Goal: Complete application form: Complete application form

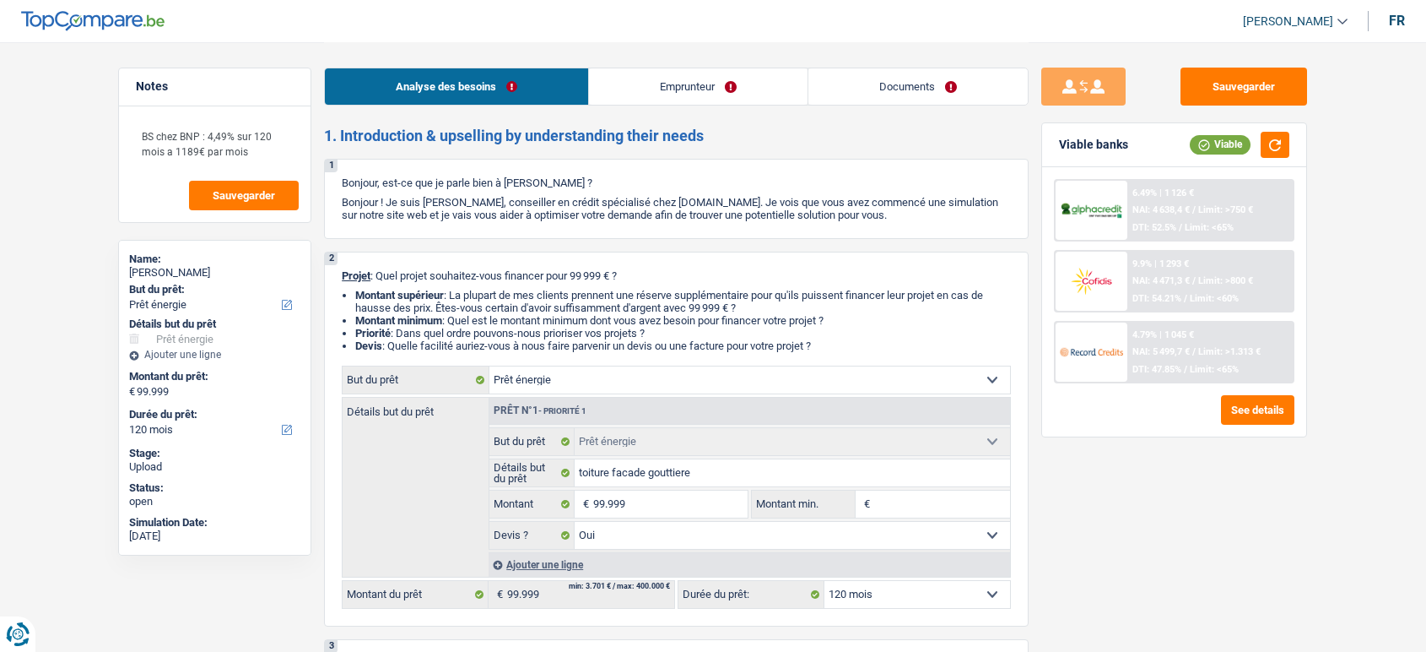
select select "energy"
select select "120"
select select "energy"
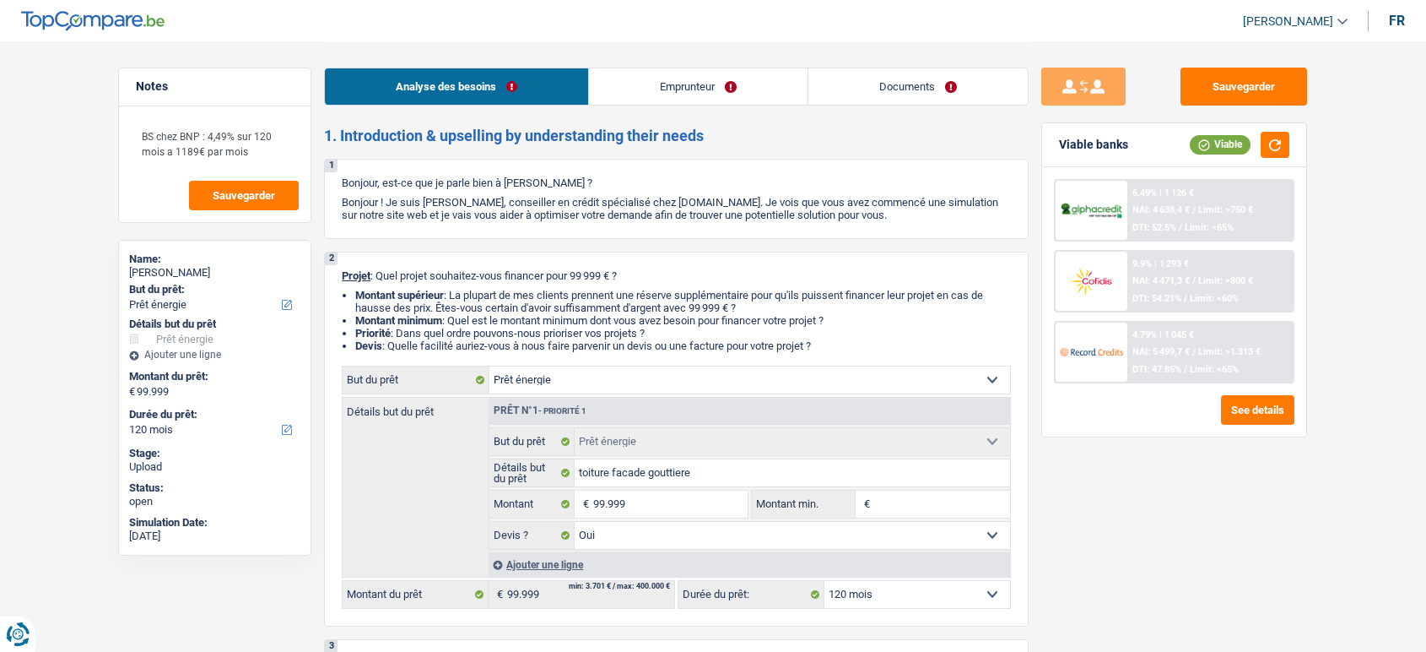
select select "yes"
select select "120"
select select "publicEmployee"
select select "netSalary"
select select "familyAllowances"
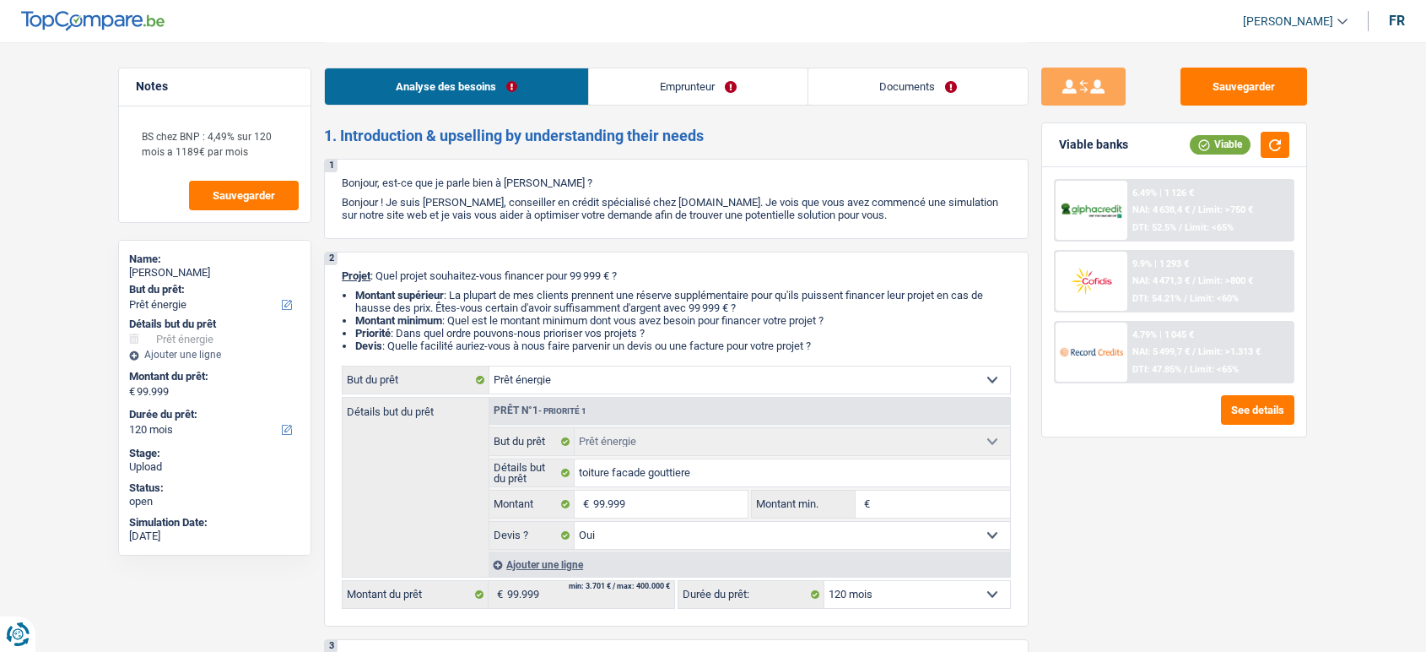
select select "mealVouchers"
select select "ownerWithMortgage"
select select "mortgage"
select select "360"
select select "cardOrCredit"
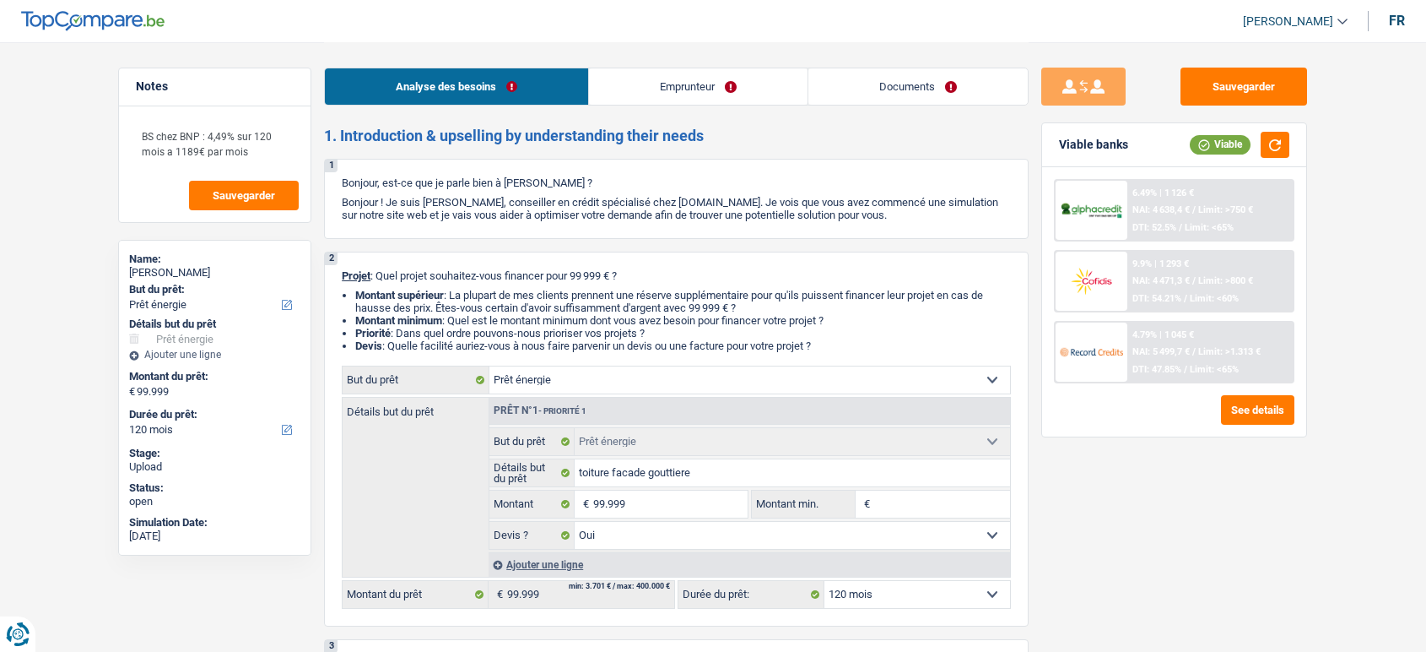
select select "energy"
select select "yes"
select select "120"
drag, startPoint x: 0, startPoint y: 0, endPoint x: 907, endPoint y: 86, distance: 911.3
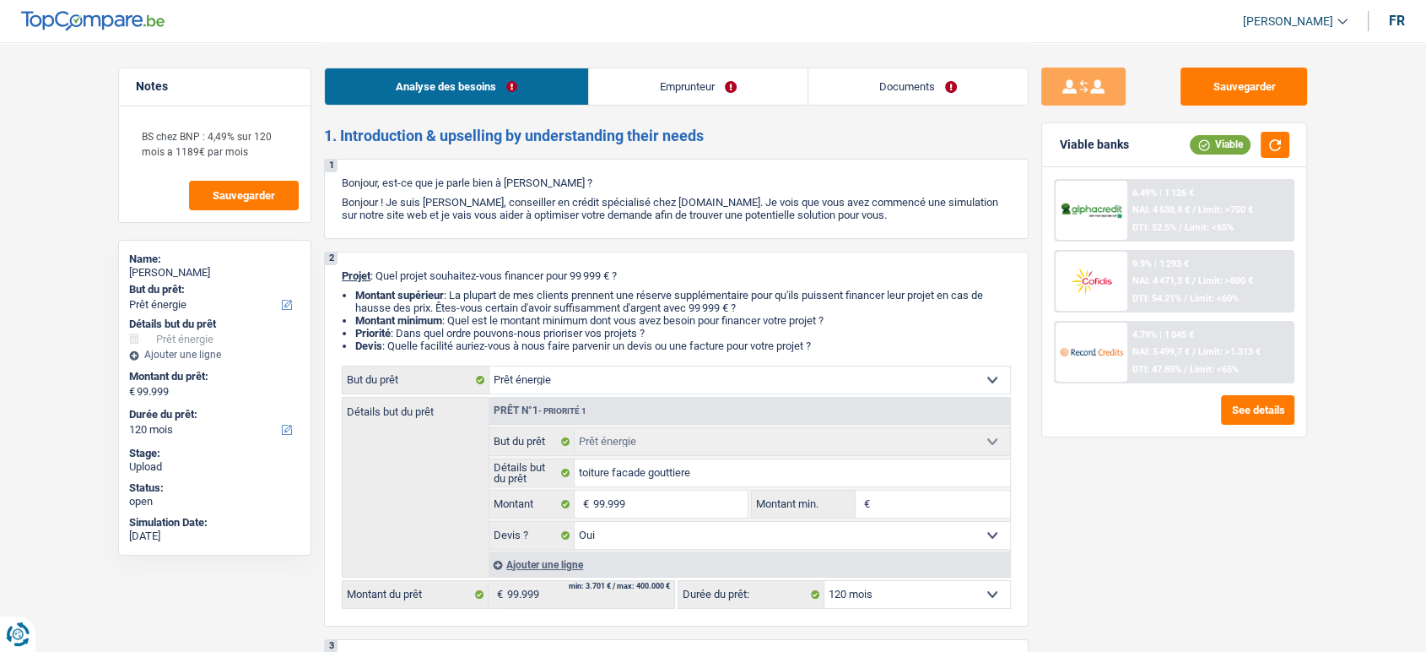
click at [907, 86] on link "Documents" at bounding box center [918, 86] width 219 height 36
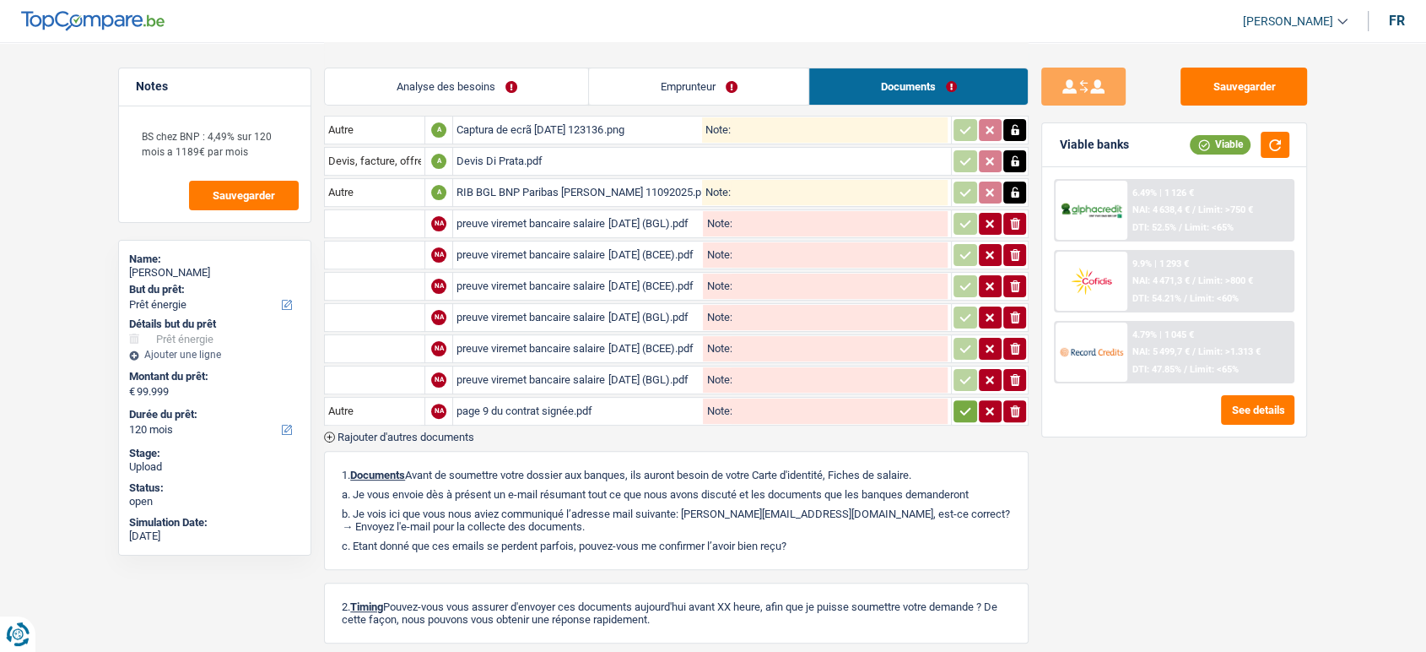
scroll to position [408, 0]
click at [425, 432] on span "Rajouter d'autres documents" at bounding box center [406, 437] width 137 height 11
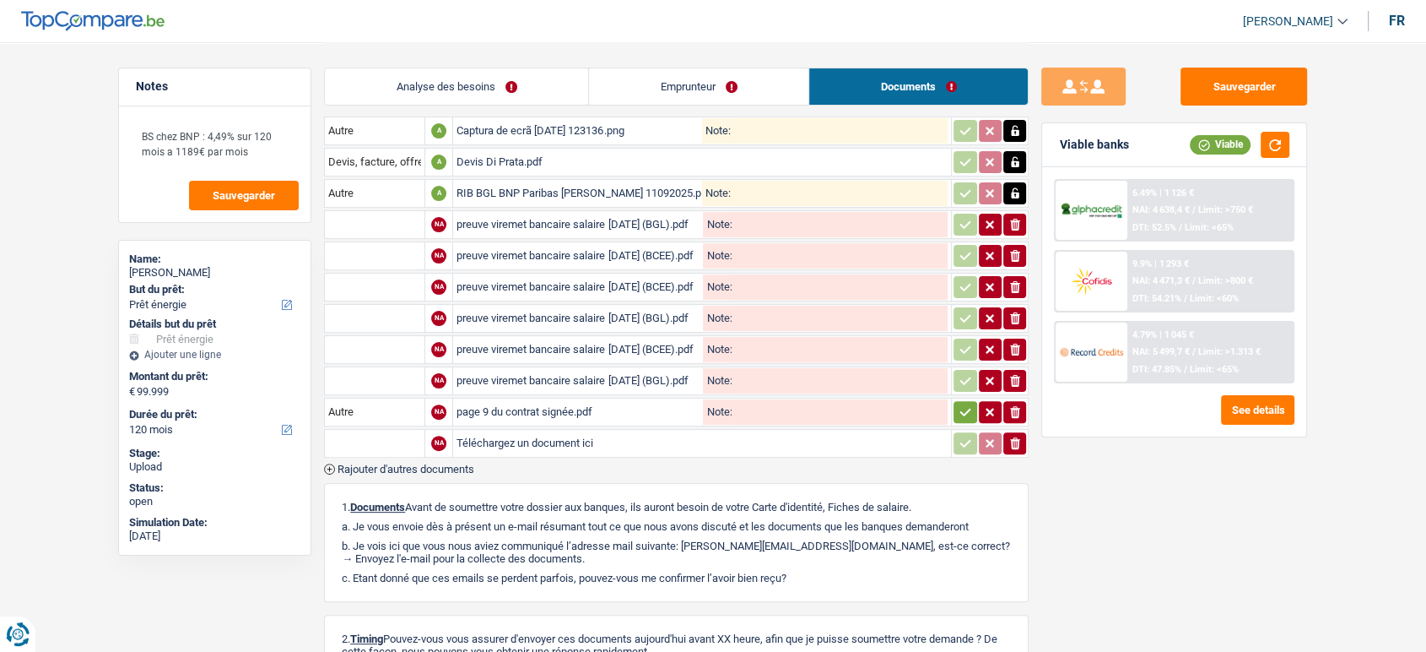
click at [421, 463] on span "Rajouter d'autres documents" at bounding box center [406, 468] width 137 height 11
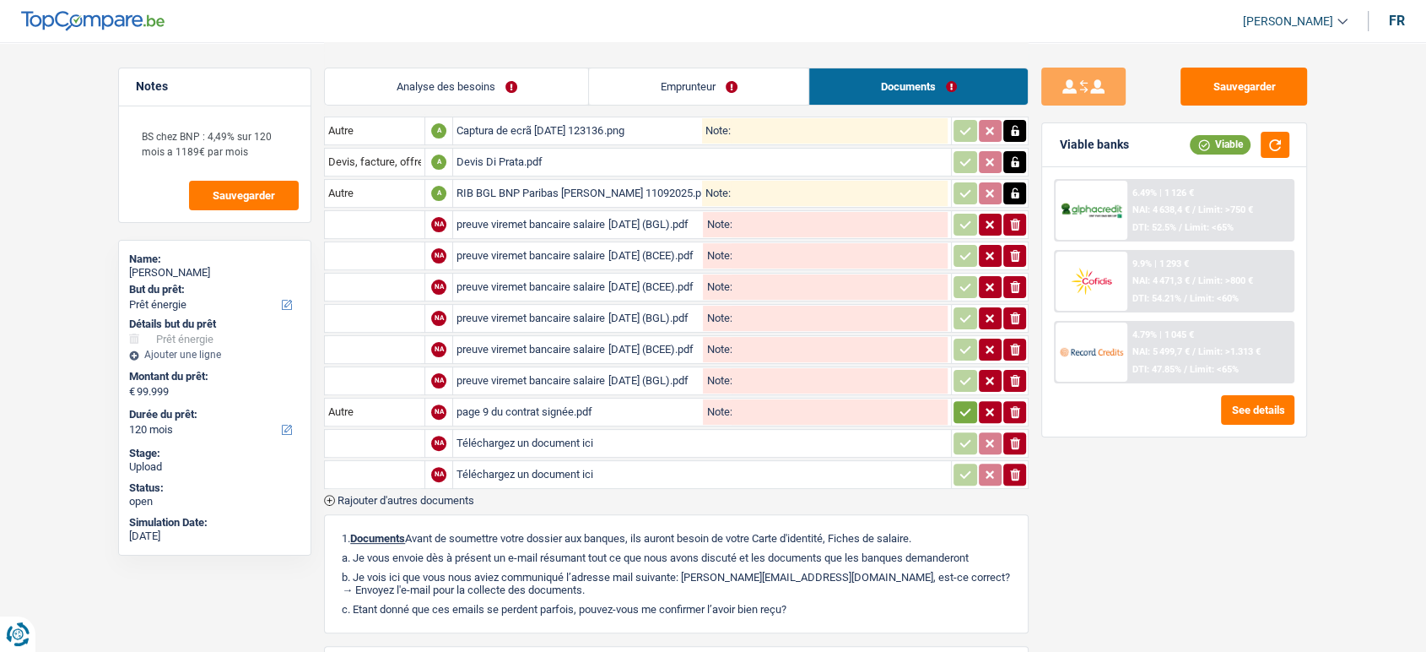
click at [422, 495] on span "Rajouter d'autres documents" at bounding box center [406, 500] width 137 height 11
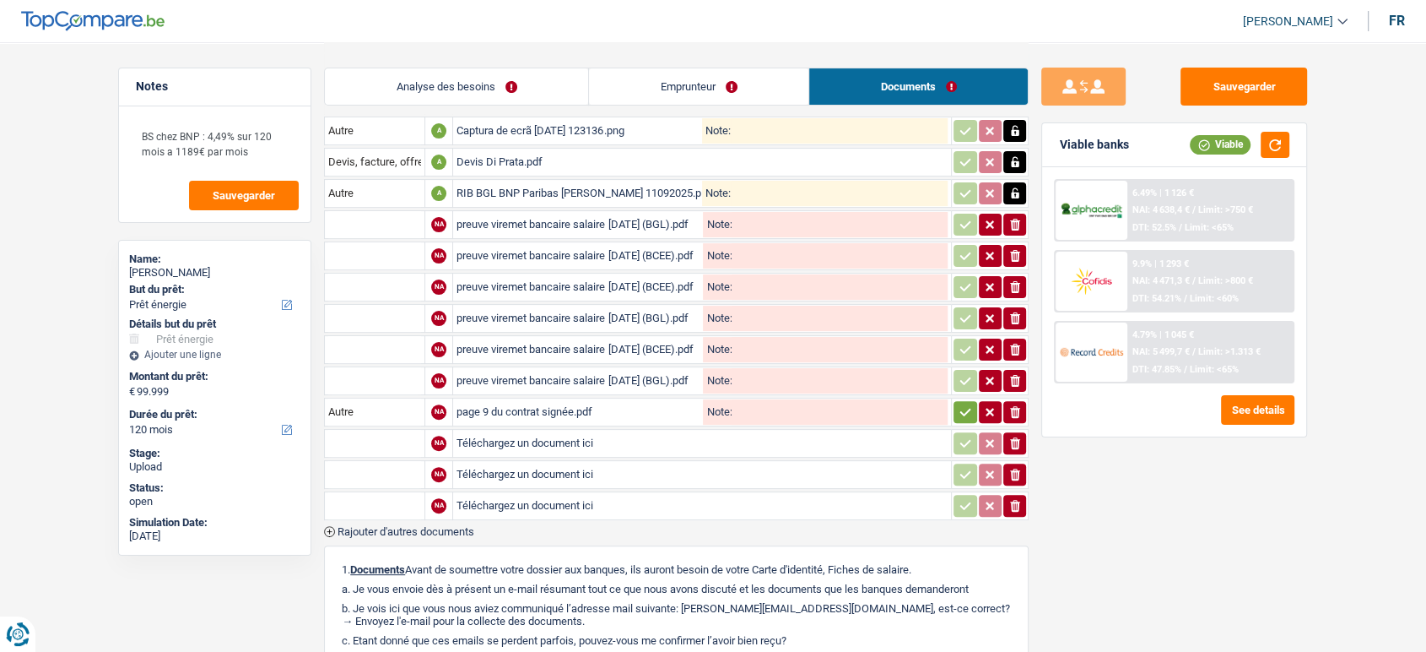
click at [519, 435] on input "Téléchargez un document ici" at bounding box center [702, 442] width 491 height 25
type input "C:\fakepath\BEITREXS Aug 2025 (parental leave).pdf"
click at [506, 464] on input "Téléchargez un document ici" at bounding box center [702, 474] width 491 height 25
type input "C:\fakepath\BEITREXS Sep 2025.pdf"
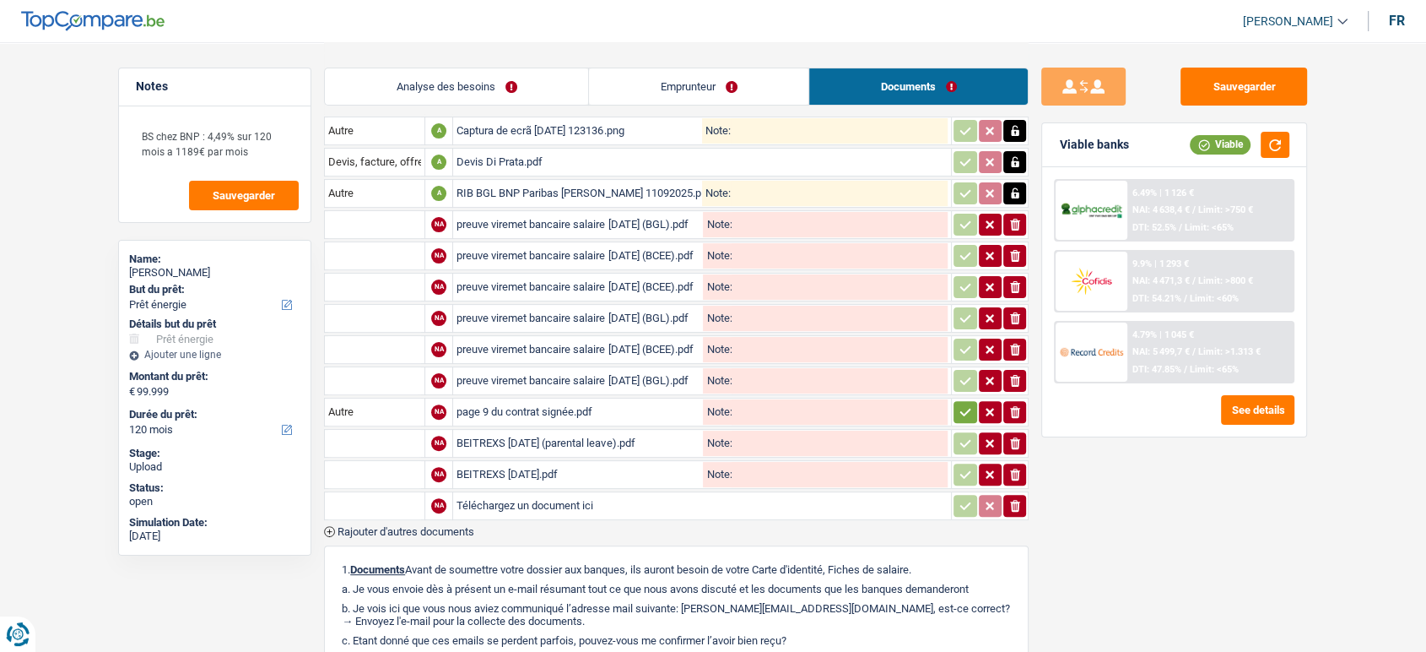
click at [378, 430] on input "text" at bounding box center [374, 443] width 93 height 27
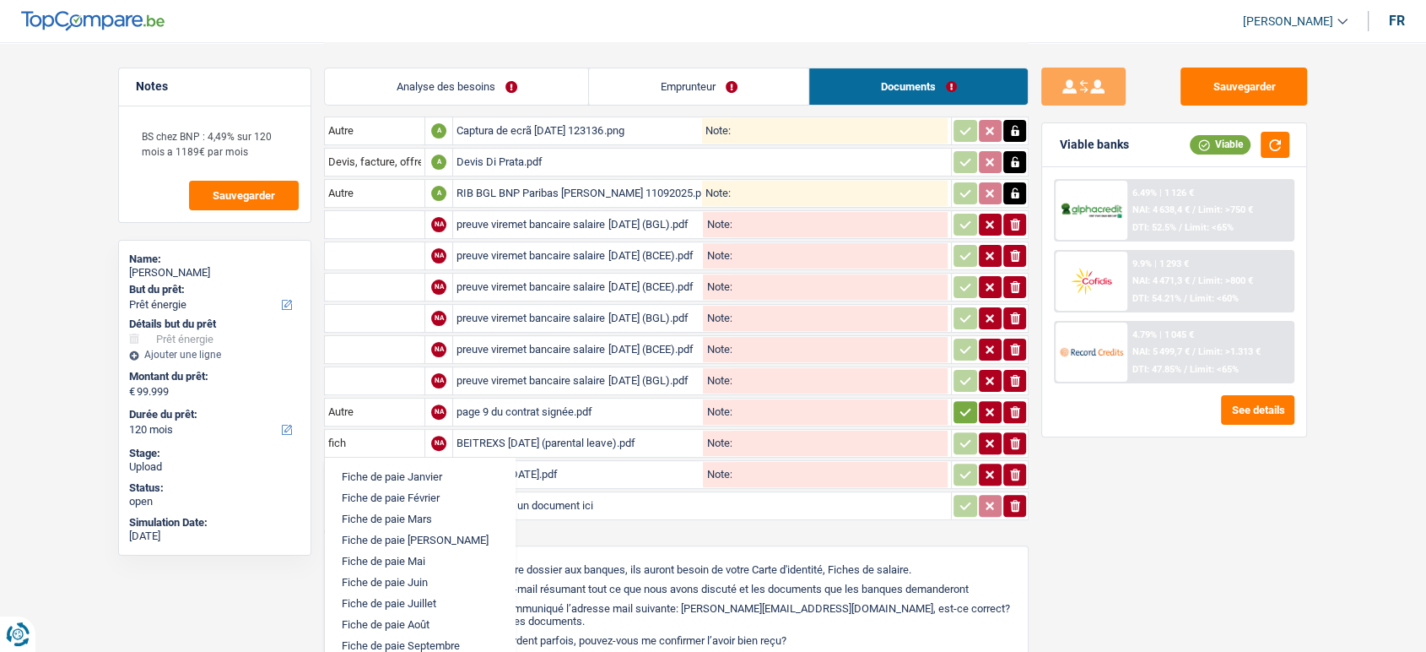
click at [419, 621] on li "Fiche de paie Août" at bounding box center [419, 624] width 173 height 21
type input "Fiche de paie Août"
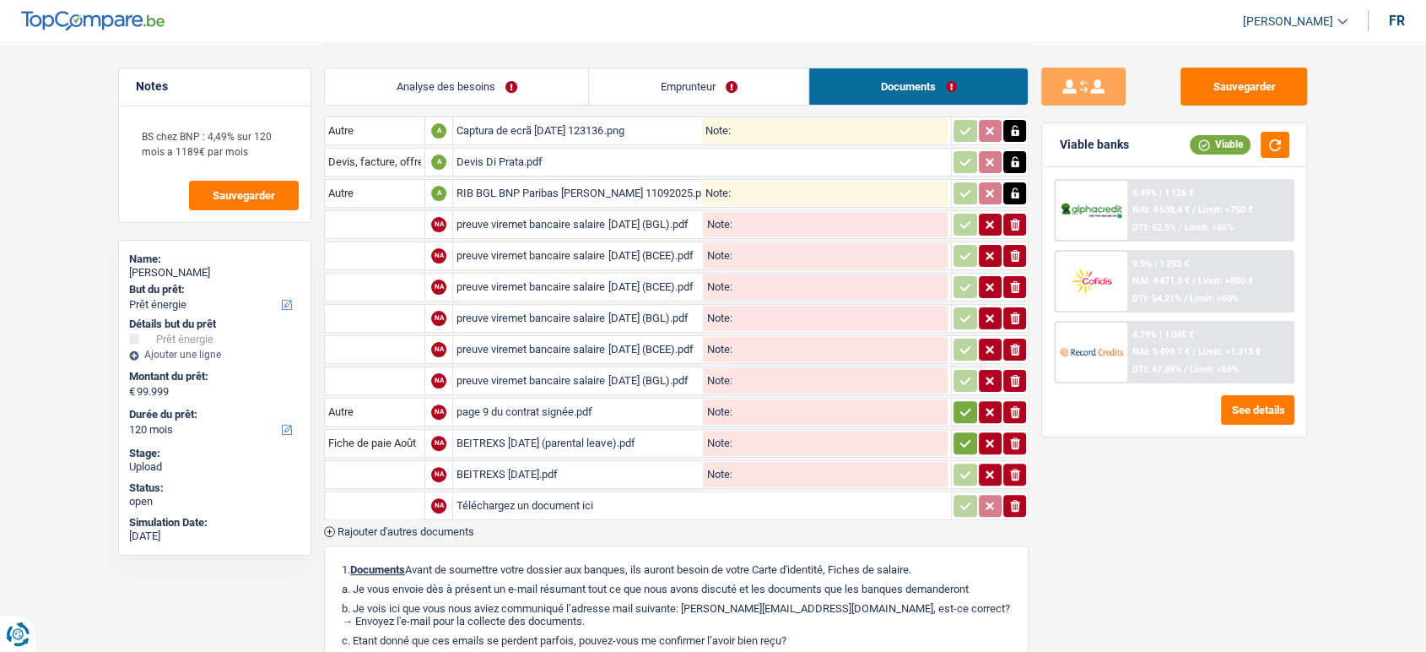
click at [395, 468] on input "text" at bounding box center [374, 474] width 93 height 27
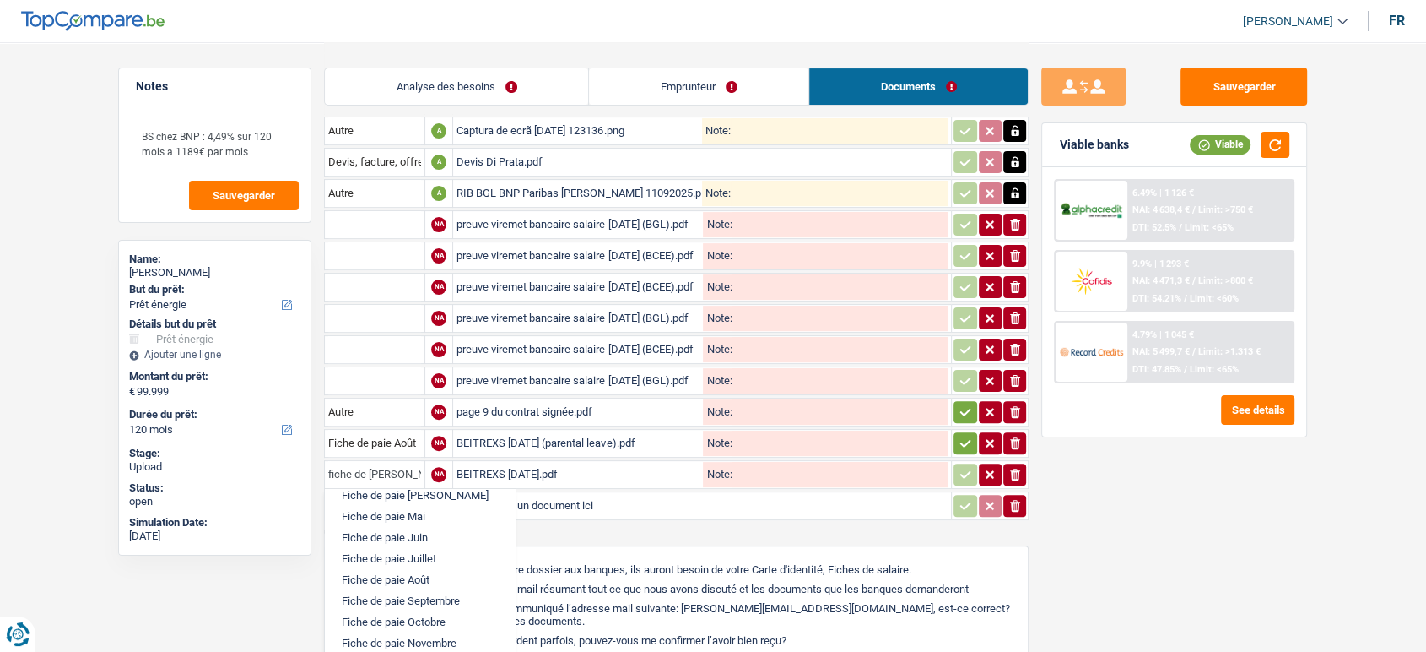
scroll to position [86, 0]
click at [432, 590] on li "Fiche de paie Septembre" at bounding box center [419, 600] width 173 height 21
type input "Fiche de paie Septembre"
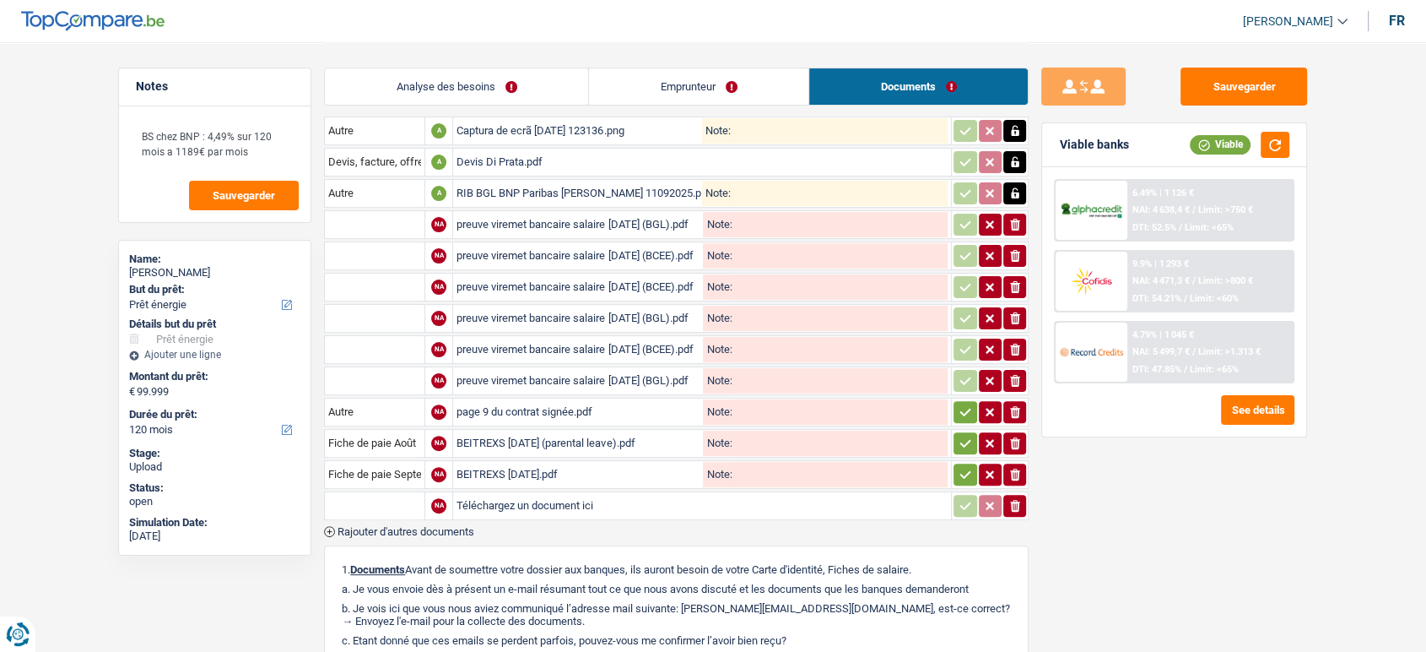
click at [468, 498] on input "Téléchargez un document ici" at bounding box center [702, 505] width 491 height 25
type input "C:\fakepath\page 9 du contrat signée (25092025).pdf"
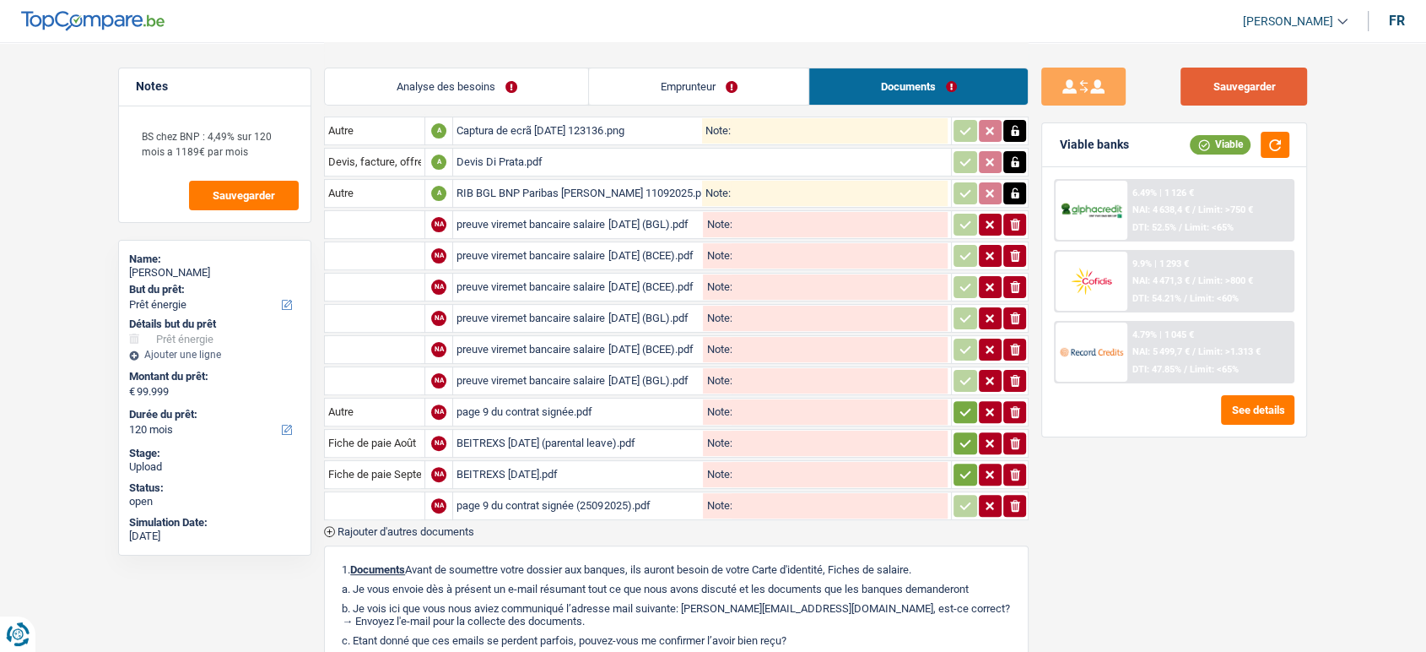
click at [1245, 81] on button "Sauvegarder" at bounding box center [1244, 87] width 127 height 38
click at [1195, 84] on button "Sauvegarder" at bounding box center [1244, 87] width 127 height 38
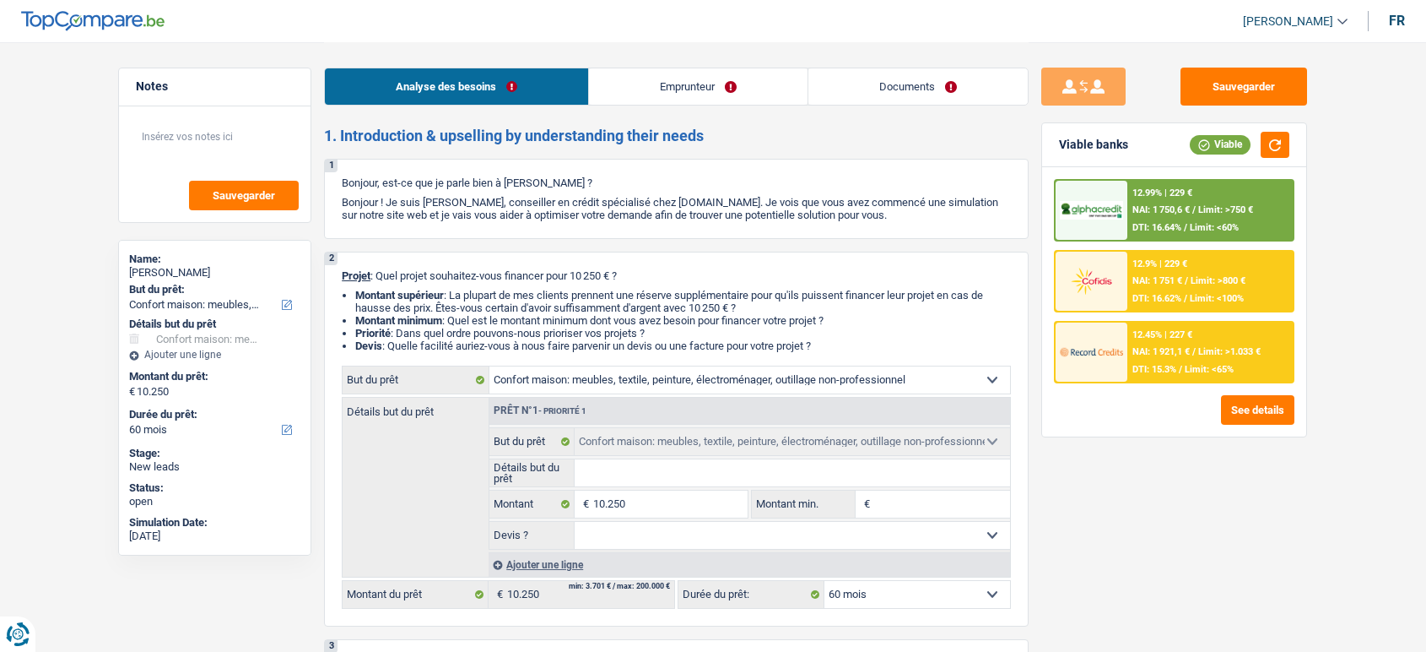
select select "household"
select select "60"
select select "household"
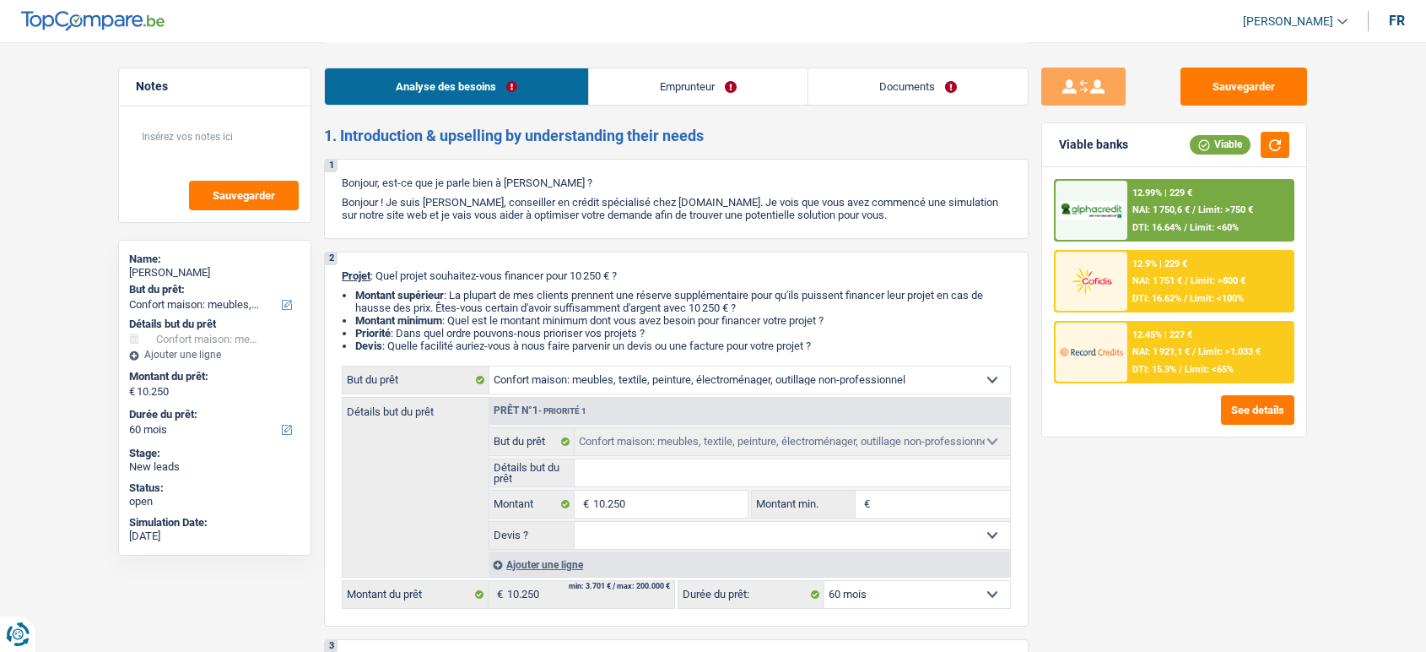
select select "60"
select select "worker"
select select "netSalary"
select select "ownerWithoutMortgage"
select select "personalLoan"
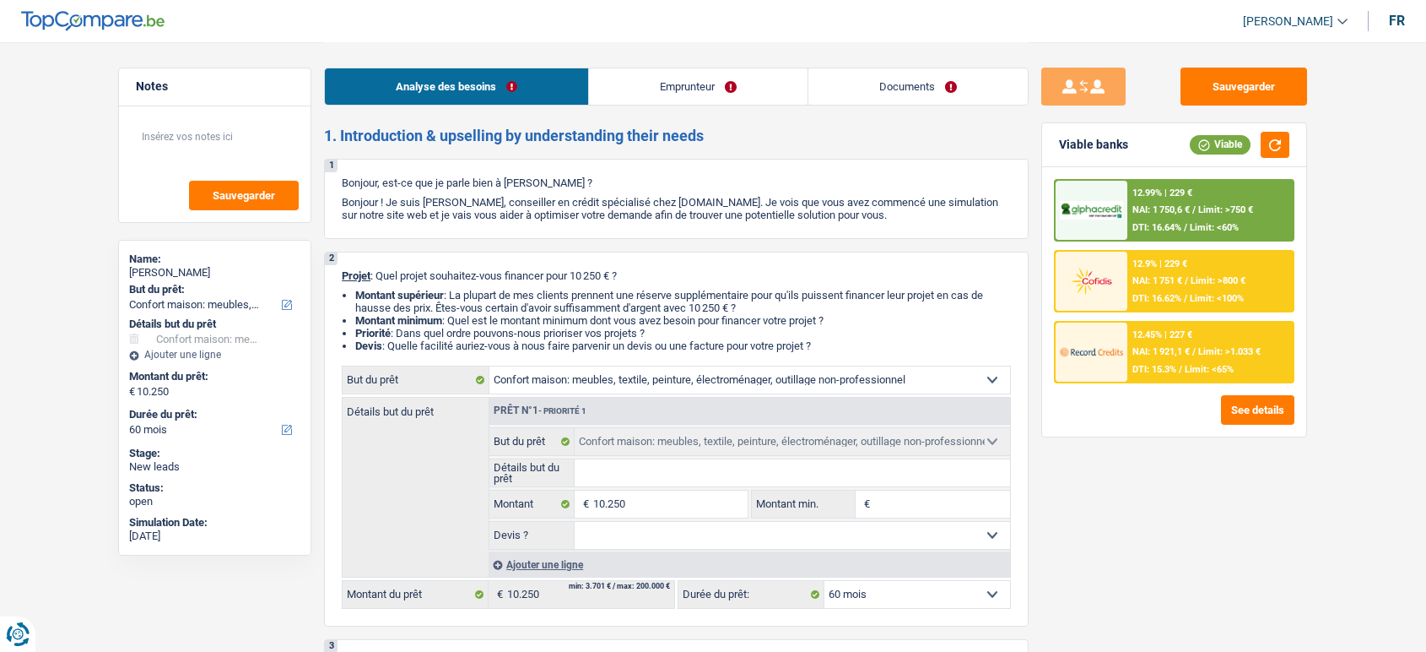
select select "homeFurnishingOrRelocation"
select select "24"
select select "household"
select select "60"
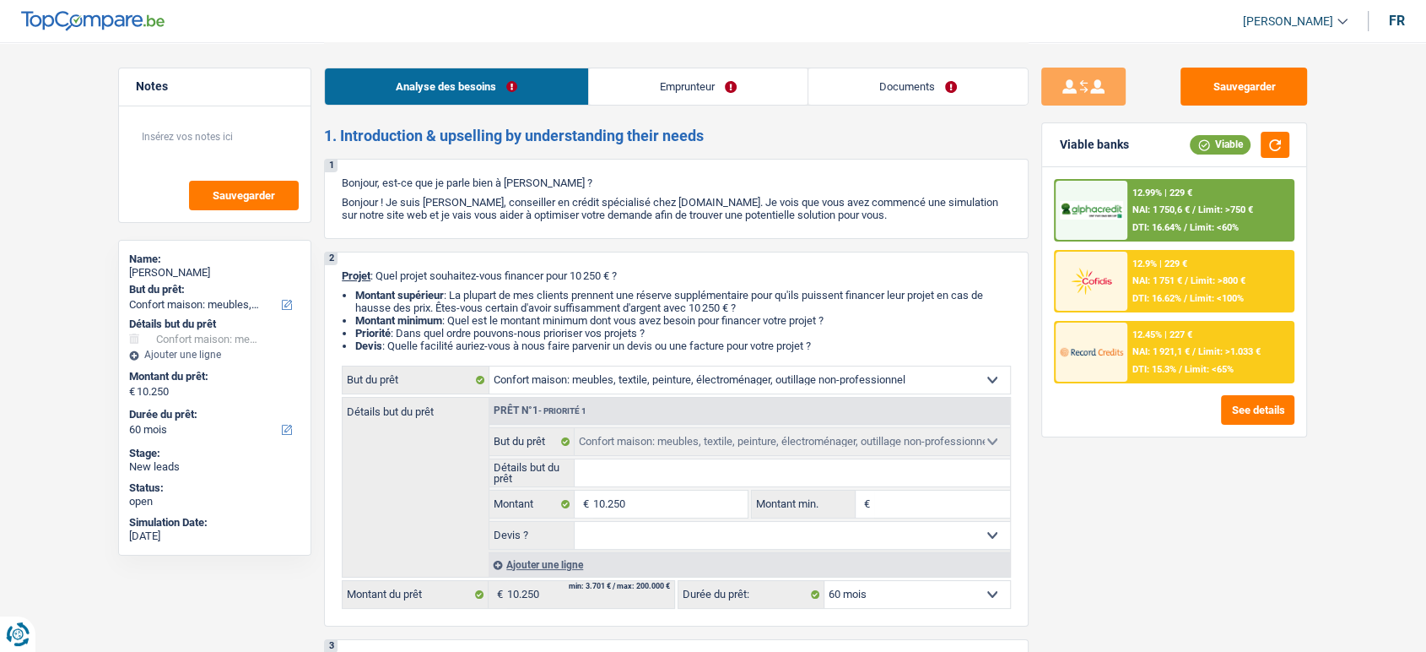
click at [893, 82] on link "Documents" at bounding box center [918, 86] width 219 height 36
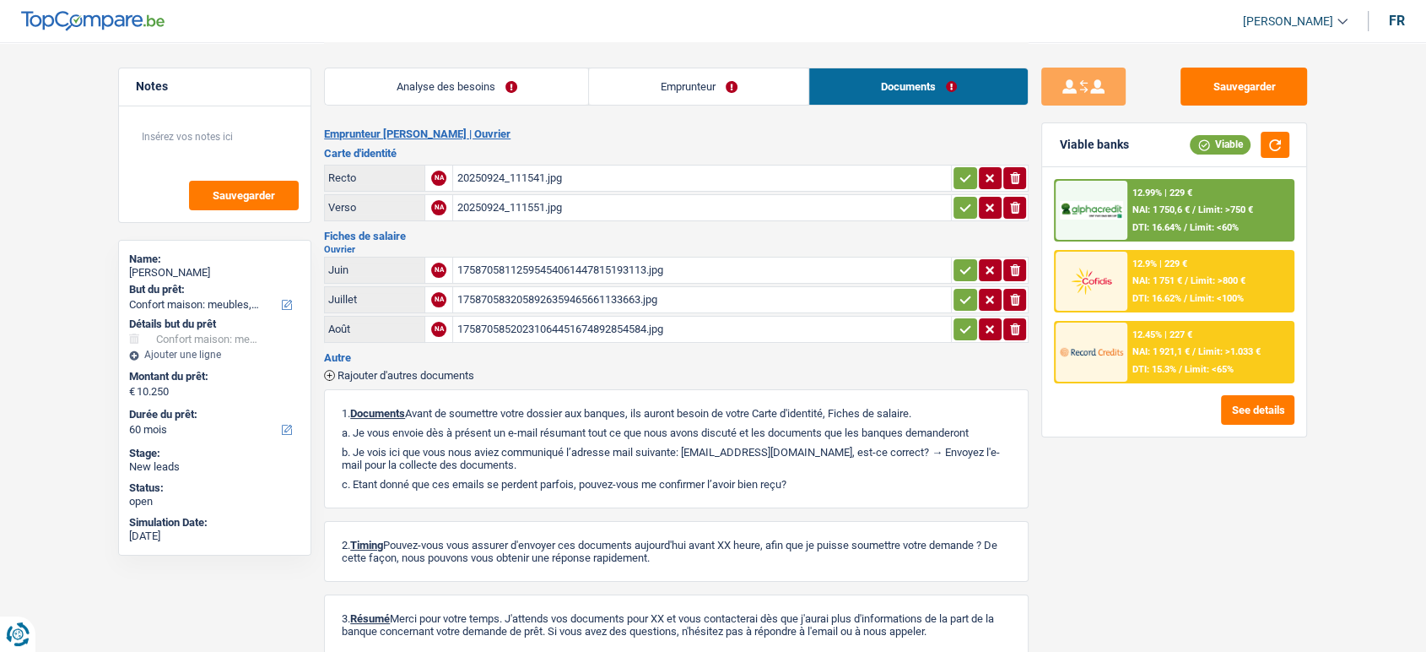
click at [488, 94] on link "Analyse des besoins" at bounding box center [456, 86] width 263 height 36
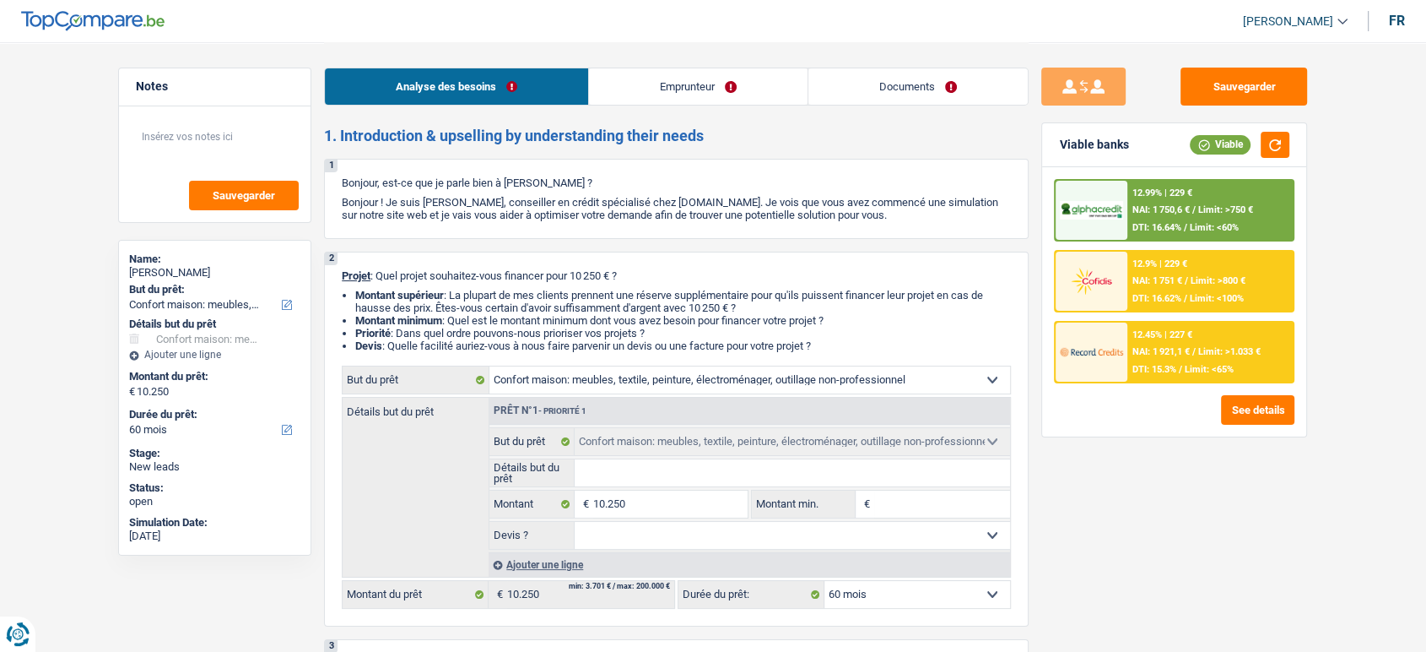
click at [664, 79] on link "Emprunteur" at bounding box center [698, 86] width 219 height 36
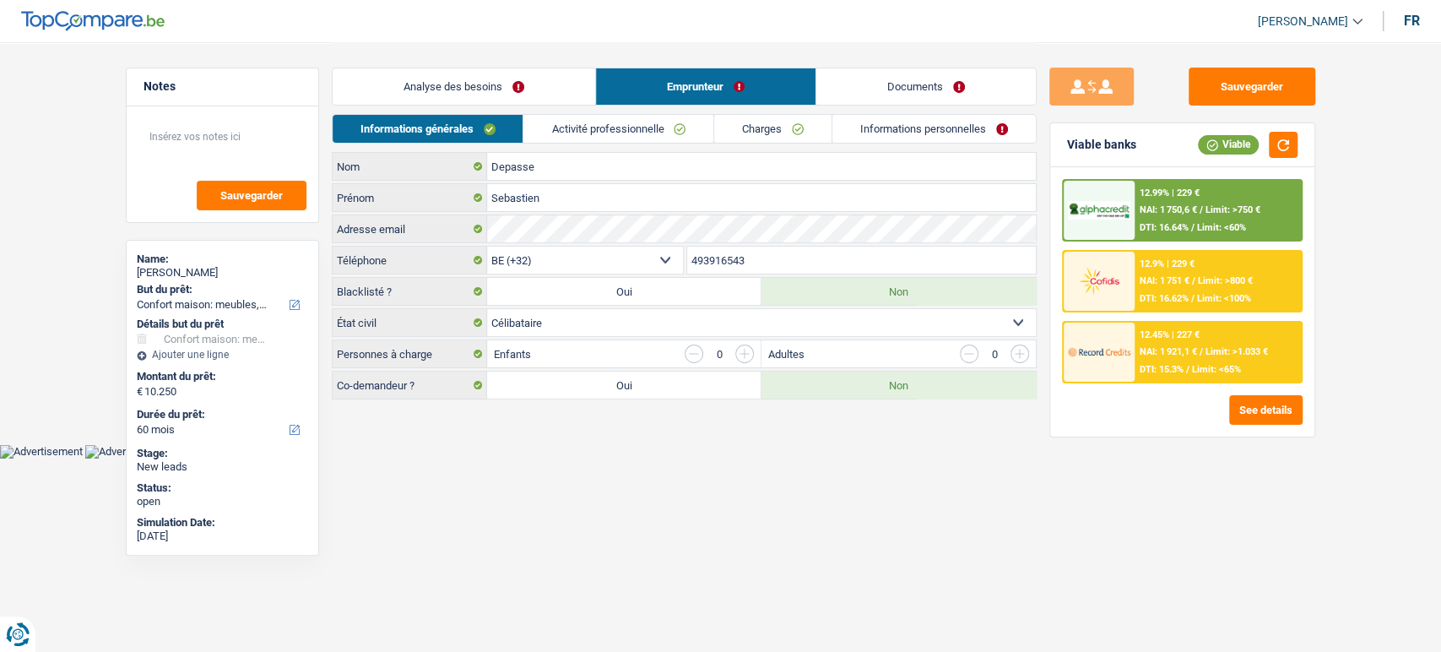
click at [490, 89] on link "Analyse des besoins" at bounding box center [464, 86] width 262 height 36
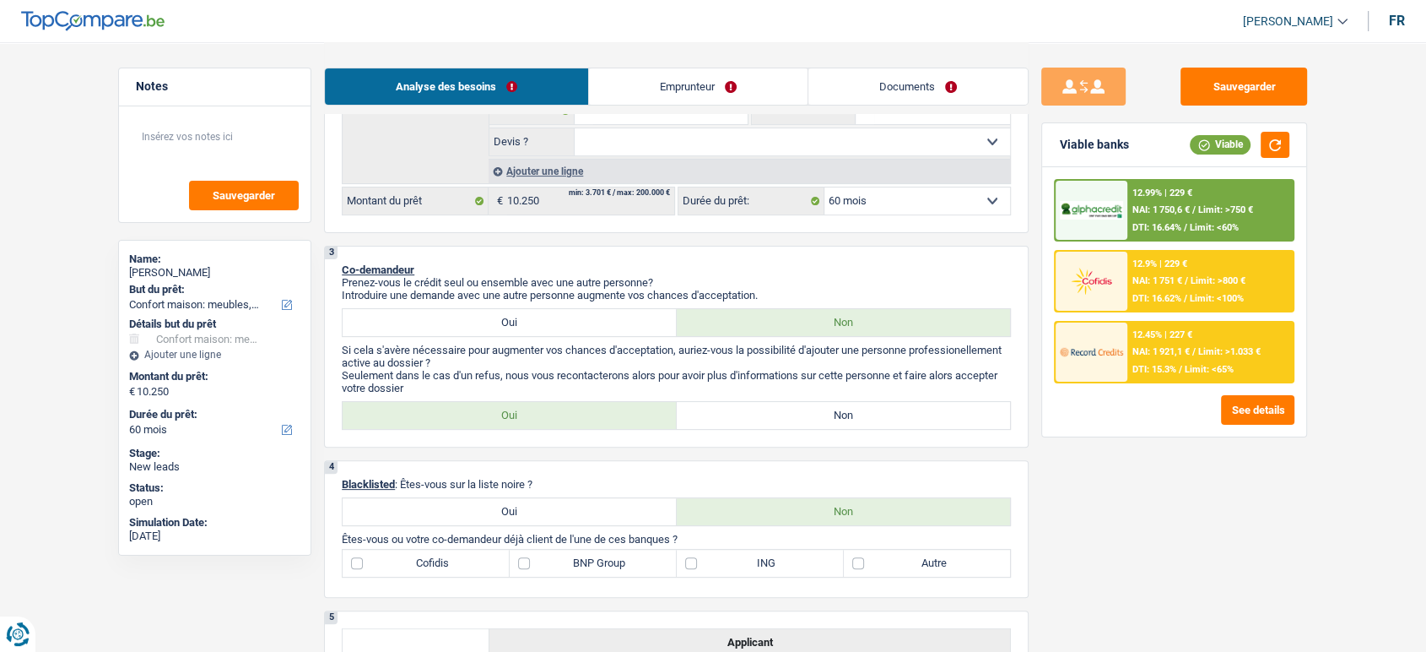
scroll to position [424, 0]
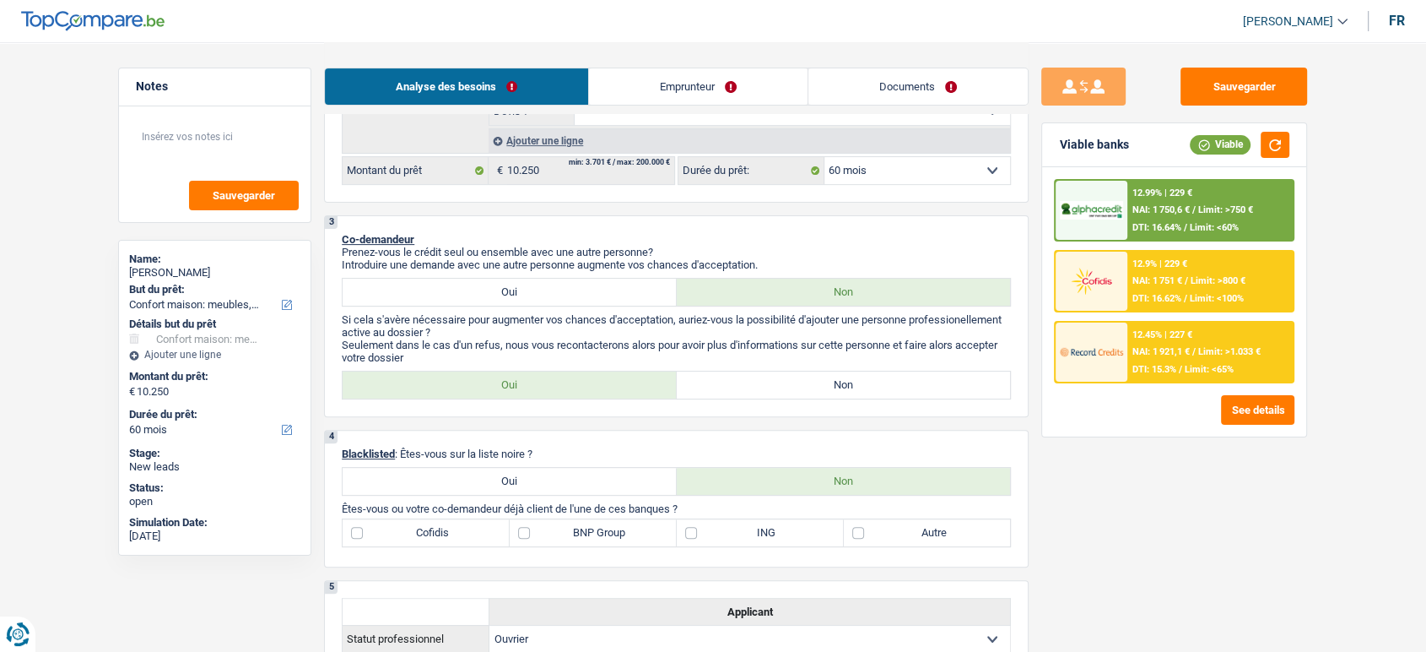
click at [818, 393] on label "Non" at bounding box center [844, 384] width 334 height 27
click at [818, 393] on input "Non" at bounding box center [844, 384] width 334 height 27
radio input "true"
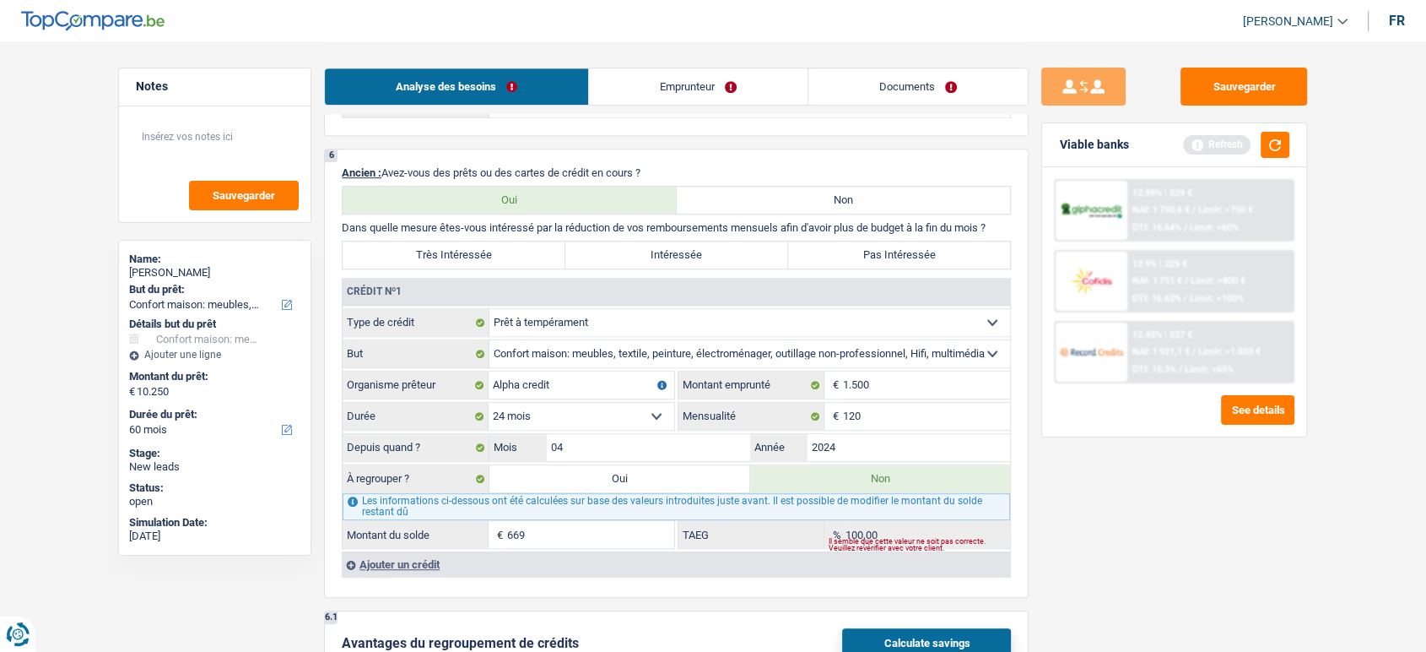
scroll to position [1169, 0]
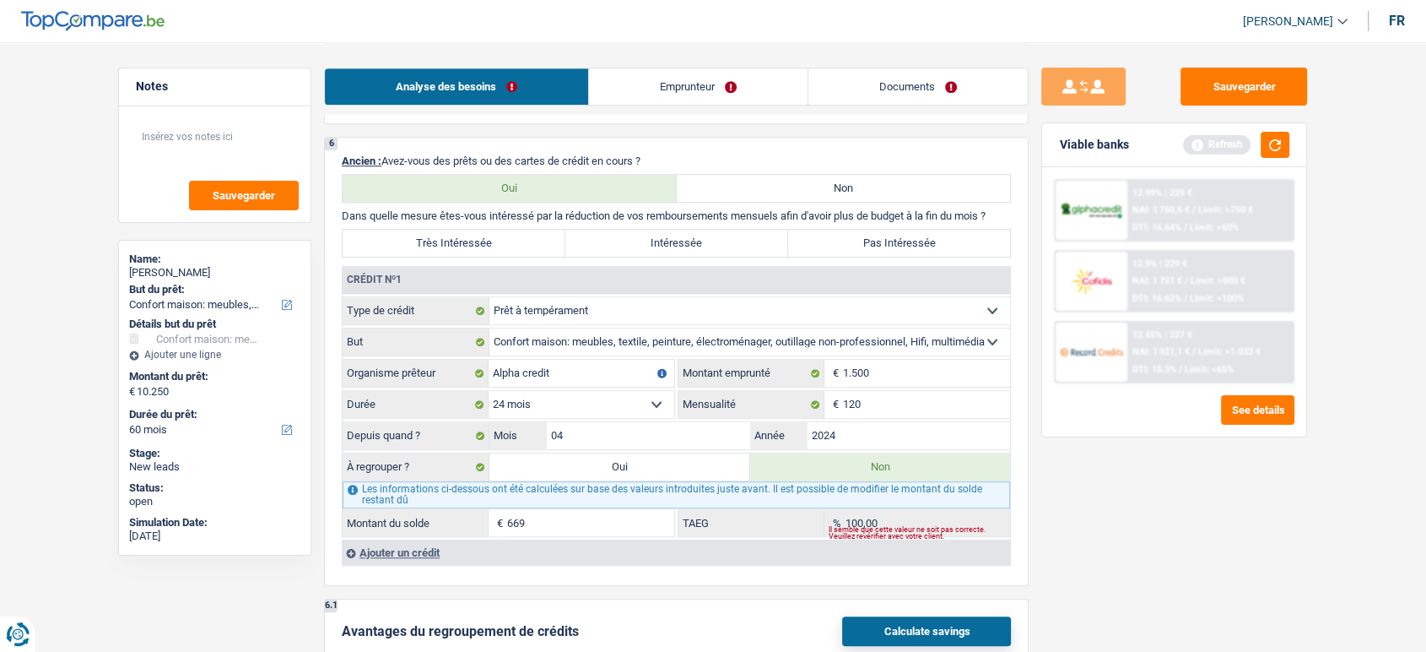
click at [865, 257] on label "Pas Intéressée" at bounding box center [899, 243] width 223 height 27
click at [865, 257] on input "Pas Intéressée" at bounding box center [899, 243] width 223 height 27
radio input "true"
click at [1283, 155] on button "button" at bounding box center [1275, 145] width 29 height 26
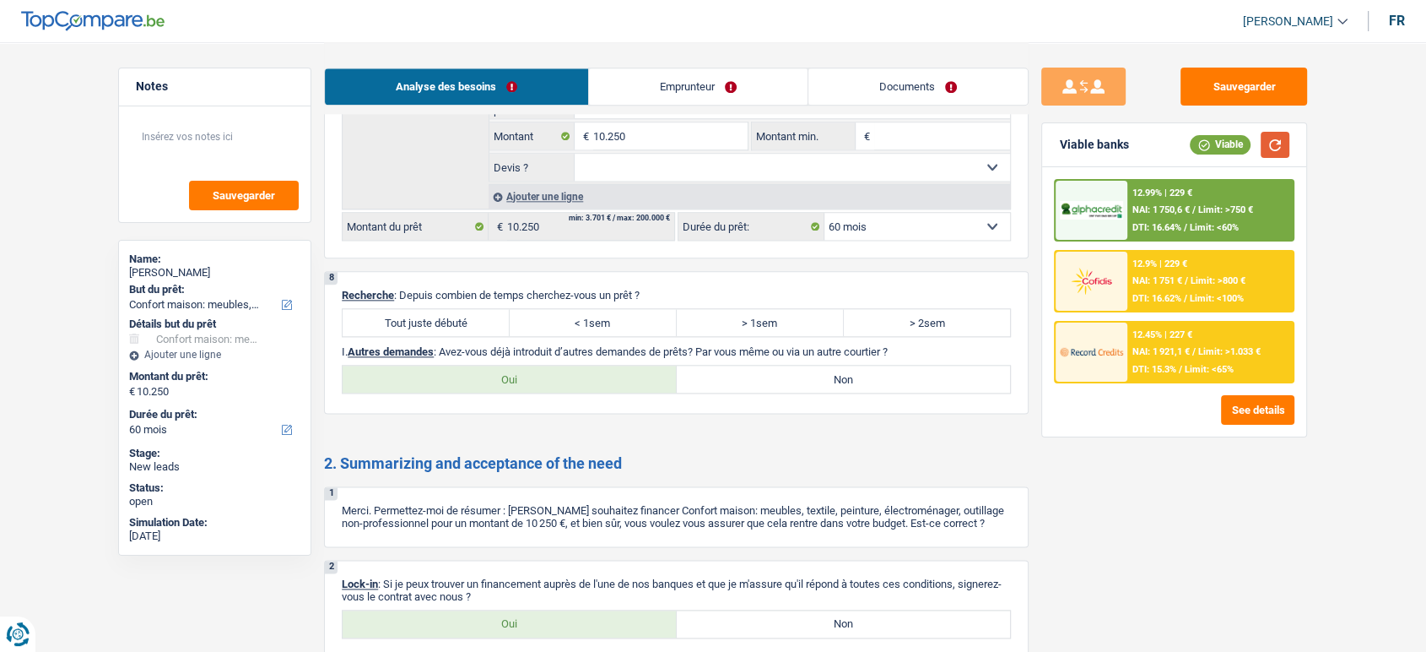
scroll to position [2046, 0]
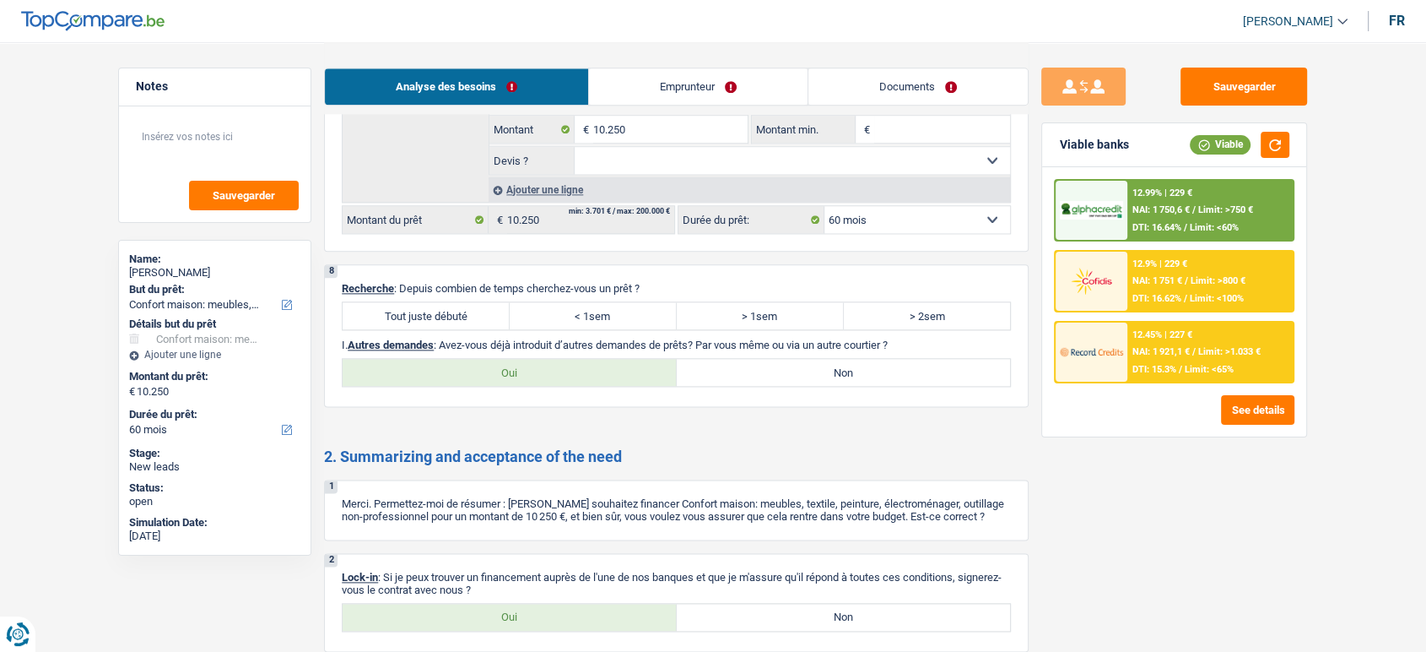
click at [484, 329] on label "Tout juste débuté" at bounding box center [426, 315] width 167 height 27
click at [484, 329] on input "Tout juste débuté" at bounding box center [426, 315] width 167 height 27
radio input "true"
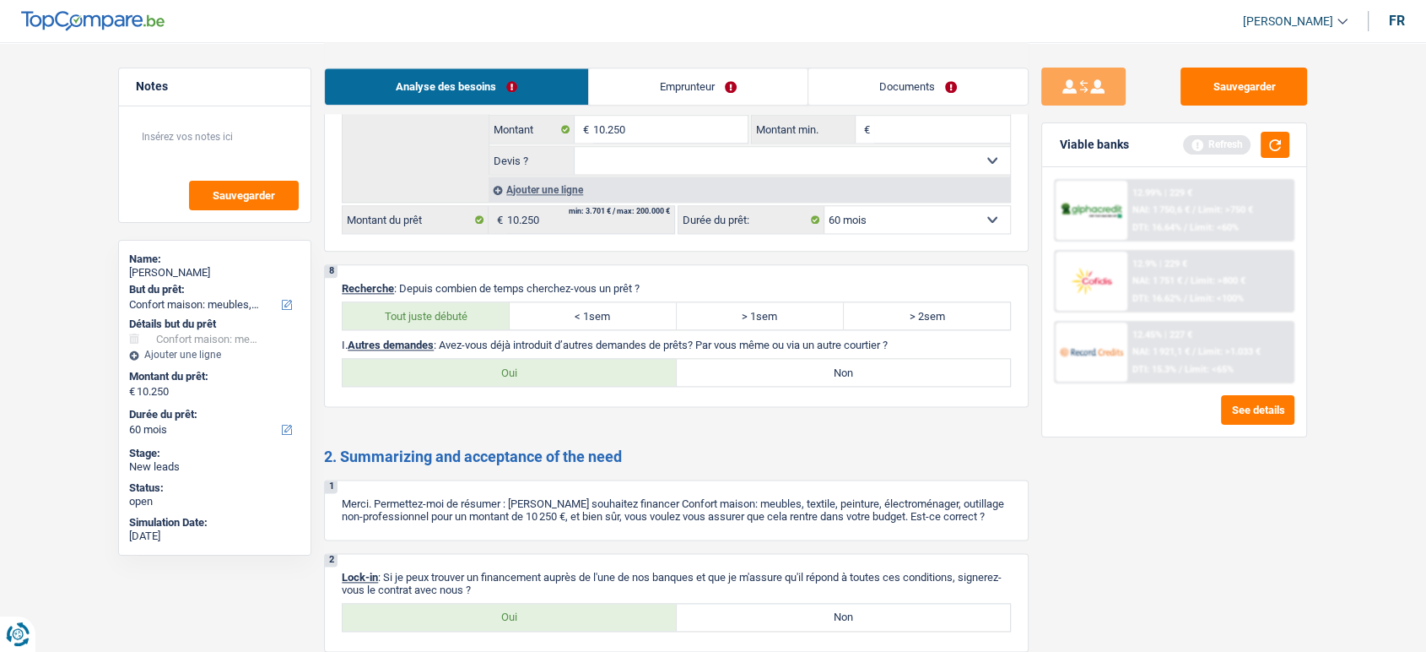
click at [827, 382] on label "Non" at bounding box center [844, 372] width 334 height 27
click at [827, 382] on input "Non" at bounding box center [844, 372] width 334 height 27
radio input "true"
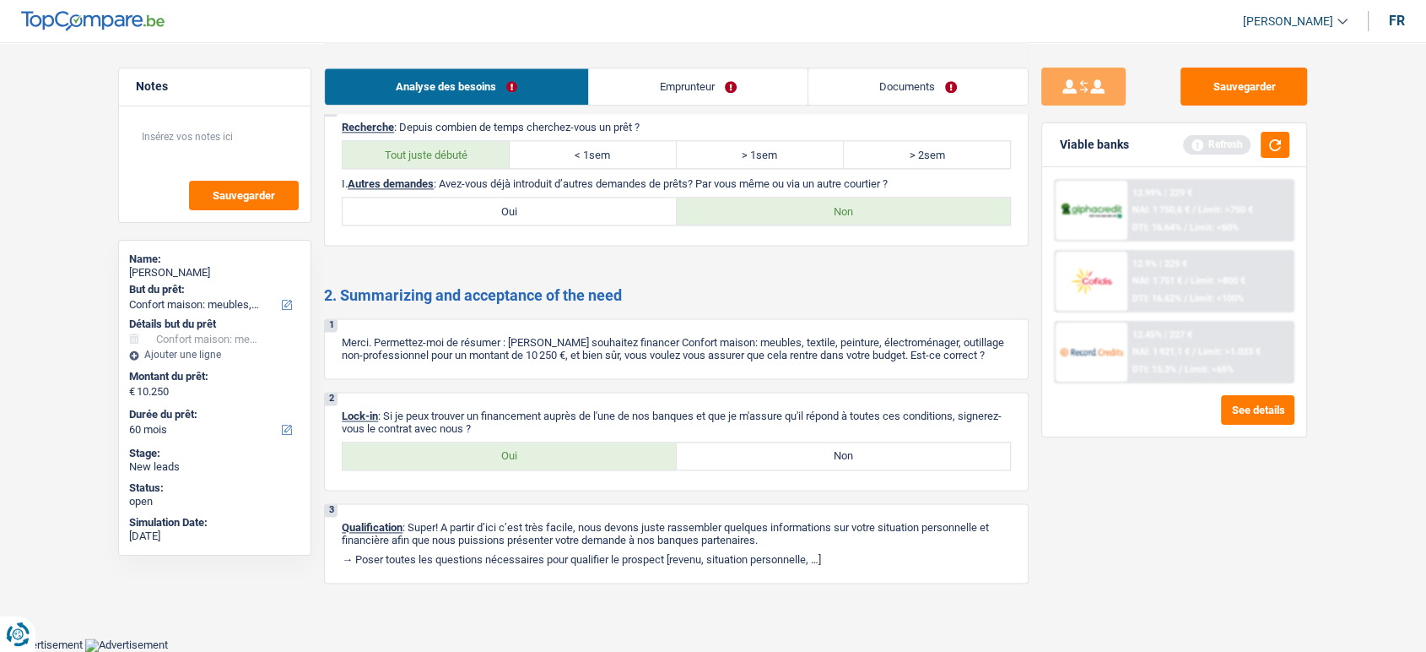
scroll to position [2229, 0]
click at [584, 457] on label "Oui" at bounding box center [510, 455] width 334 height 27
click at [584, 457] on input "Oui" at bounding box center [510, 455] width 334 height 27
radio input "true"
click at [1271, 145] on button "button" at bounding box center [1275, 145] width 29 height 26
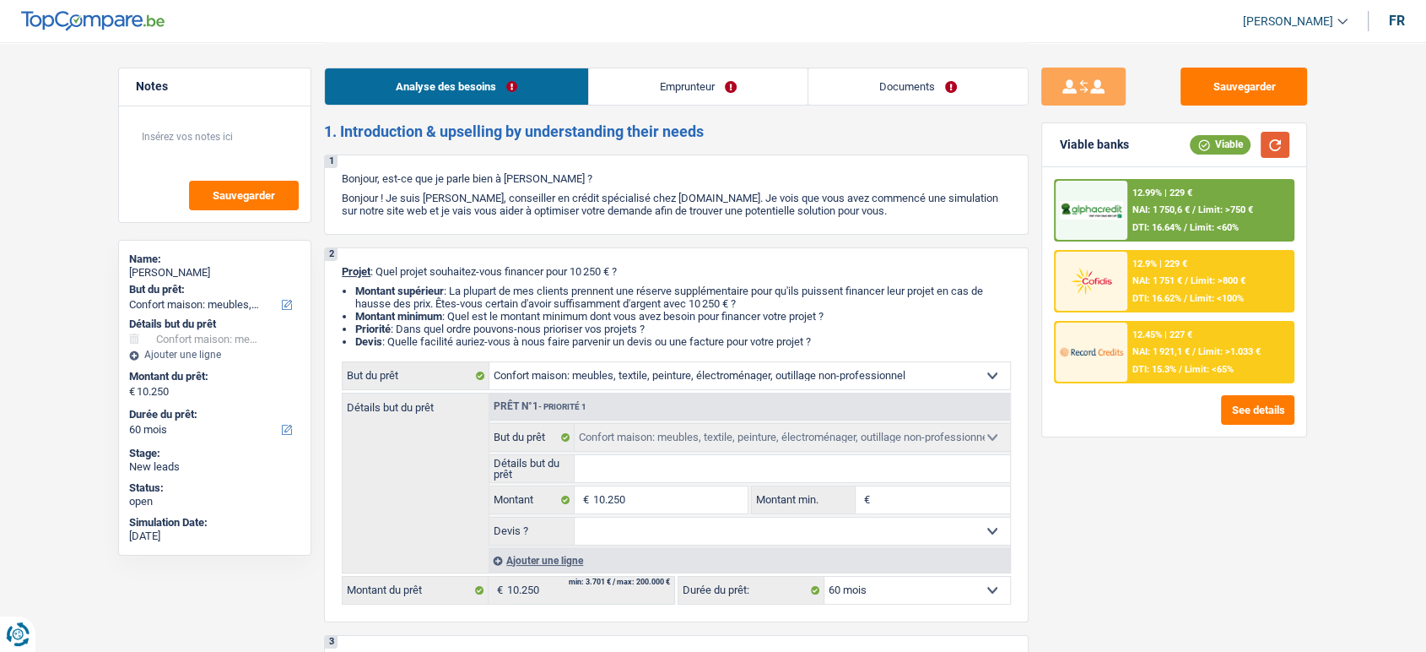
scroll to position [0, 0]
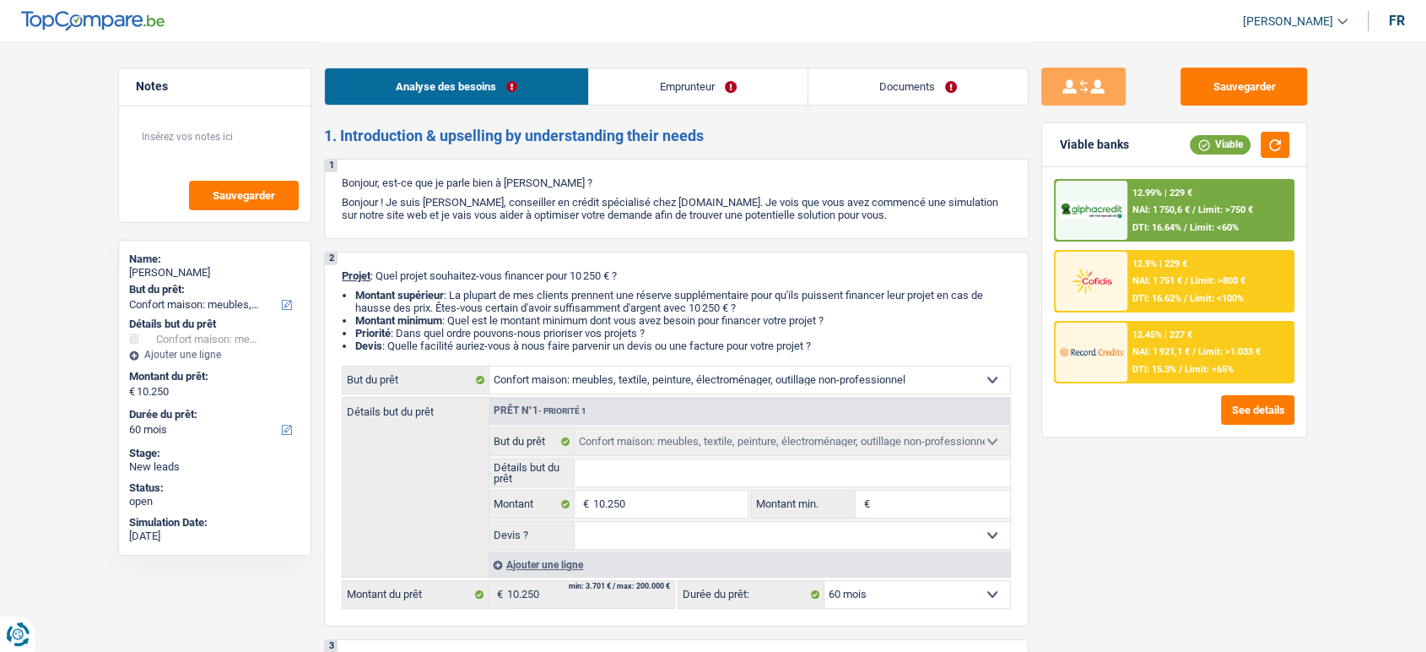
click at [682, 87] on link "Emprunteur" at bounding box center [698, 86] width 219 height 36
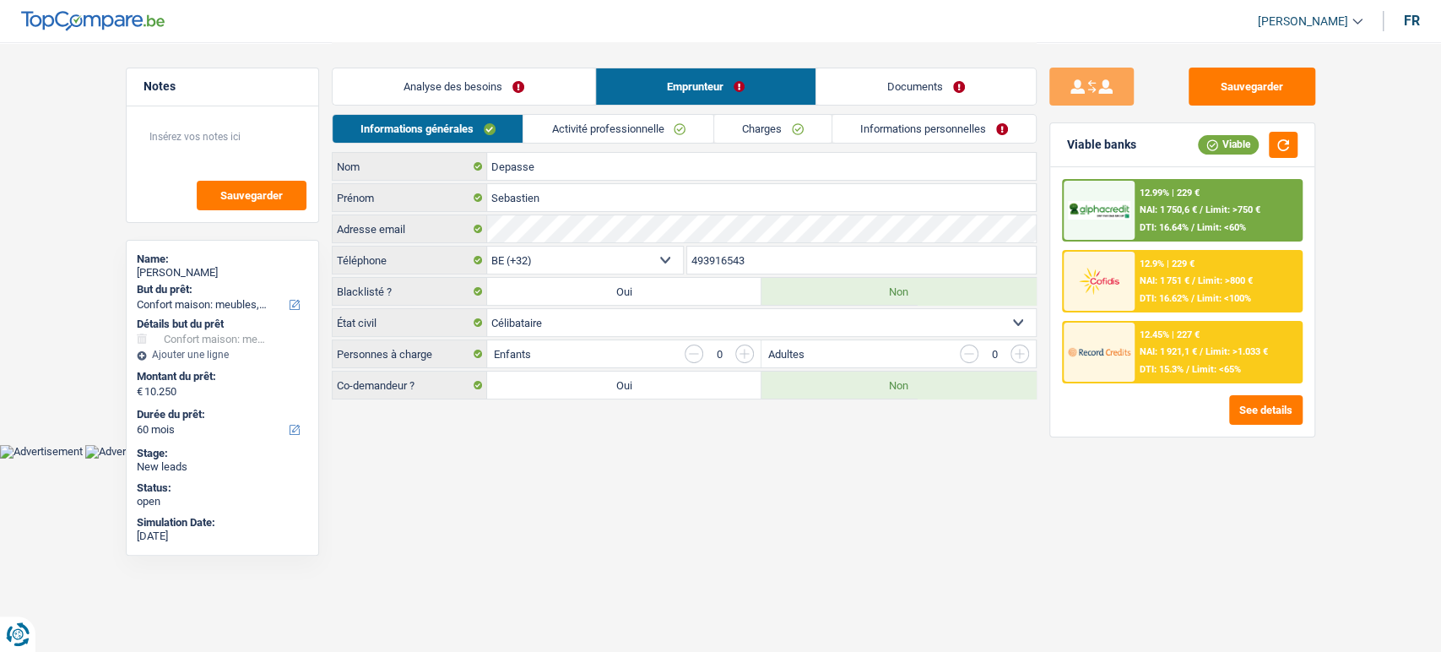
click at [639, 142] on link "Activité professionnelle" at bounding box center [618, 129] width 190 height 28
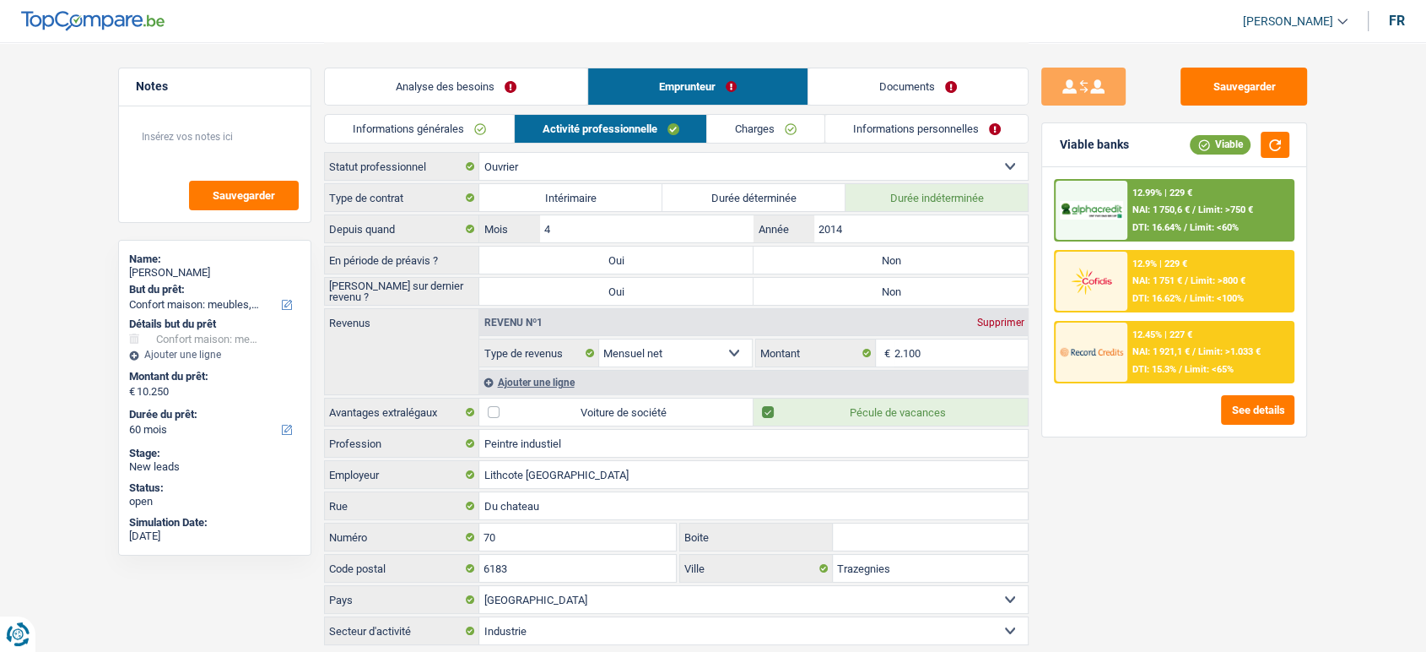
click at [884, 268] on label "Non" at bounding box center [891, 259] width 274 height 27
click at [884, 268] on input "Non" at bounding box center [891, 259] width 274 height 27
radio input "true"
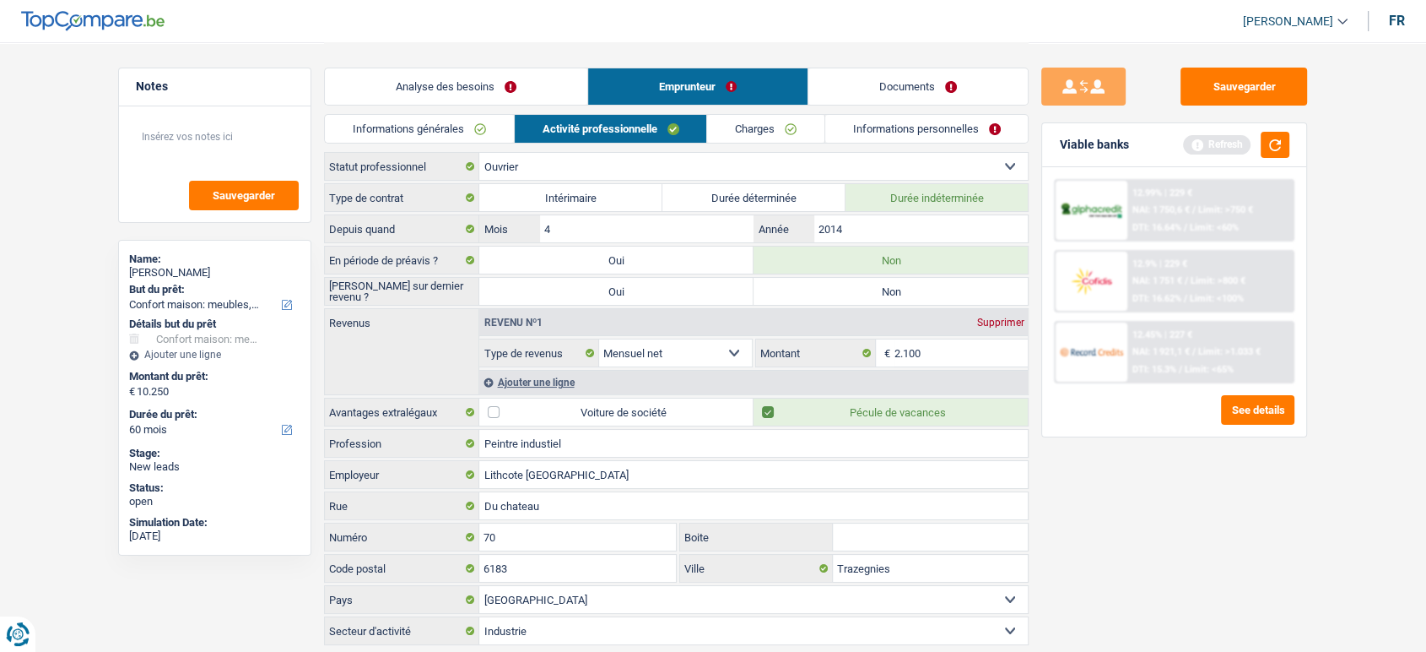
click at [884, 289] on label "Non" at bounding box center [891, 291] width 274 height 27
click at [884, 289] on input "Non" at bounding box center [891, 291] width 274 height 27
radio input "true"
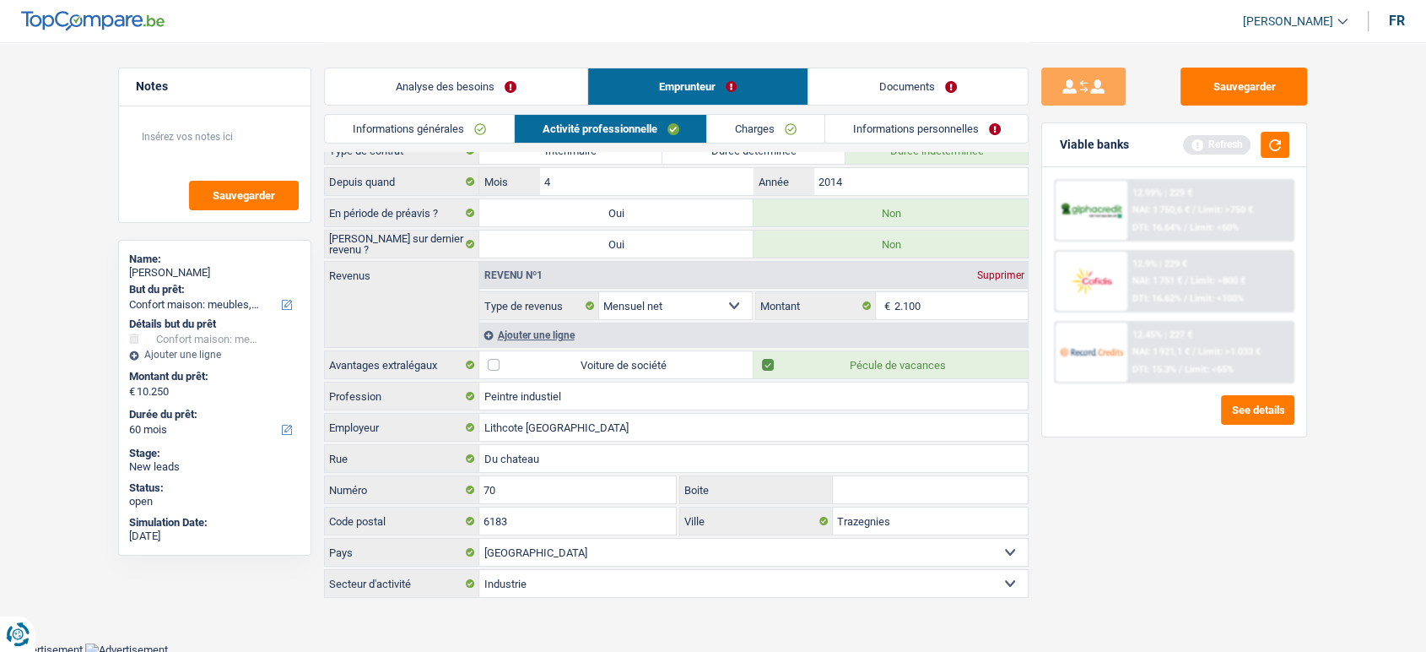
scroll to position [47, 0]
click at [769, 133] on link "Charges" at bounding box center [765, 129] width 117 height 28
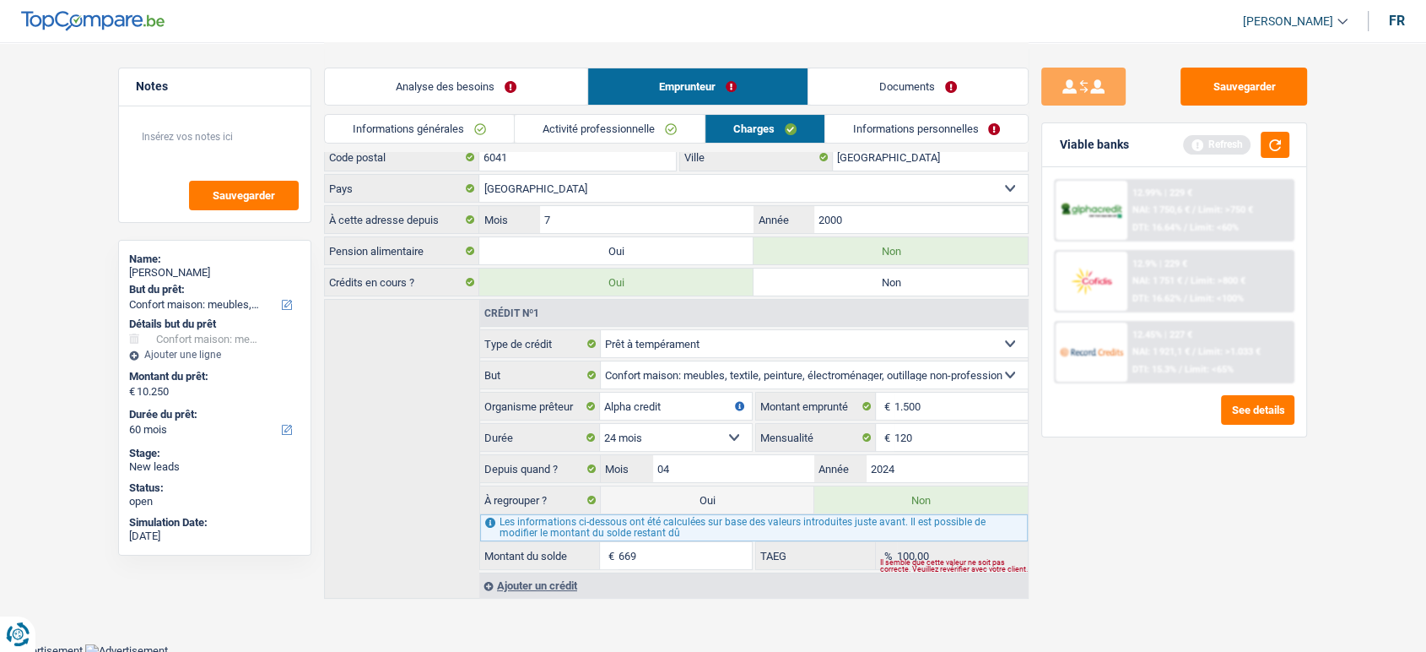
scroll to position [0, 0]
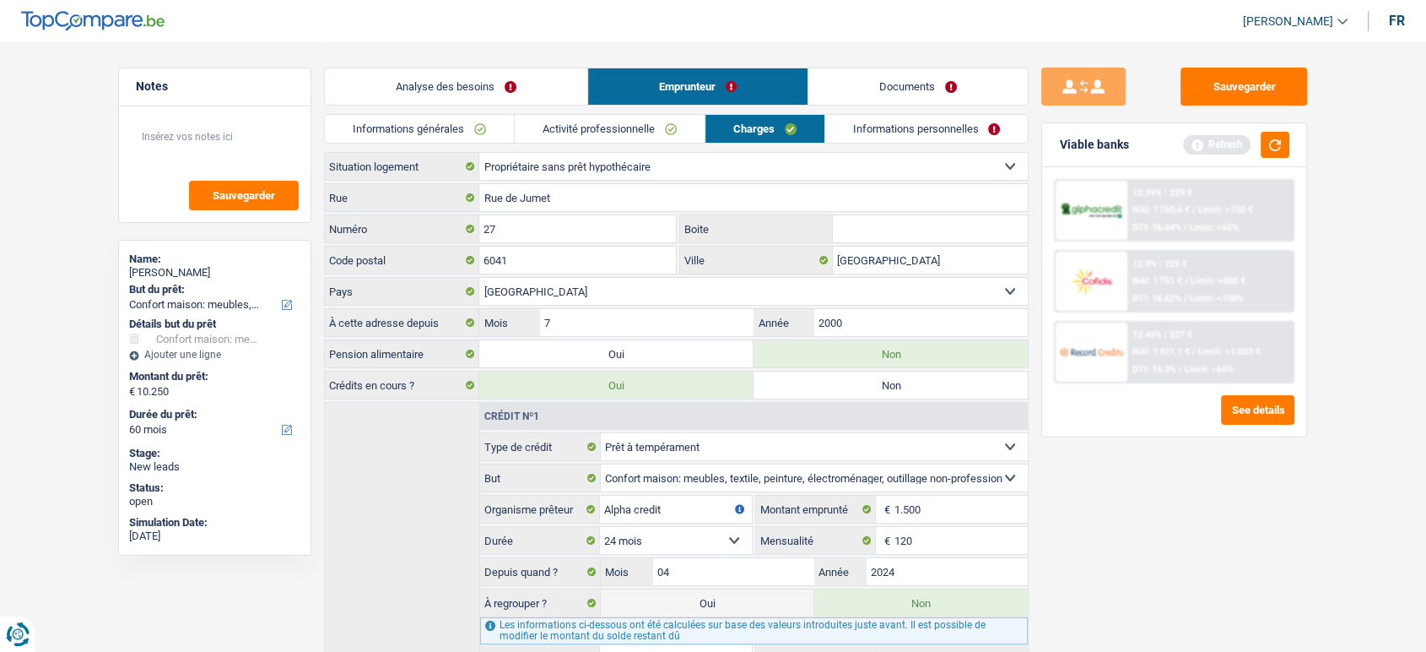
click at [879, 120] on link "Informations personnelles" at bounding box center [926, 129] width 203 height 28
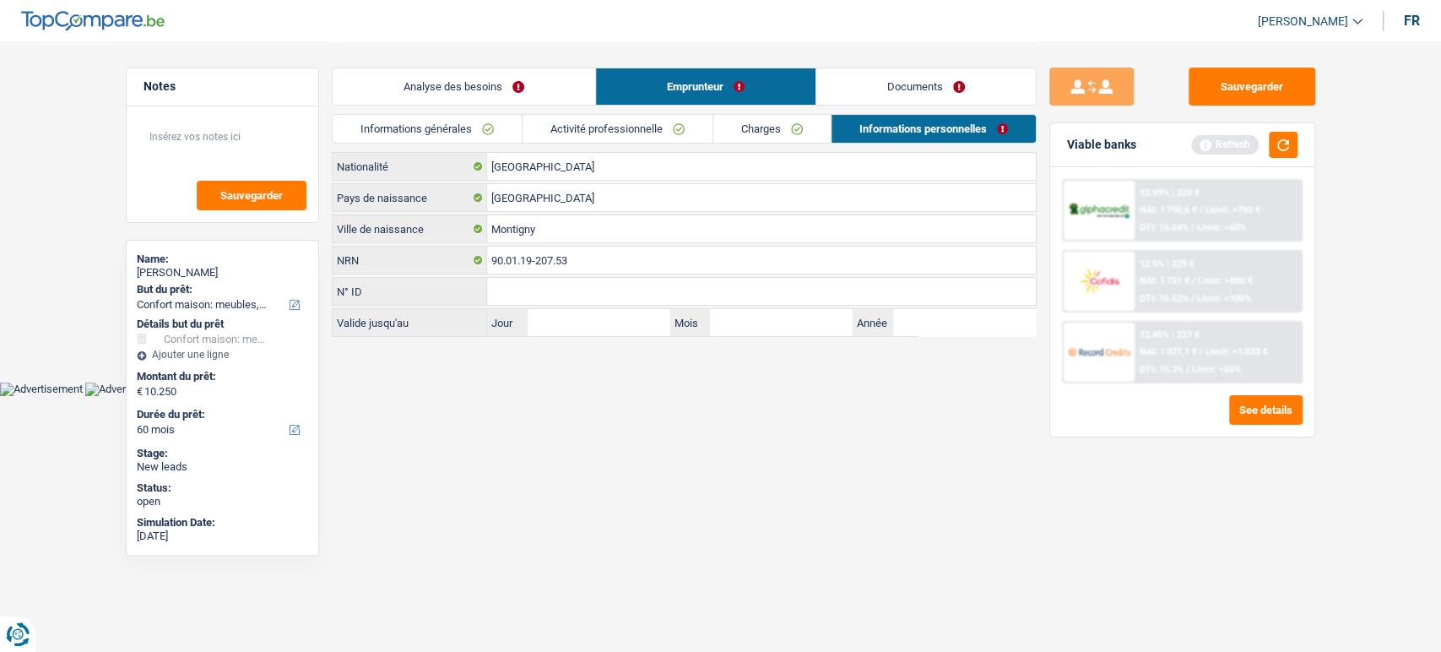
click at [976, 99] on link "Documents" at bounding box center [925, 86] width 219 height 36
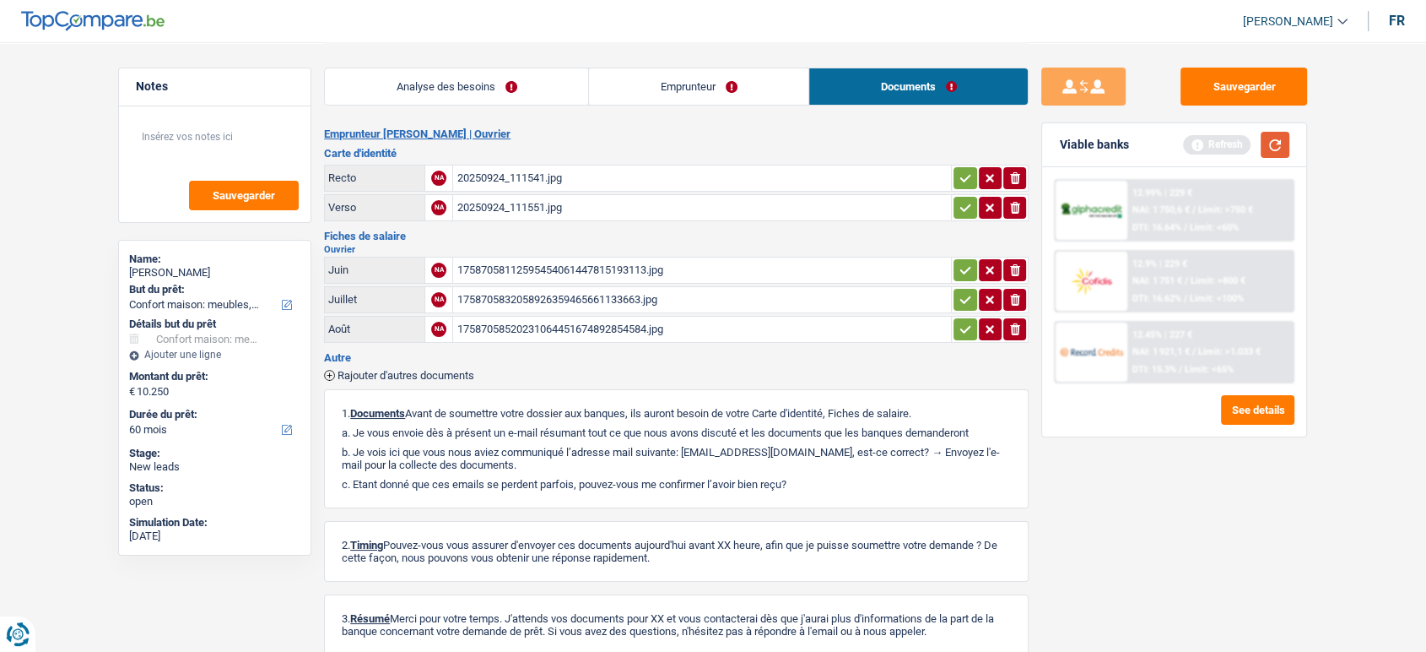
click at [1279, 154] on button "button" at bounding box center [1275, 145] width 29 height 26
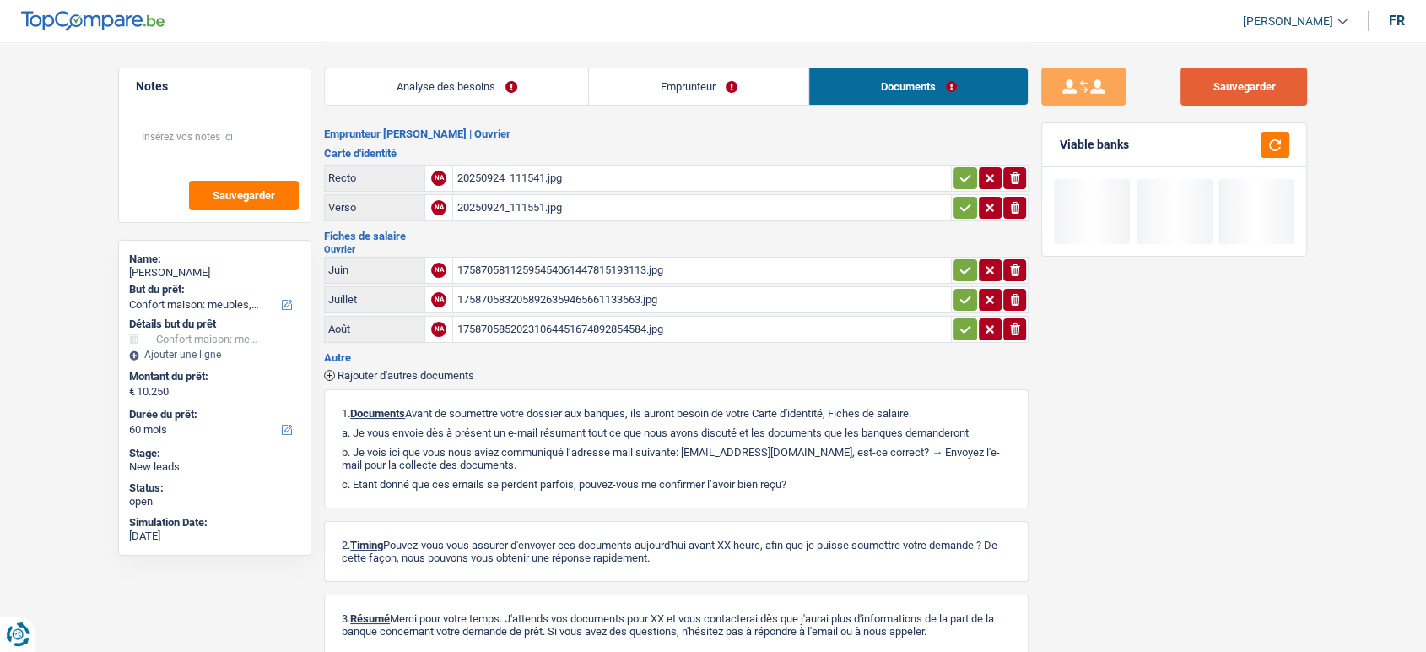
click at [1249, 95] on button "Sauvegarder" at bounding box center [1244, 87] width 127 height 38
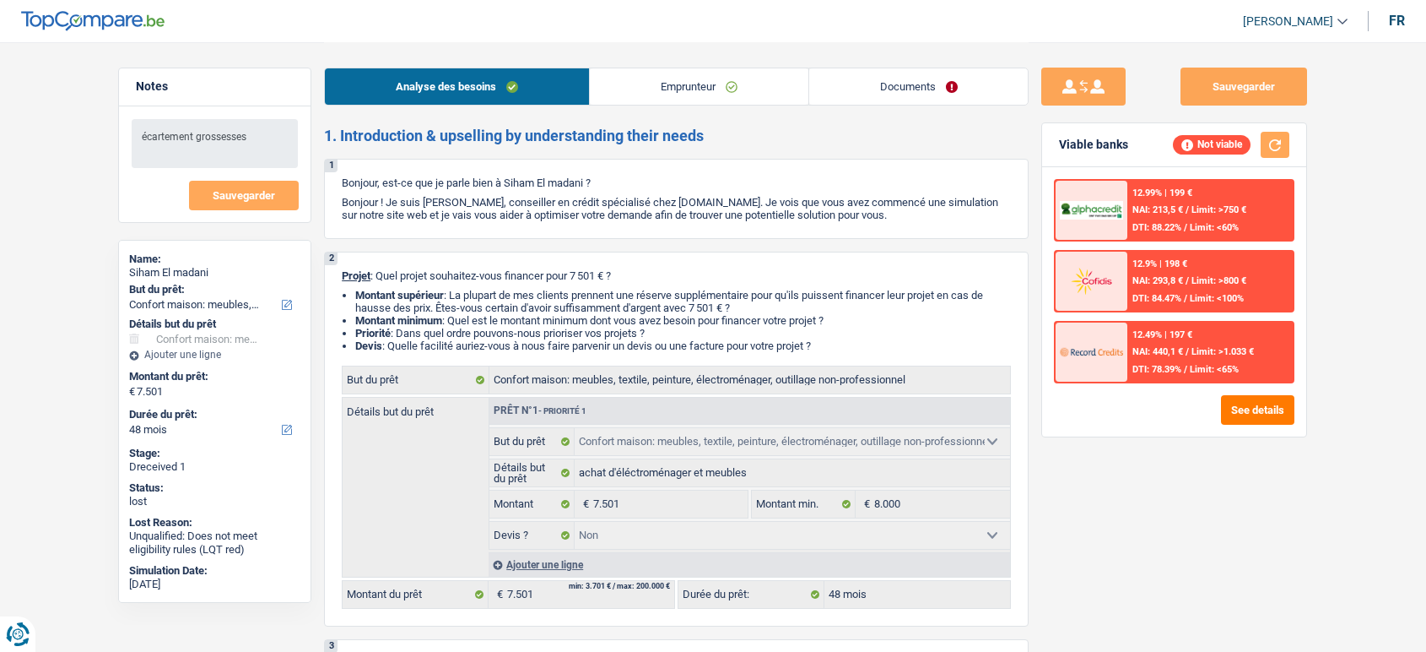
select select "household"
select select "48"
select select "household"
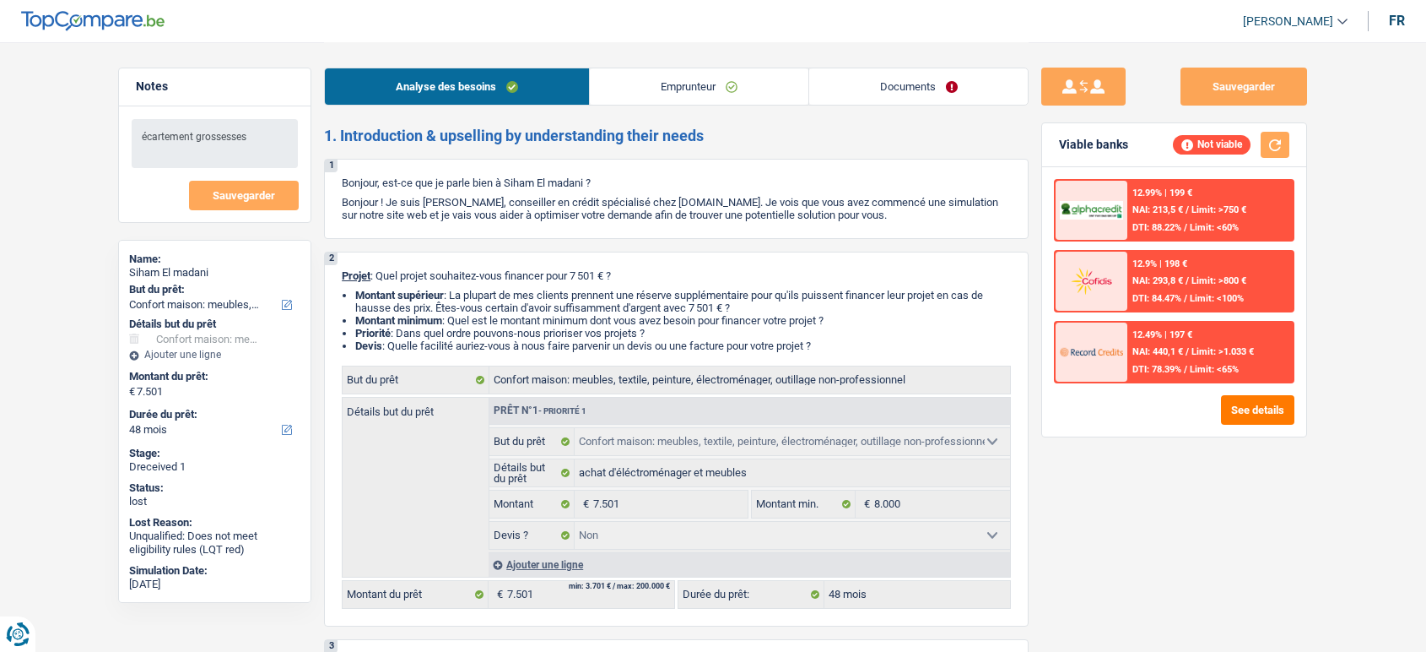
select select "false"
select select "48"
select select "privateEmployee"
select select "netSalary"
select select "mealVouchers"
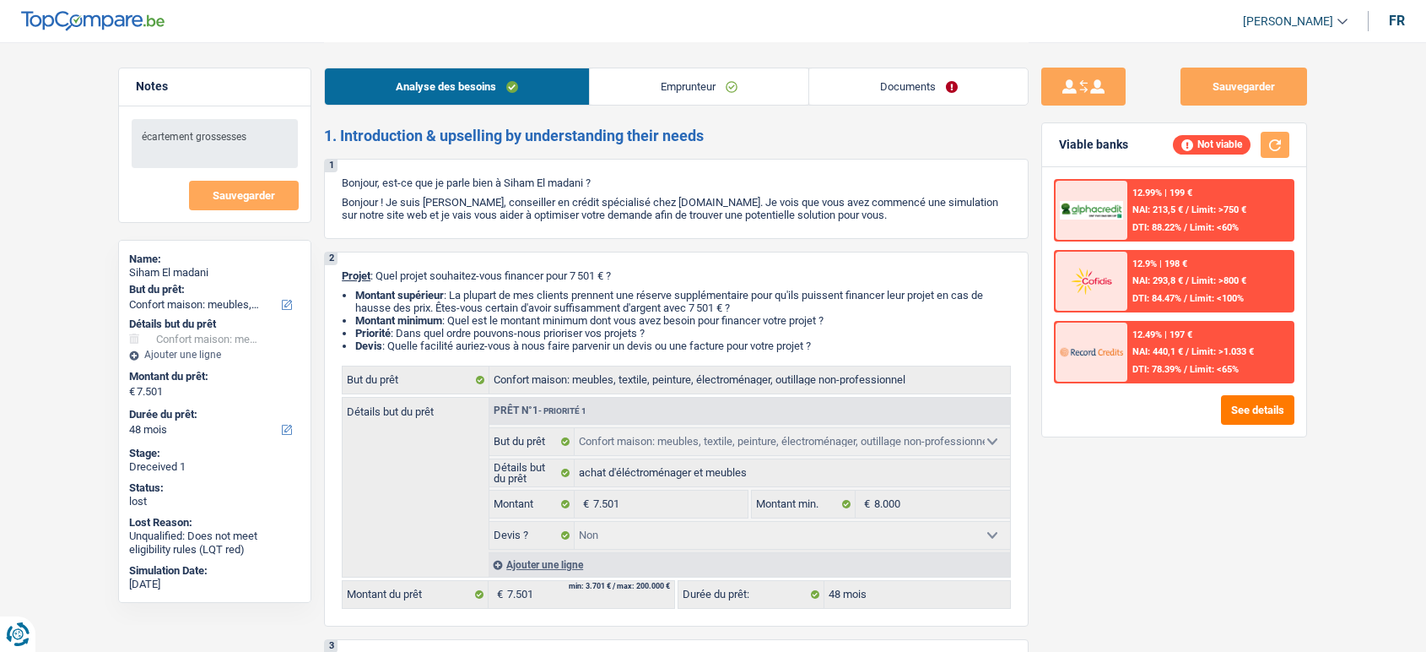
select select "rents"
select select "carLoan"
select select "60"
select select "household"
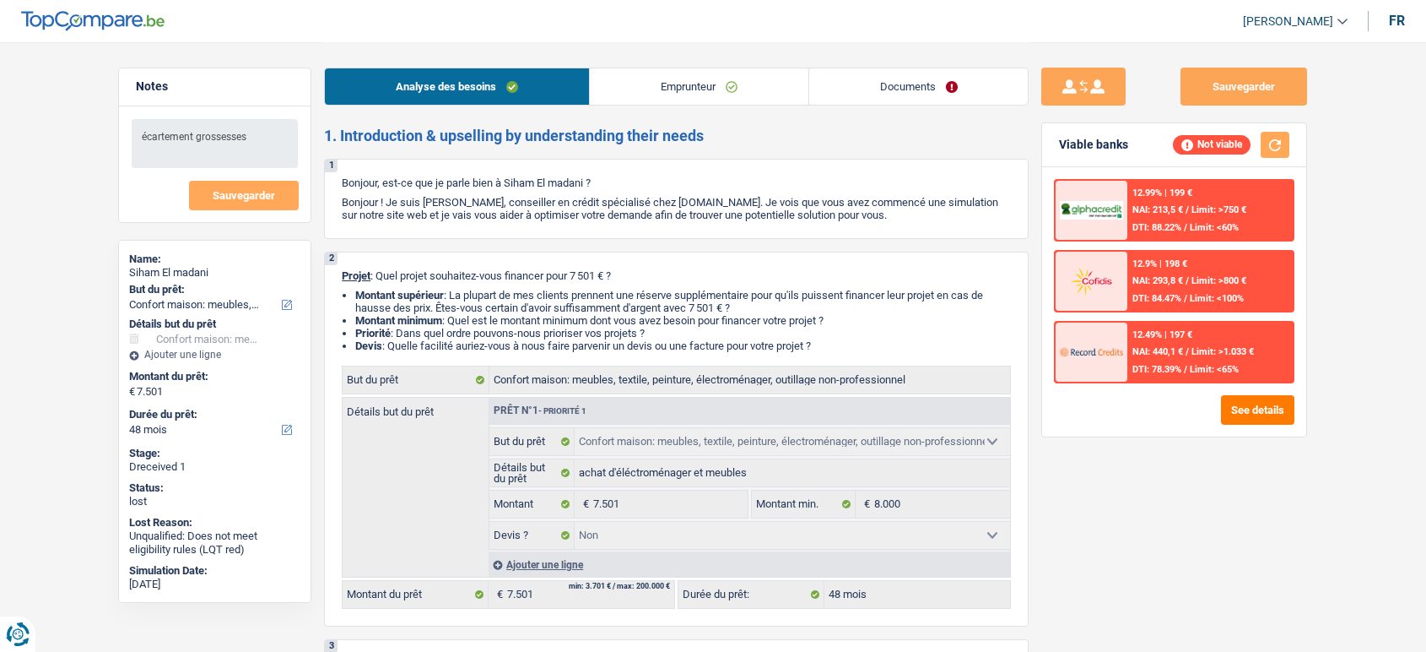
select select "false"
select select "48"
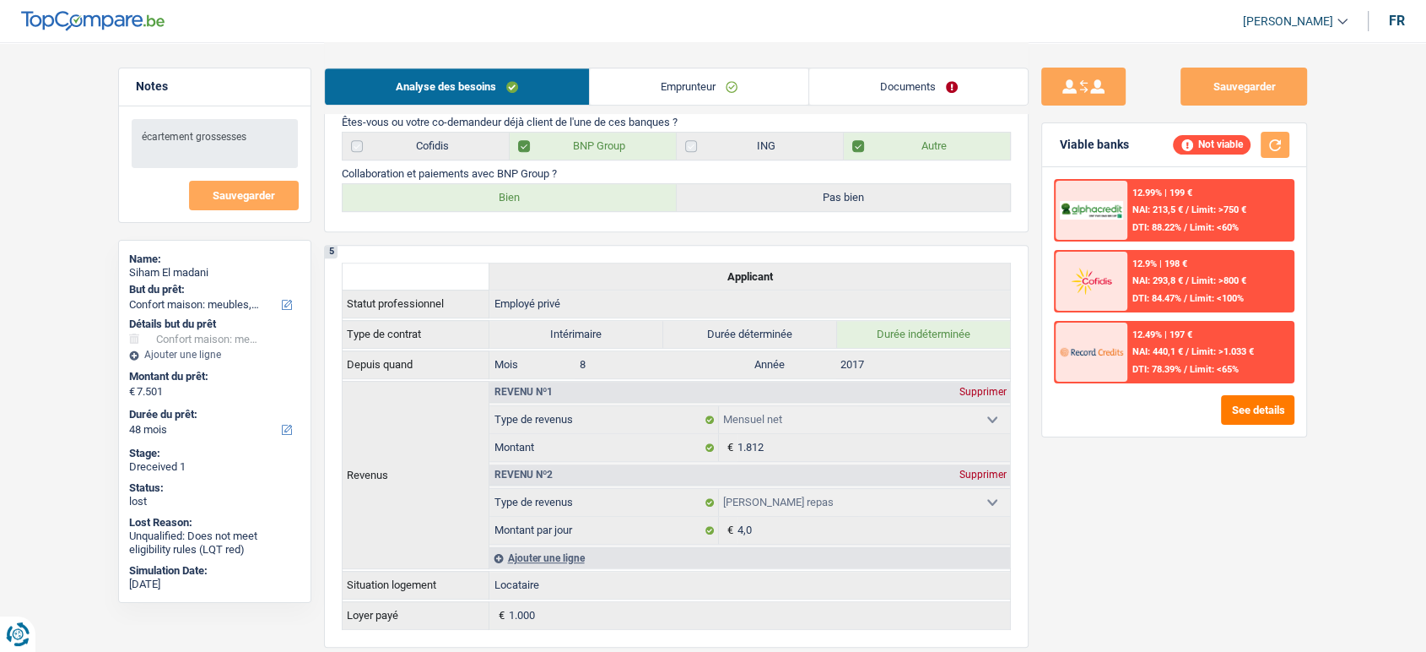
scroll to position [775, 0]
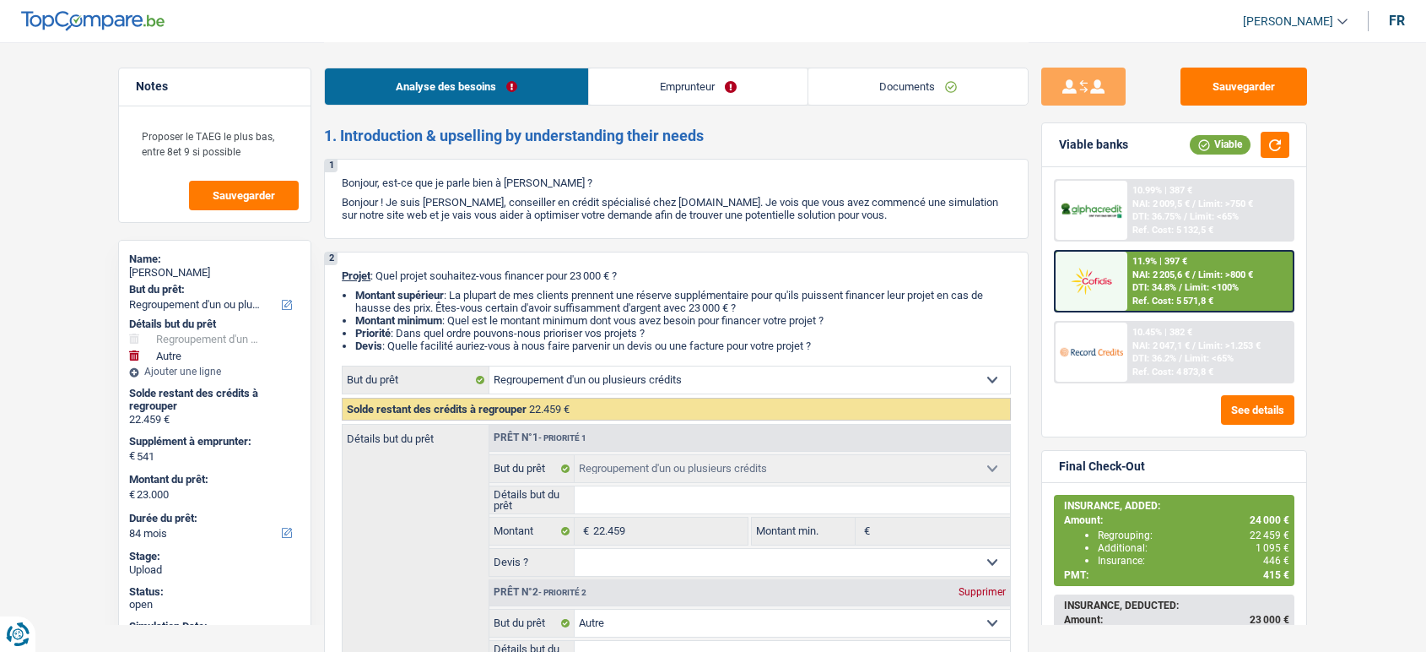
select select "refinancing"
select select "other"
select select "84"
drag, startPoint x: 0, startPoint y: 0, endPoint x: 930, endPoint y: 86, distance: 934.0
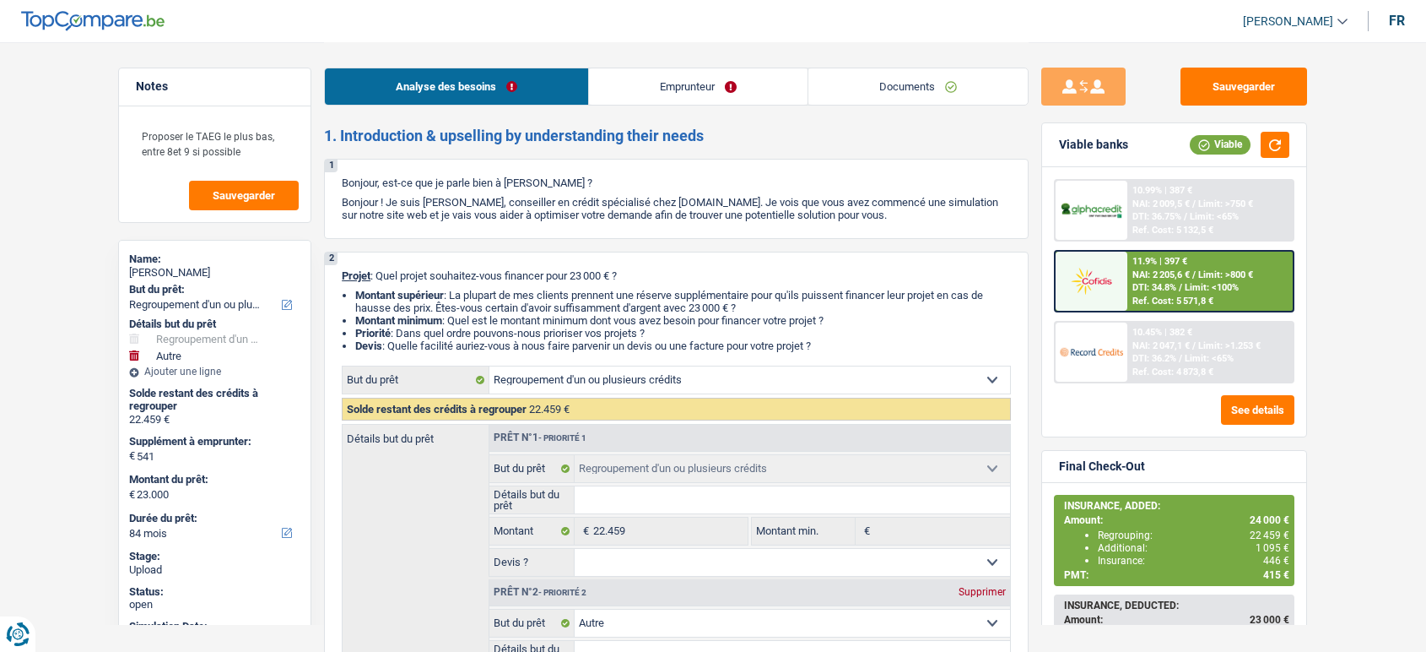
click at [930, 86] on link "Documents" at bounding box center [918, 86] width 219 height 36
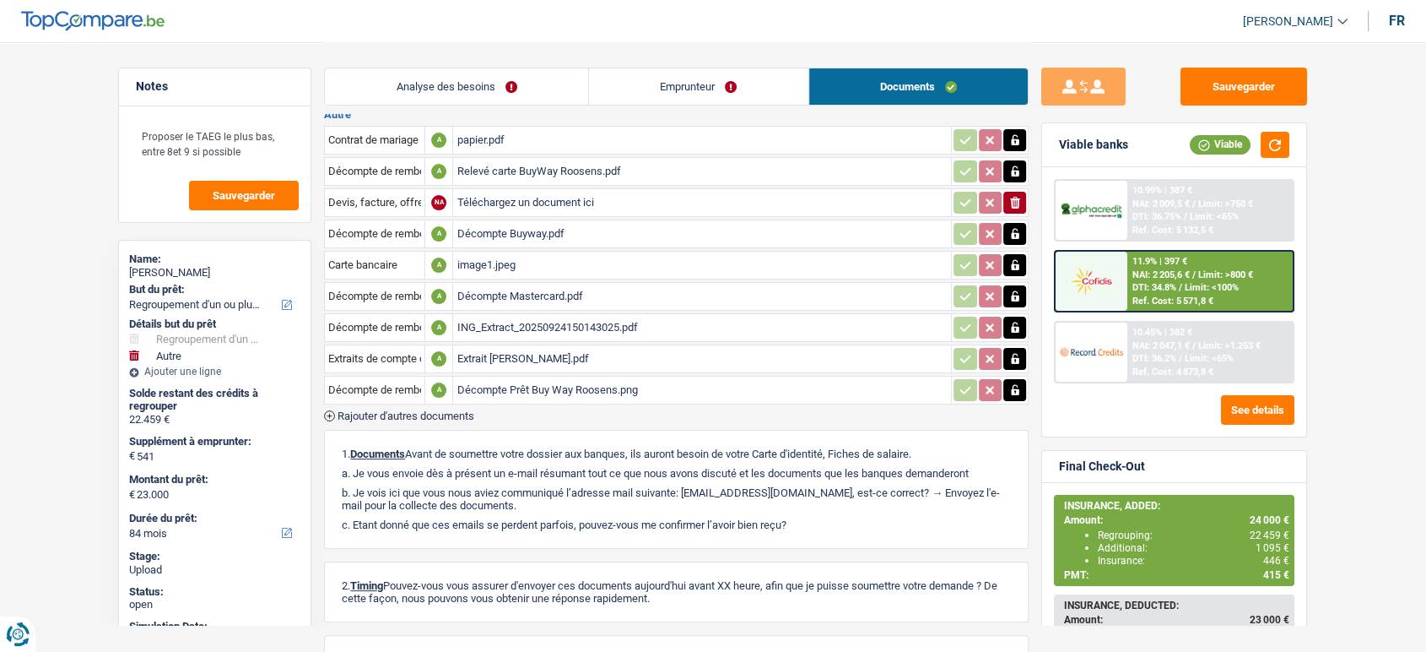
scroll to position [311, 0]
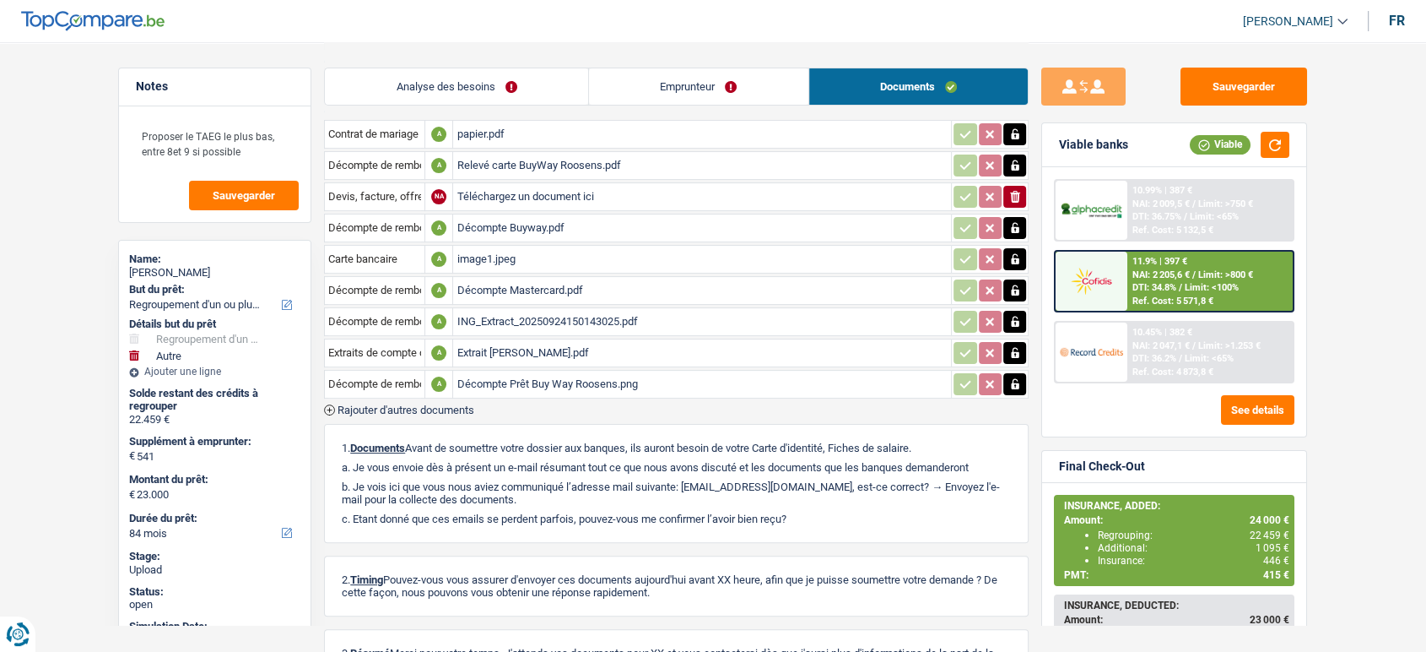
click at [500, 376] on div "Décompte Prêt Buy Way Roosens.png" at bounding box center [702, 383] width 491 height 25
click at [384, 404] on span "Rajouter d'autres documents" at bounding box center [406, 409] width 137 height 11
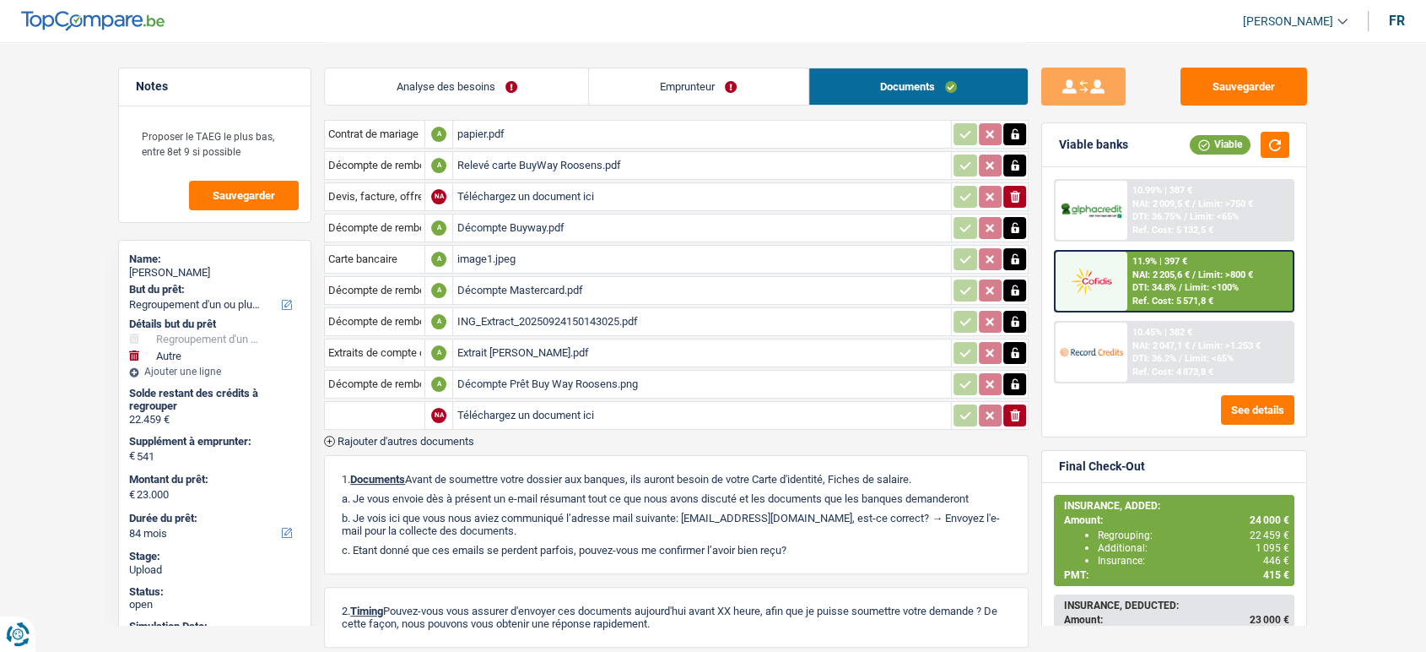
click at [384, 402] on input "text" at bounding box center [374, 415] width 93 height 27
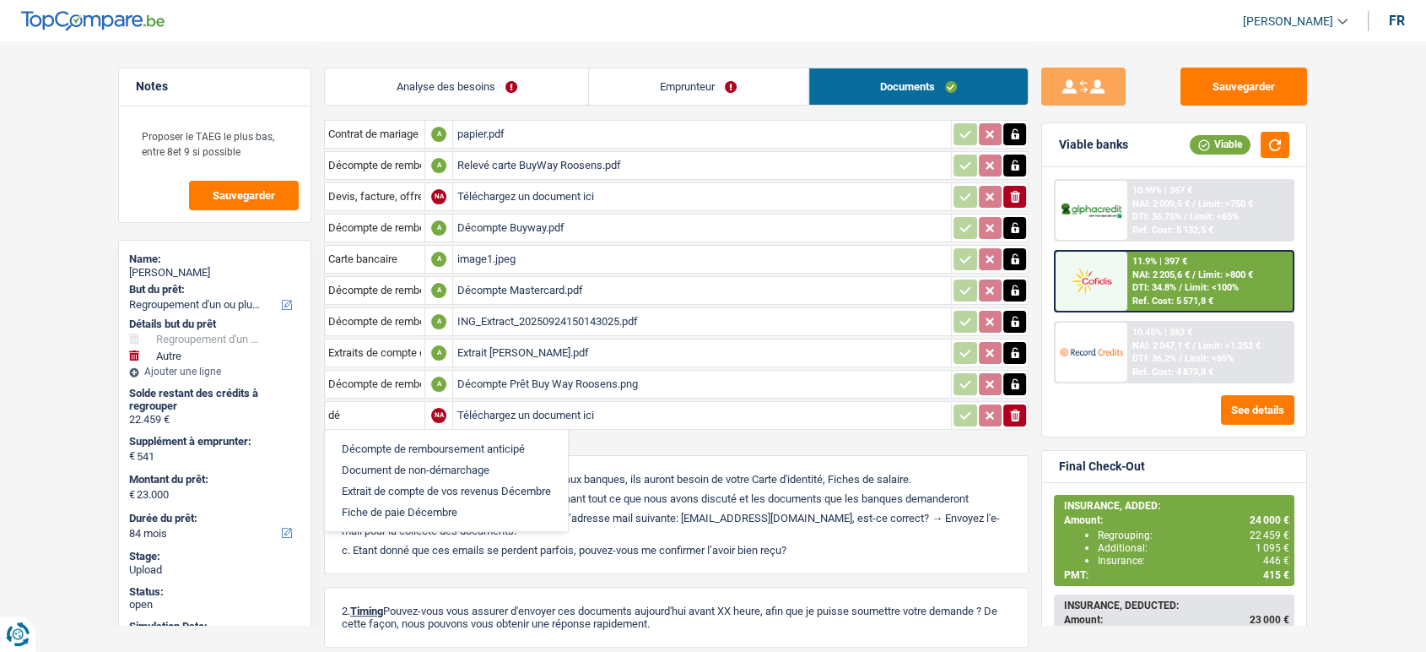
click at [401, 438] on li "Décompte de remboursement anticipé" at bounding box center [446, 448] width 226 height 21
type input "Décompte de remboursement anticipé"
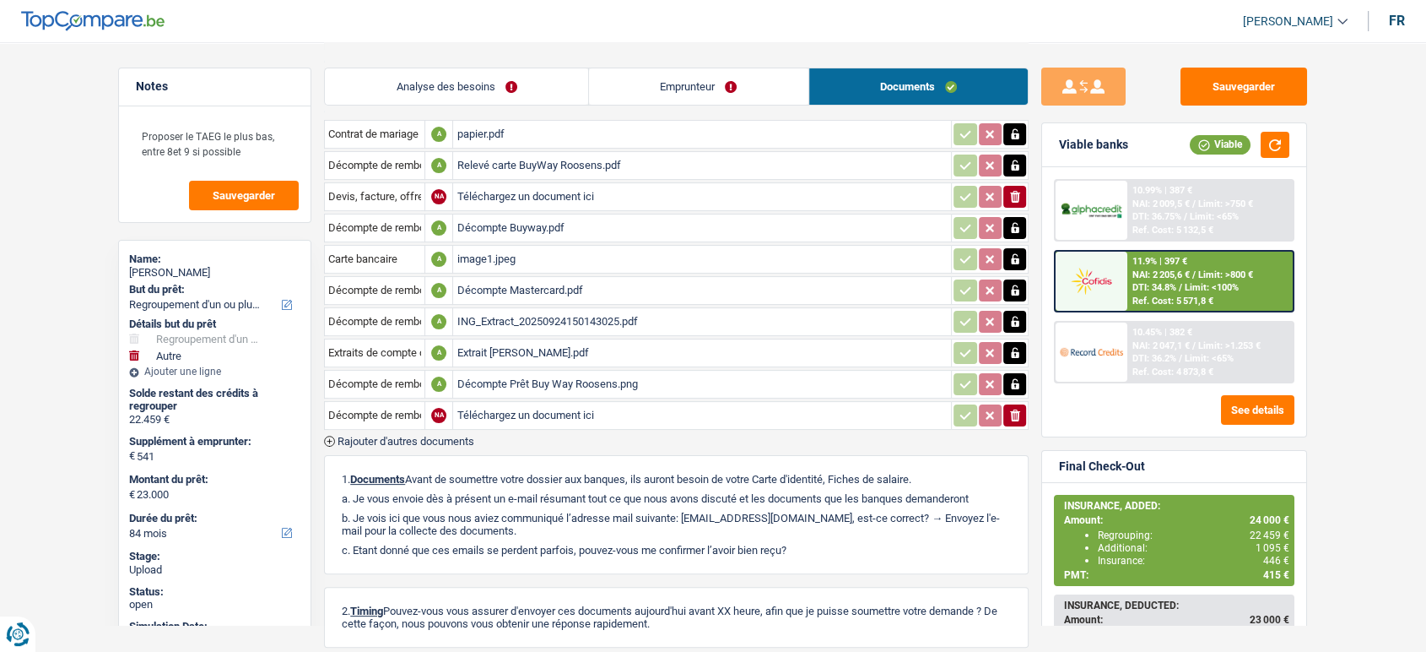
click at [533, 406] on input "Téléchargez un document ici" at bounding box center [702, 415] width 491 height 25
type input "C:\fakepath\buyway decompte.pdf"
click at [1225, 95] on button "Sauvegarder" at bounding box center [1244, 87] width 127 height 38
click at [550, 71] on link "Analyse des besoins" at bounding box center [456, 86] width 263 height 36
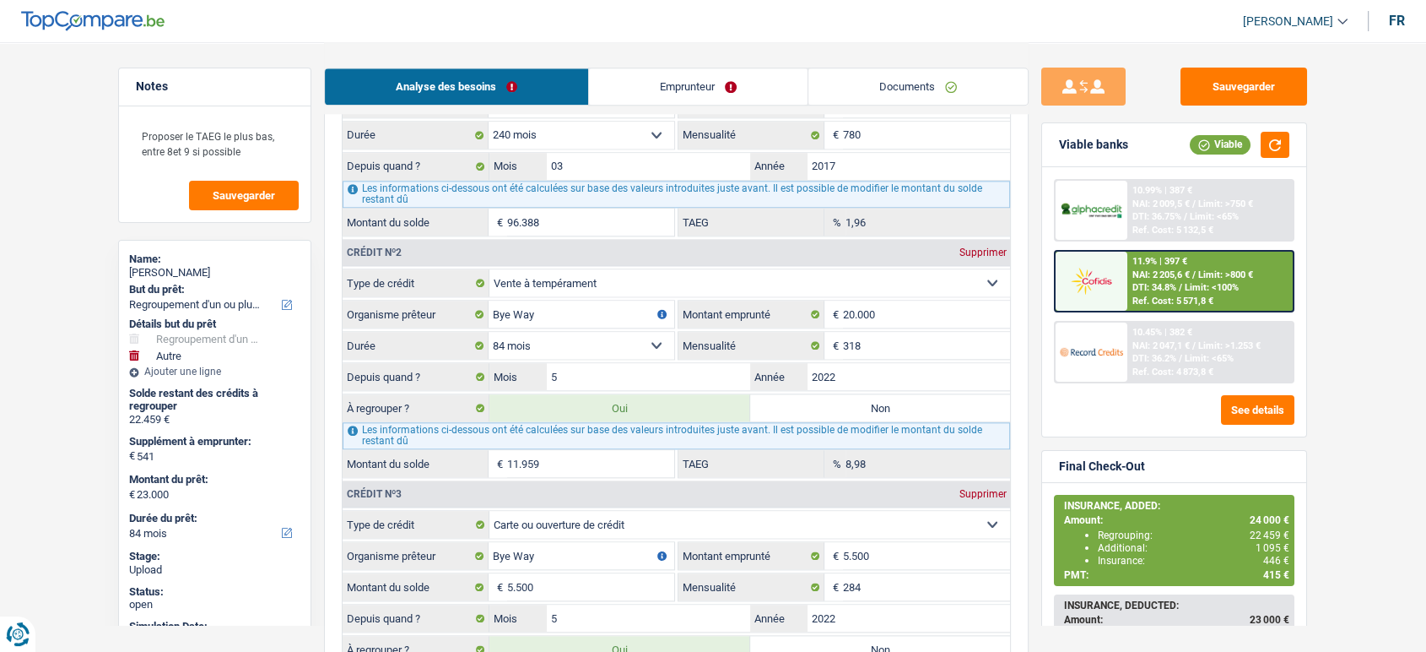
scroll to position [1838, 0]
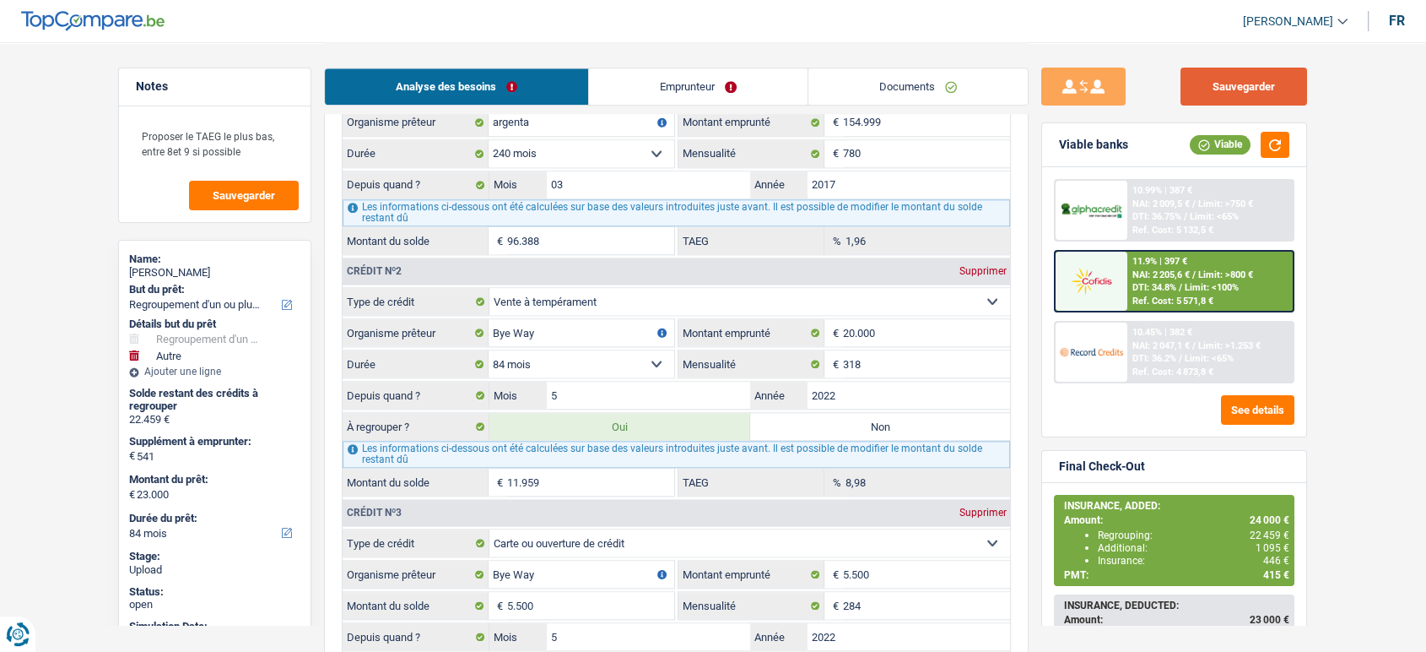
click at [1229, 74] on button "Sauvegarder" at bounding box center [1244, 87] width 127 height 38
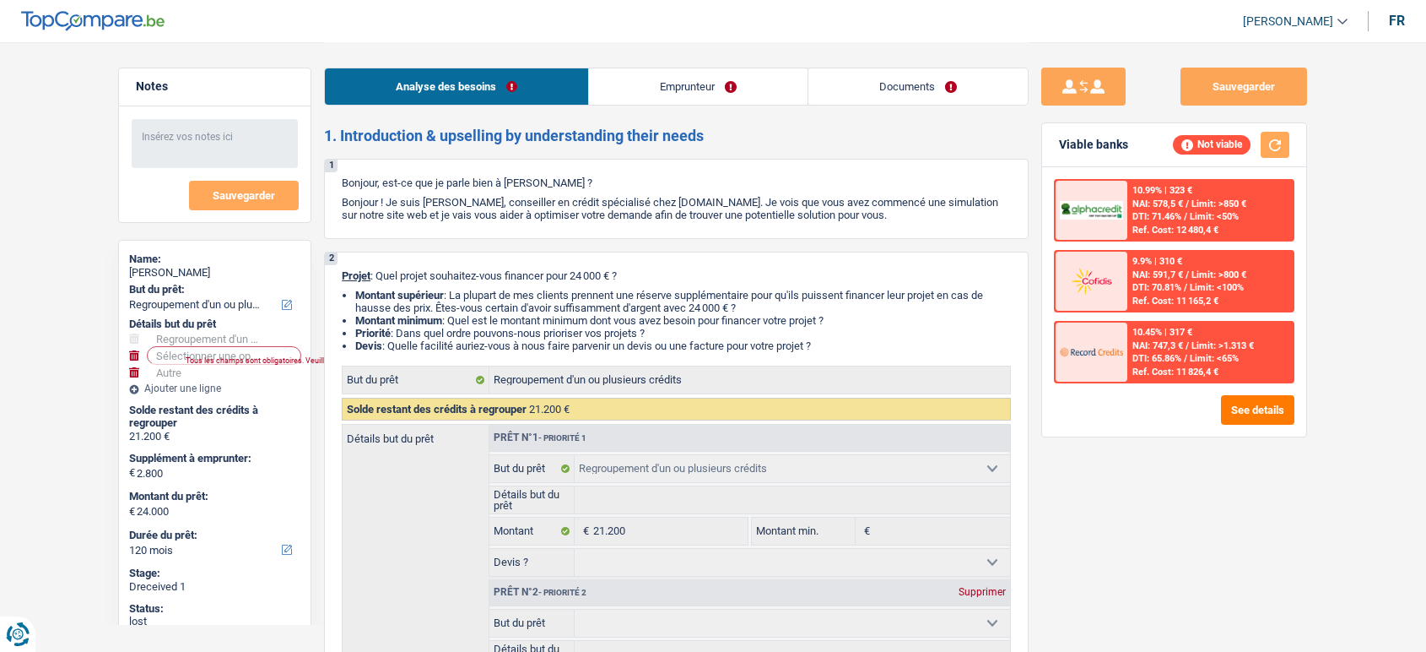
select select "refinancing"
select select "other"
select select "120"
select select "refinancing"
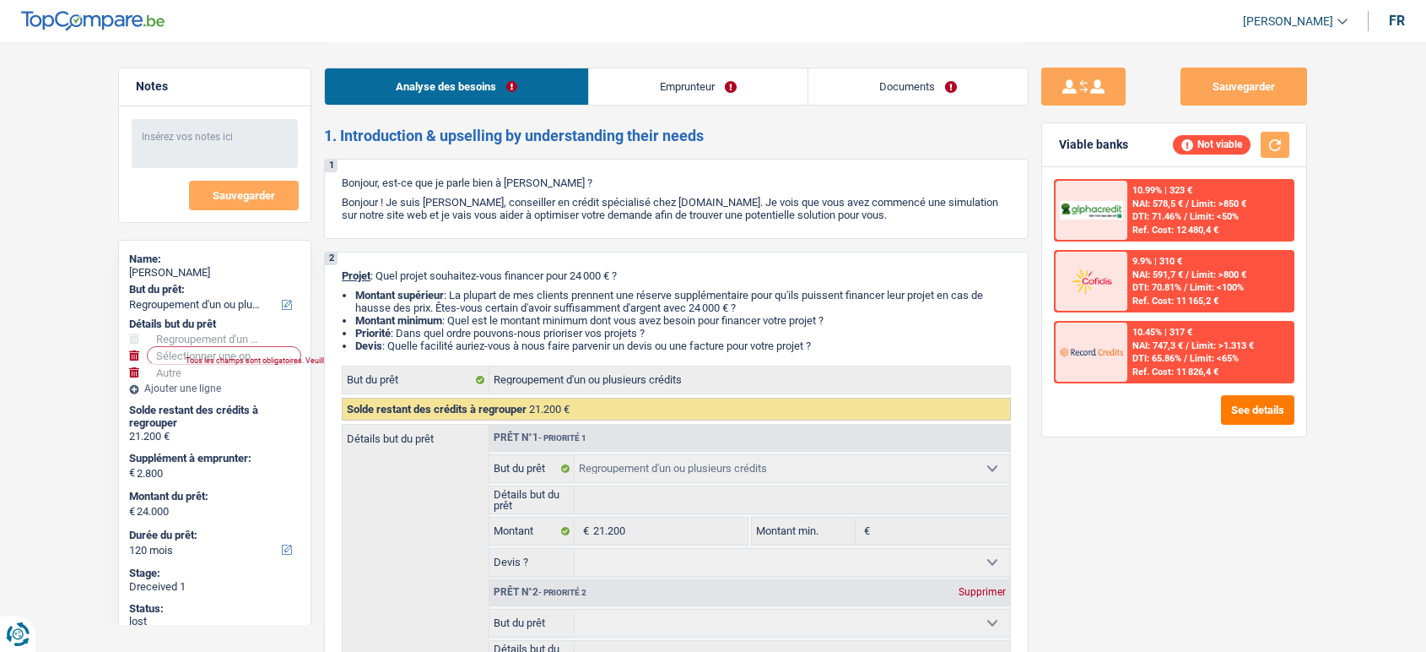
select select "refinancing"
select select "other"
select select "120"
select select "worker"
select select "netSalary"
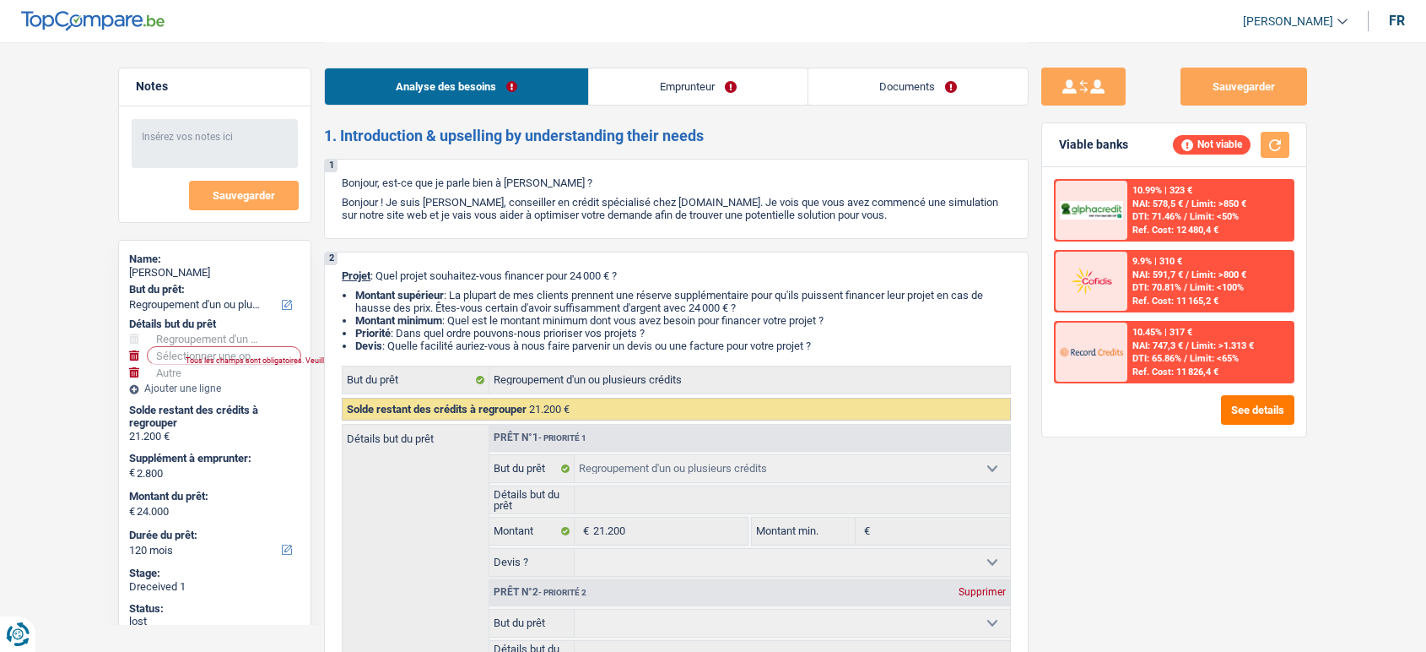
select select "familyAllowances"
select select "rents"
select select "carLoan"
select select "60"
select select "cardOrCredit"
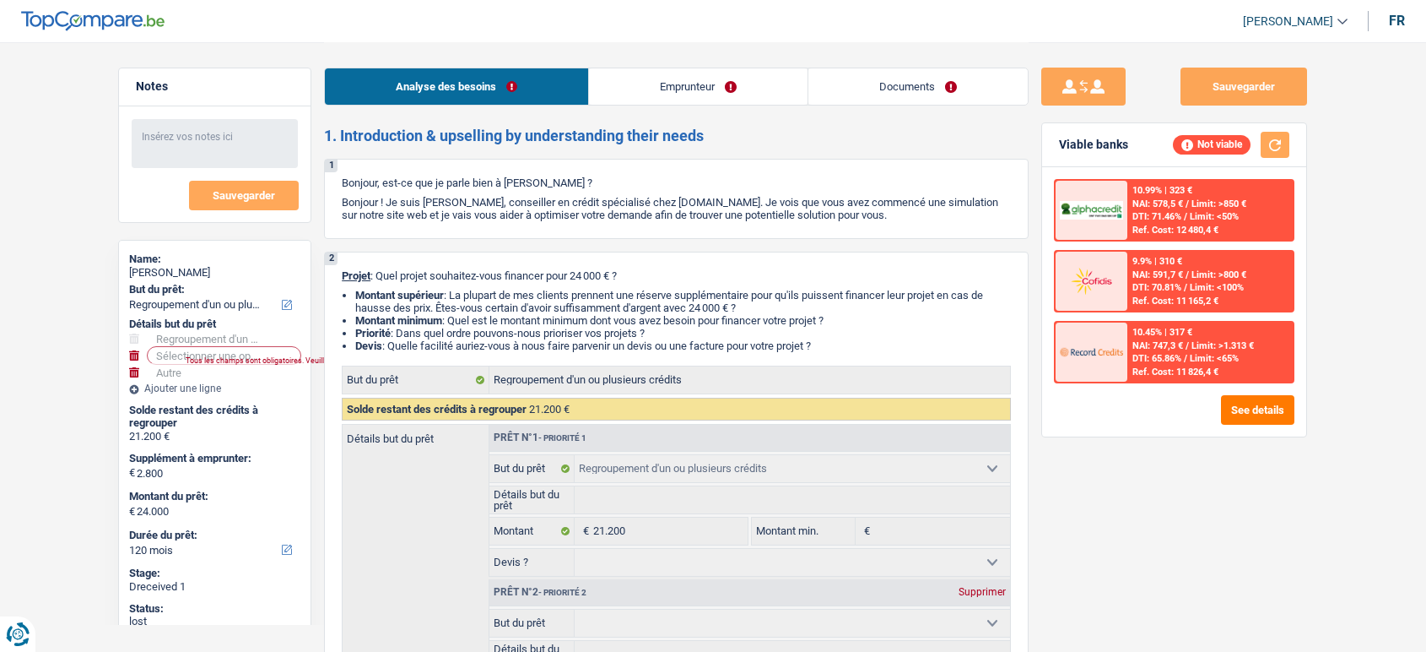
select select "cardOrCredit"
select select "carLoan"
select select "60"
select select "refinancing"
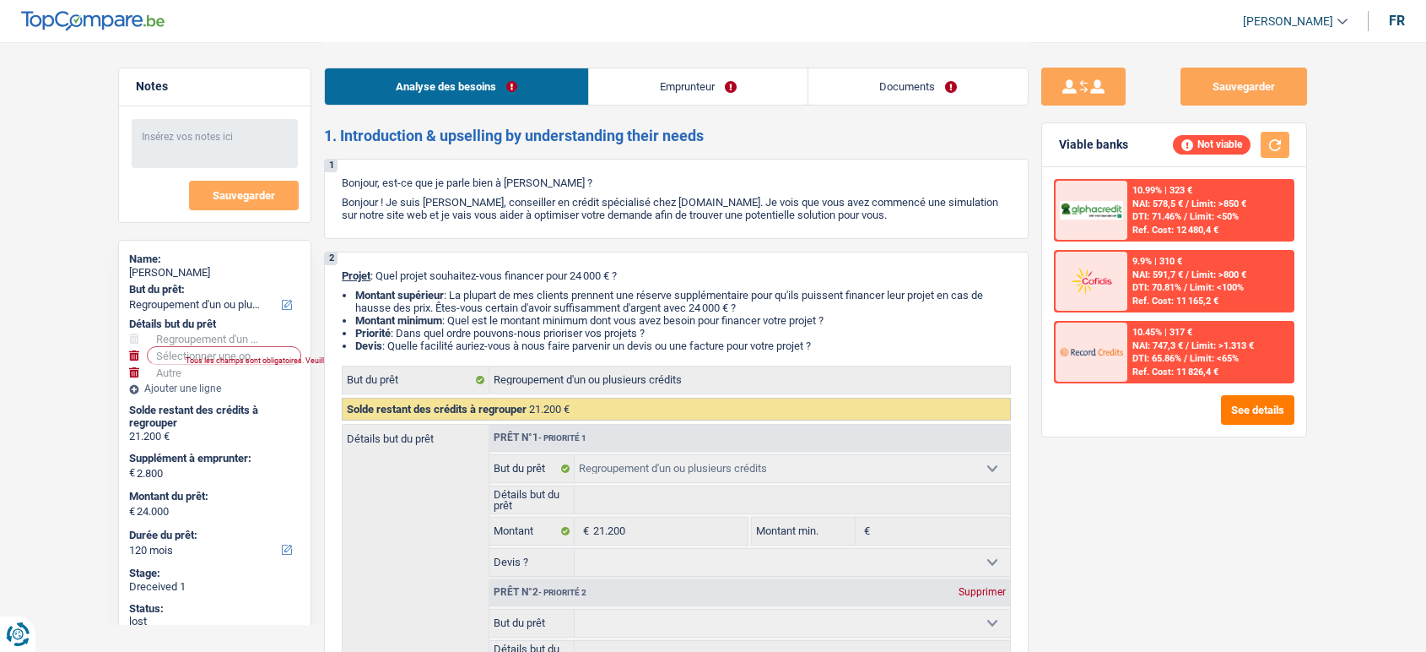
select select "other"
select select "120"
click at [1202, 220] on span "Limit: <50%" at bounding box center [1214, 216] width 49 height 11
click at [1193, 226] on div "Ref. Cost: 12 480,4 €" at bounding box center [1176, 229] width 86 height 11
click at [719, 81] on link "Emprunteur" at bounding box center [698, 86] width 219 height 36
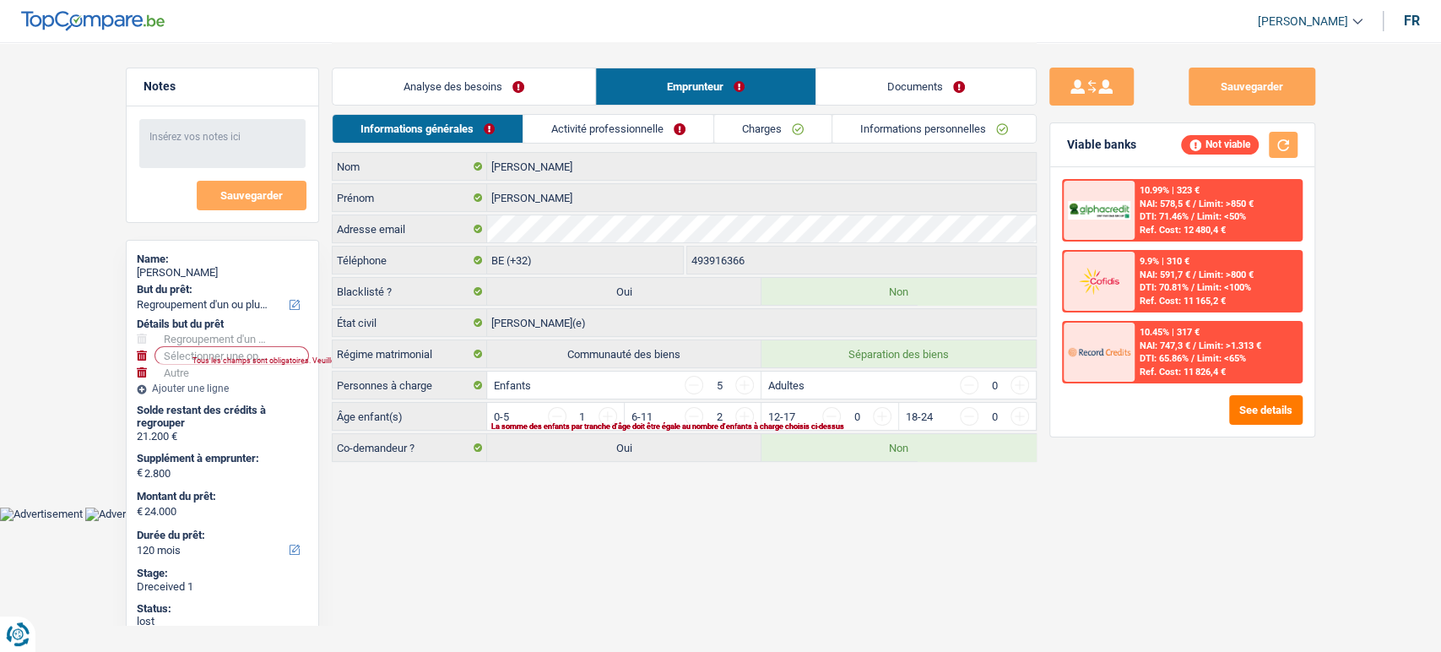
click at [890, 93] on link "Documents" at bounding box center [925, 86] width 219 height 36
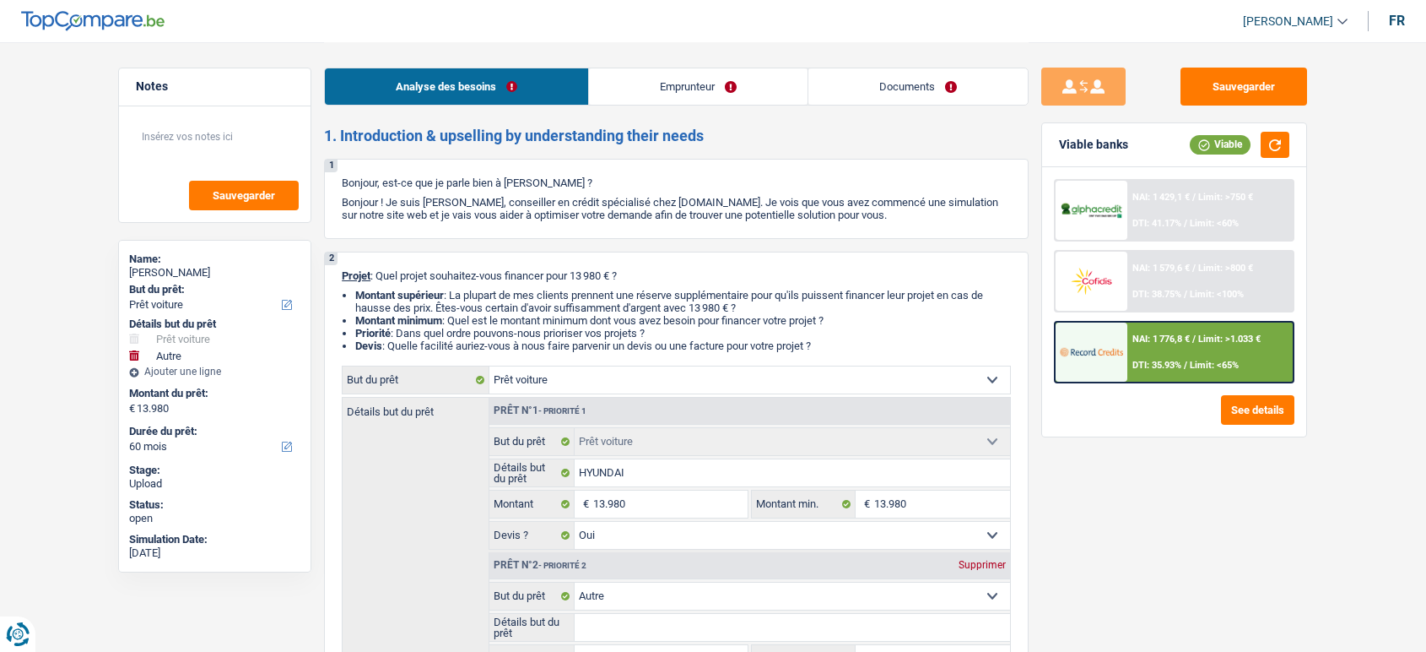
select select "car"
select select "other"
select select "60"
select select "car"
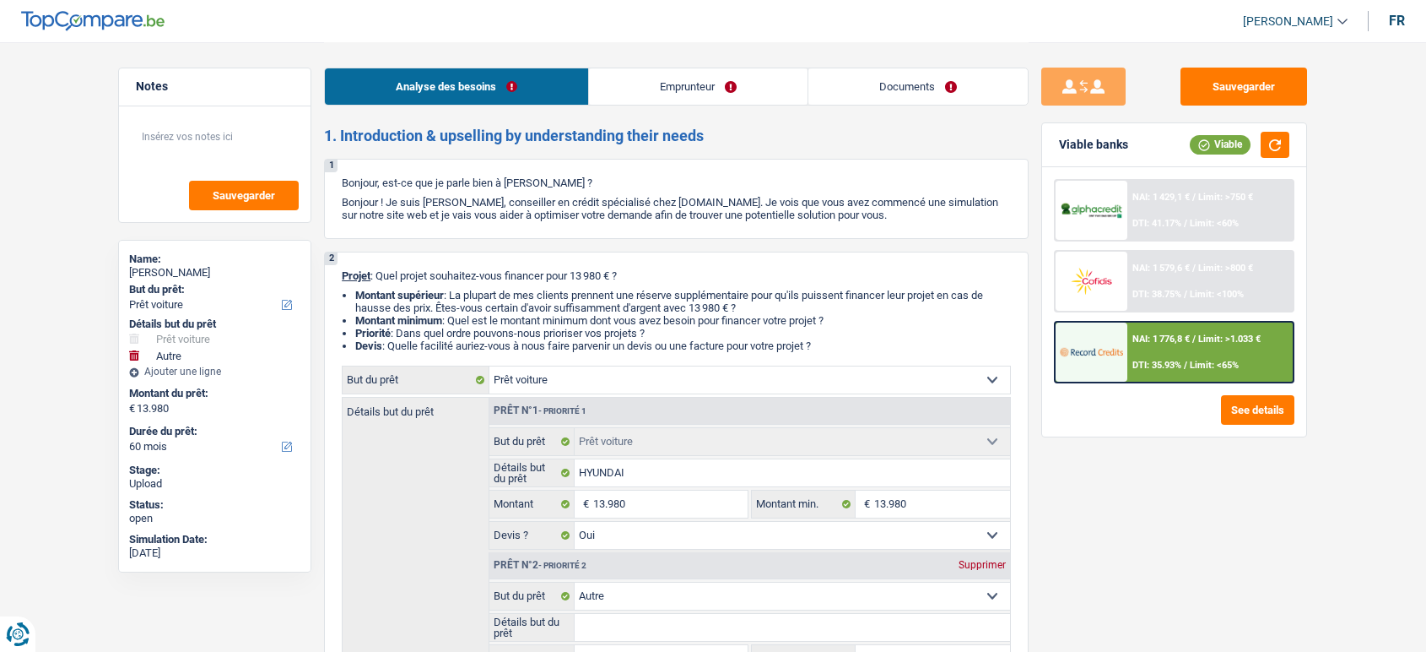
select select "car"
select select "yes"
select select "other"
select select "60"
select select "worker"
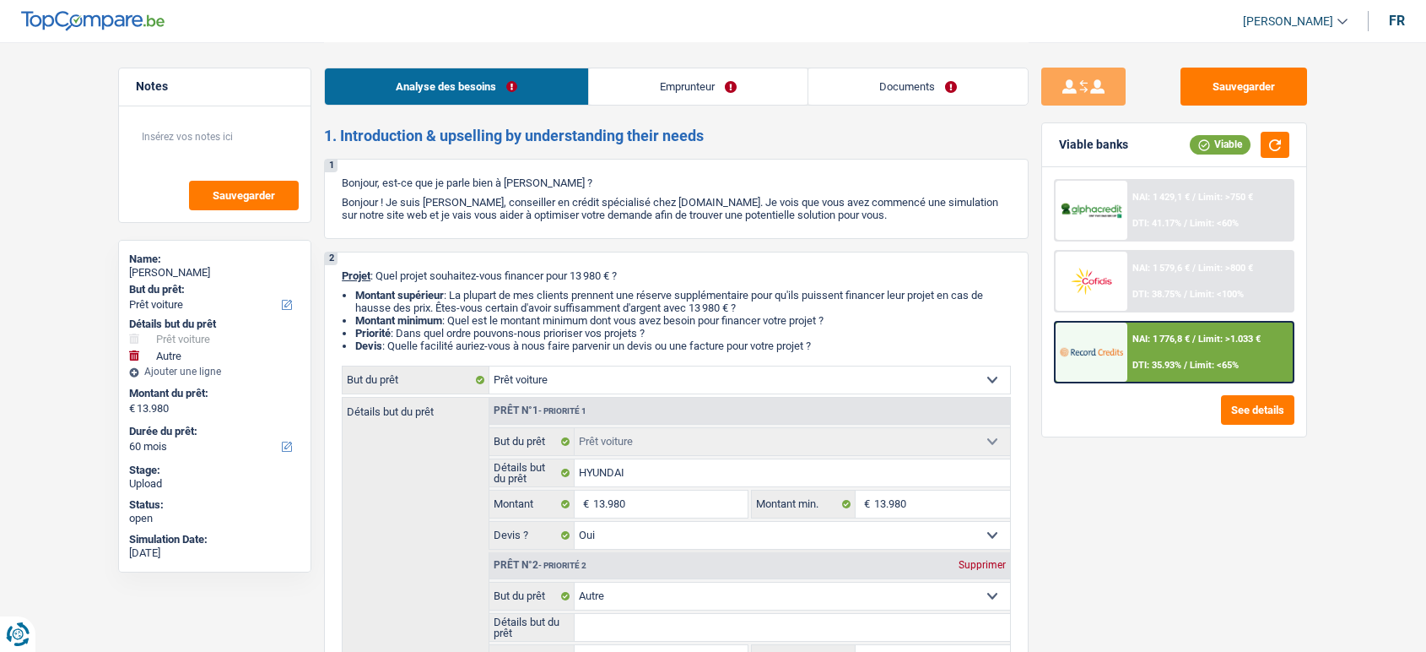
select select "netSalary"
select select "mealVouchers"
select select "rents"
select select "car"
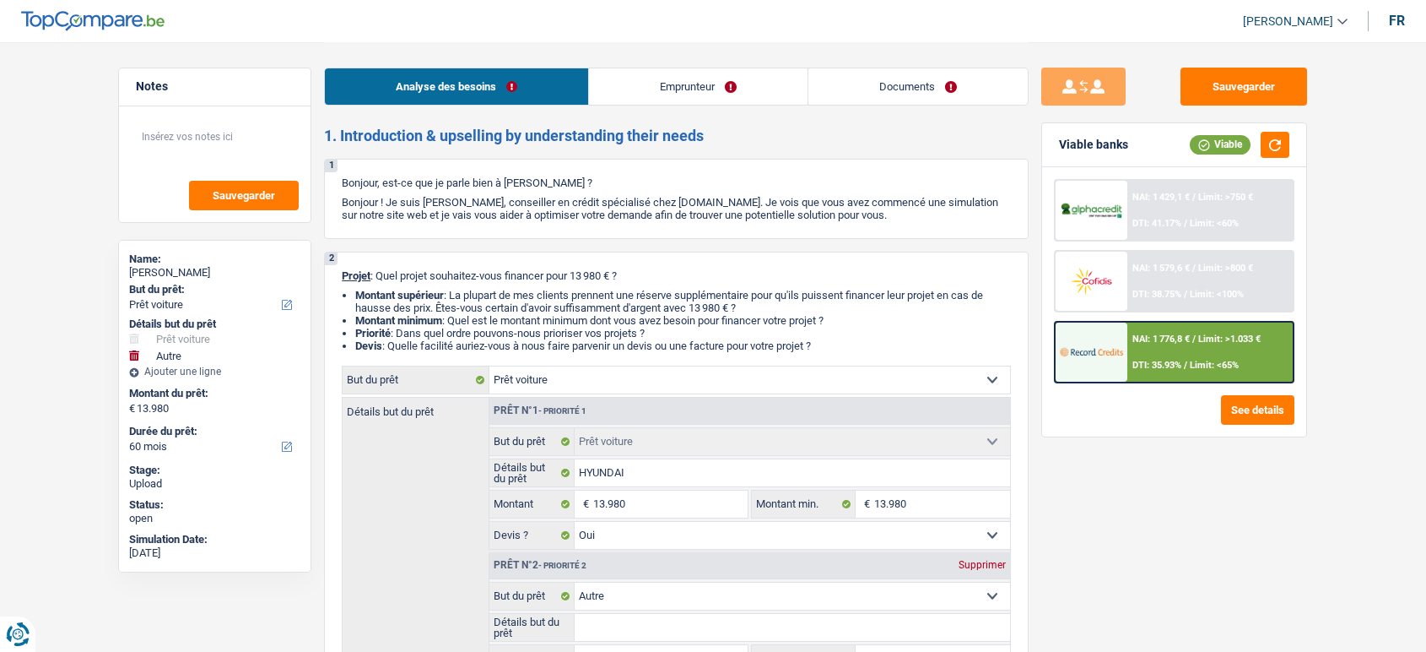
select select "yes"
select select "other"
select select "60"
drag, startPoint x: 0, startPoint y: 0, endPoint x: 934, endPoint y: 100, distance: 939.6
click at [934, 100] on link "Documents" at bounding box center [918, 86] width 219 height 36
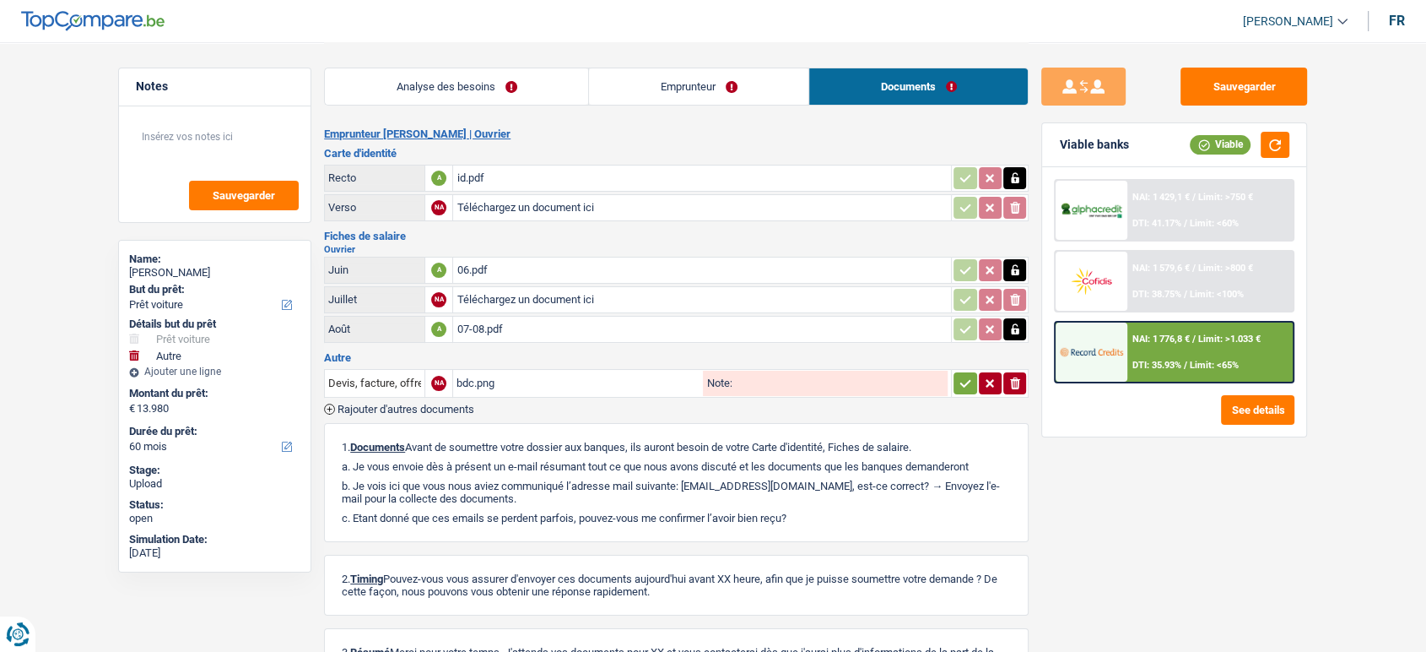
click at [513, 375] on div "bdc.png" at bounding box center [578, 382] width 243 height 25
click at [444, 406] on span "Rajouter d'autres documents" at bounding box center [406, 408] width 137 height 11
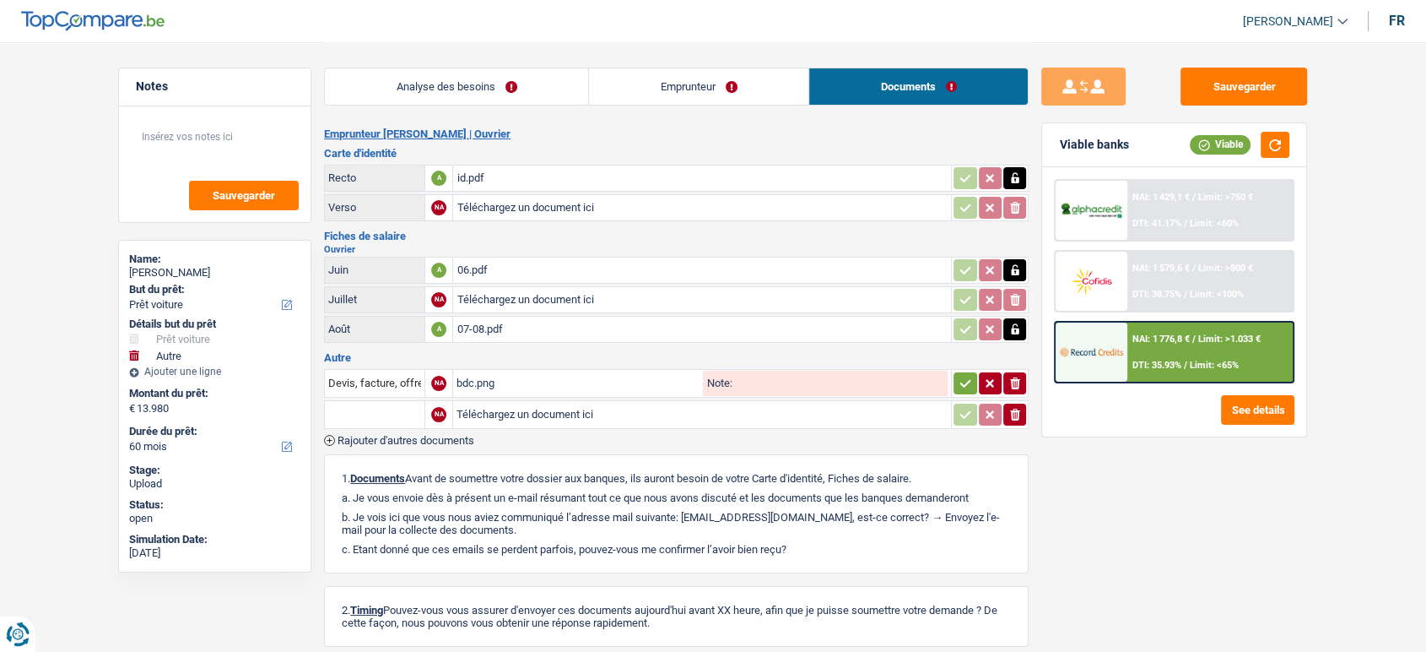
click at [501, 405] on input "Téléchargez un document ici" at bounding box center [702, 414] width 491 height 25
type input "C:\fakepath\invoice_25-09-25_250900004_lgpcars.pdf"
click at [490, 408] on div "invoice_25-09-25_250900004_lgpcars.pdf" at bounding box center [578, 414] width 243 height 25
click at [355, 409] on input "text" at bounding box center [374, 414] width 93 height 27
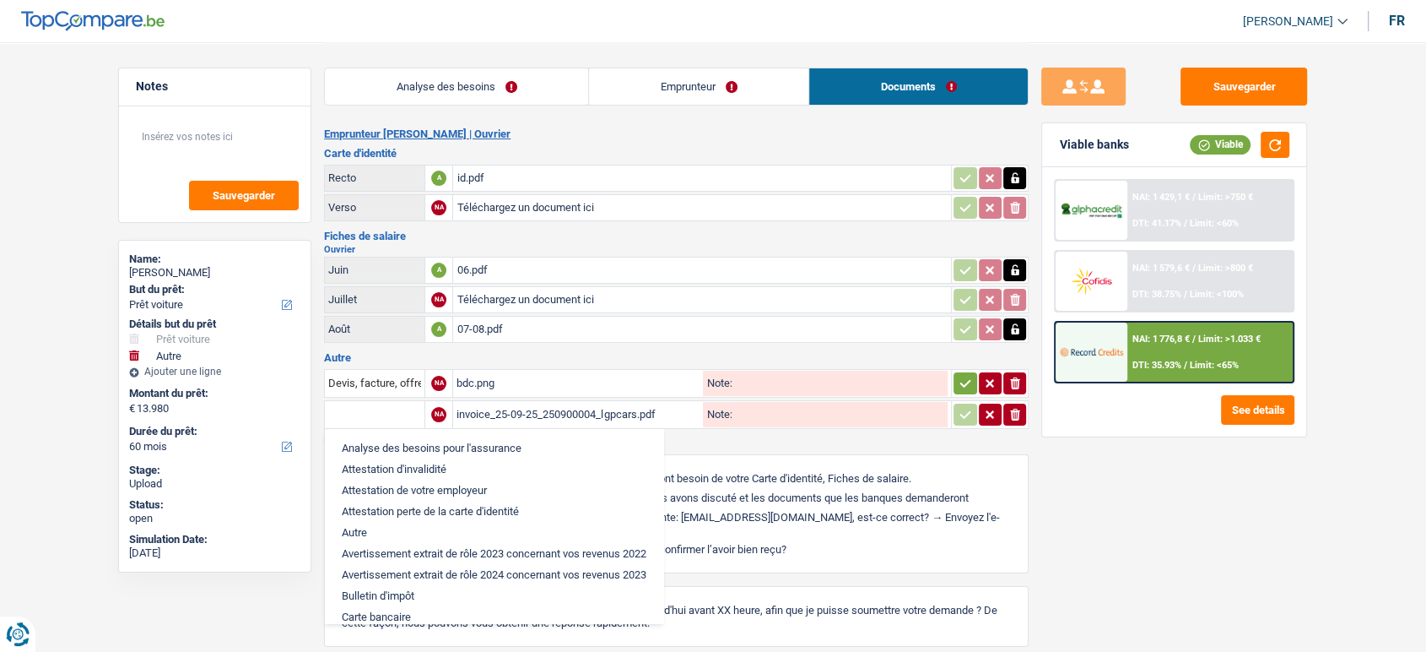
type input "s"
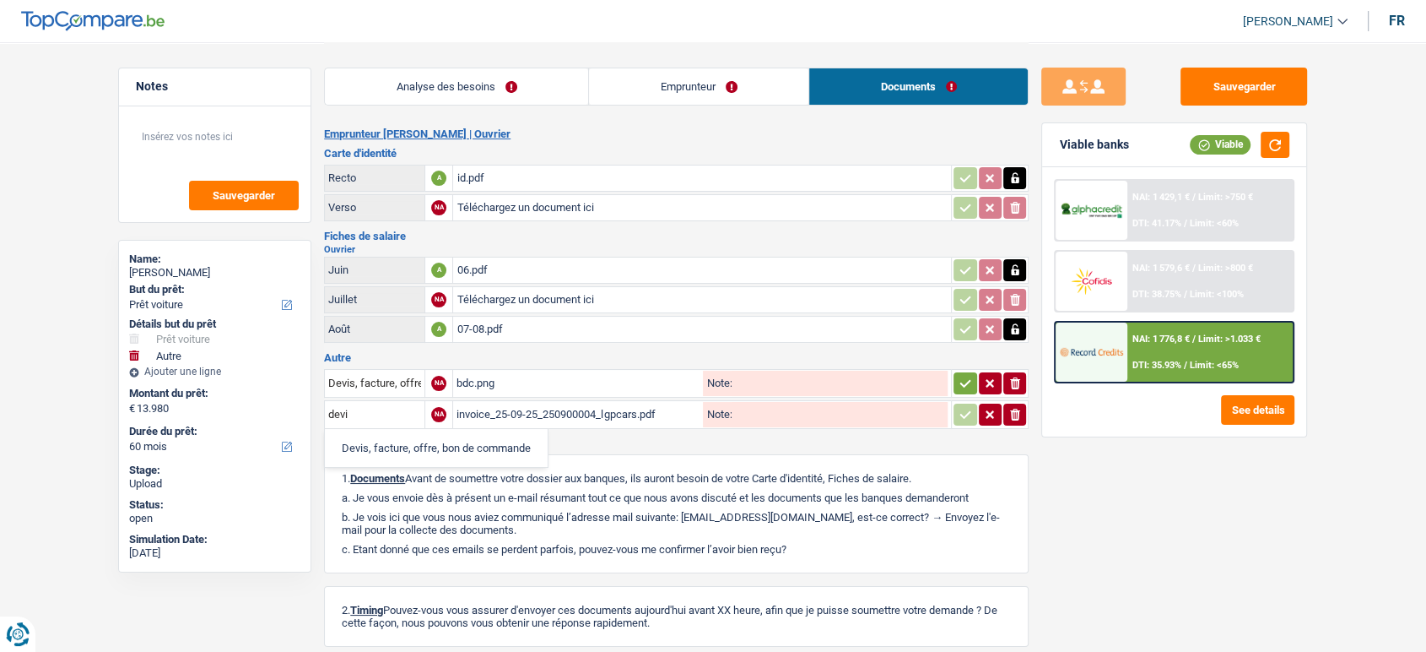
click at [395, 448] on li "Devis, facture, offre, bon de commande" at bounding box center [436, 447] width 206 height 21
type input "Devis, facture, offre, bon de commande"
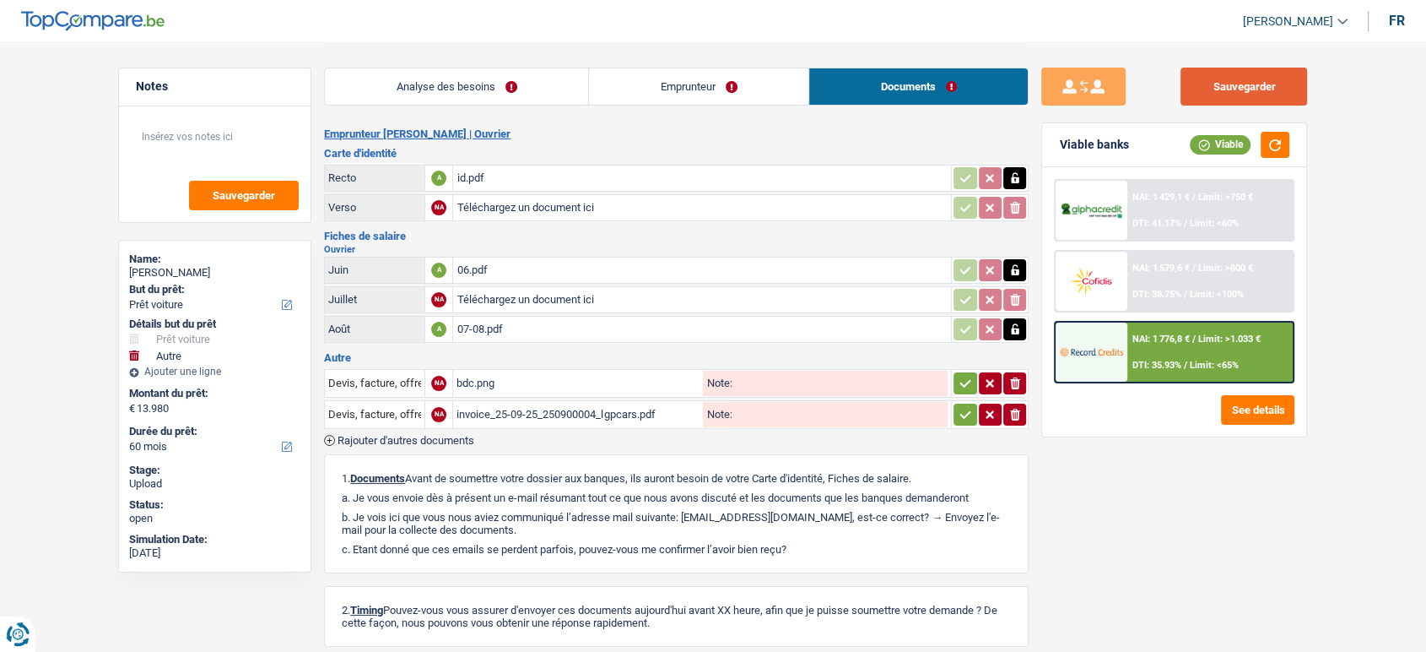
click at [1219, 101] on button "Sauvegarder" at bounding box center [1244, 87] width 127 height 38
click at [1208, 98] on button "Sauvegarder" at bounding box center [1244, 87] width 127 height 38
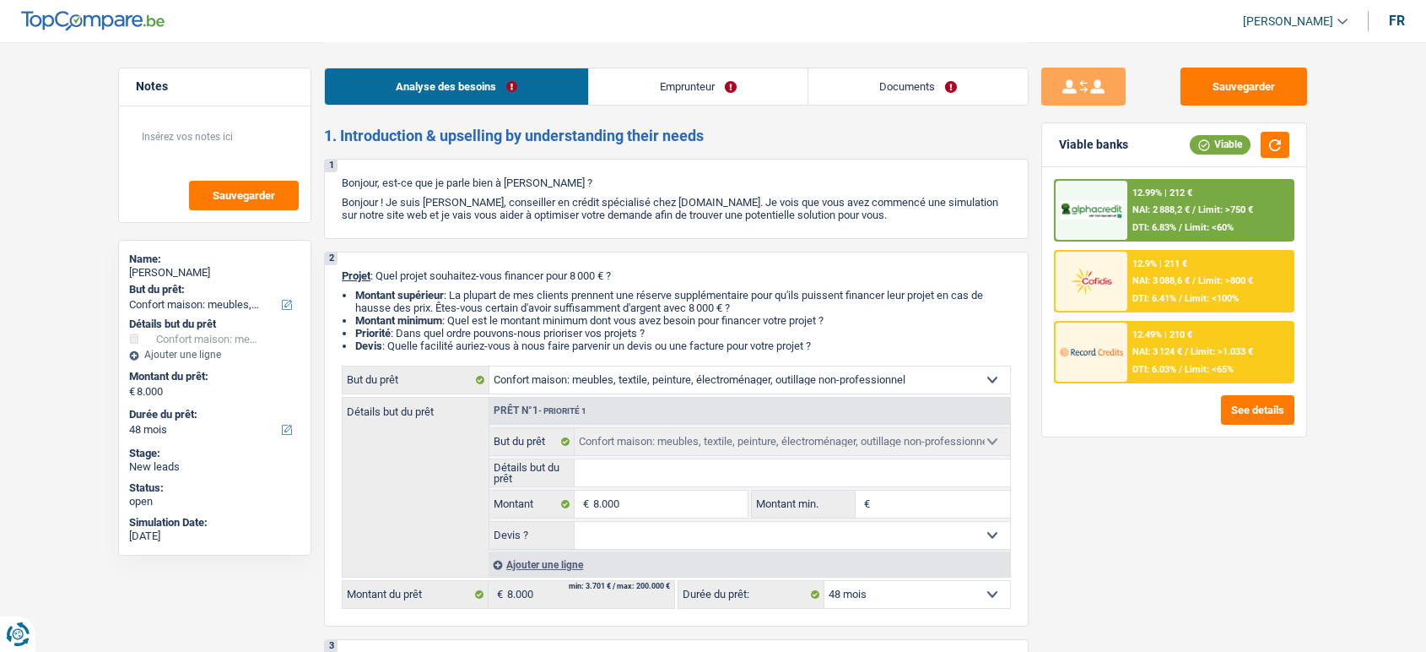
select select "household"
select select "48"
select select "household"
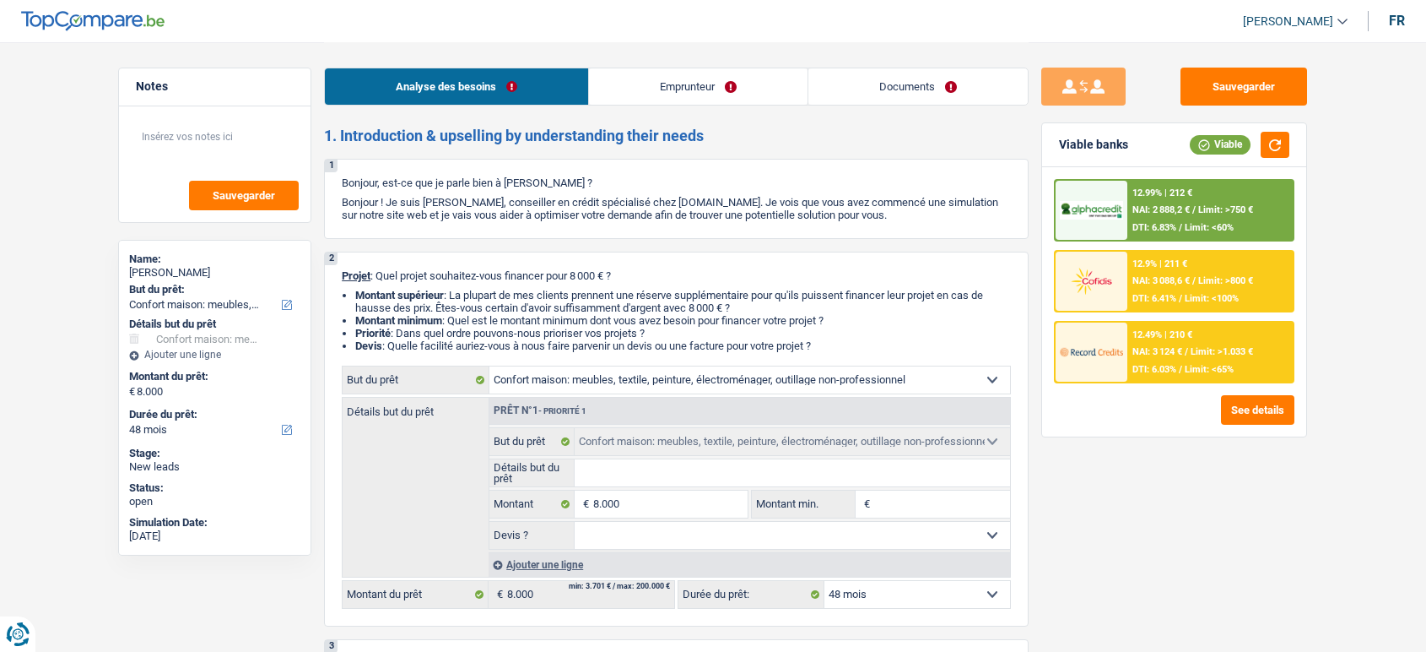
select select "48"
select select "publicEmployee"
select select "netSalary"
select select "rentalIncome"
select select "mealVouchers"
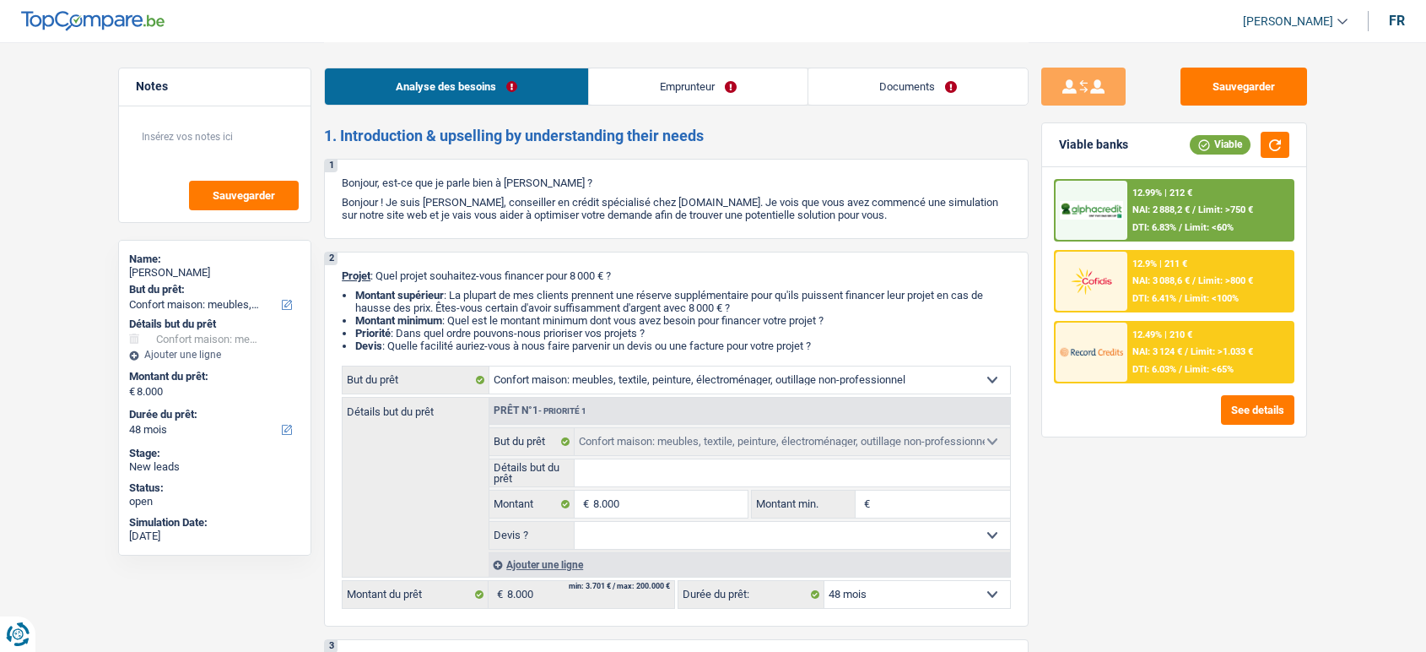
select select "ownerWithoutMortgage"
select select "household"
select select "48"
click at [750, 484] on input "Détails but du prêt" at bounding box center [793, 472] width 436 height 27
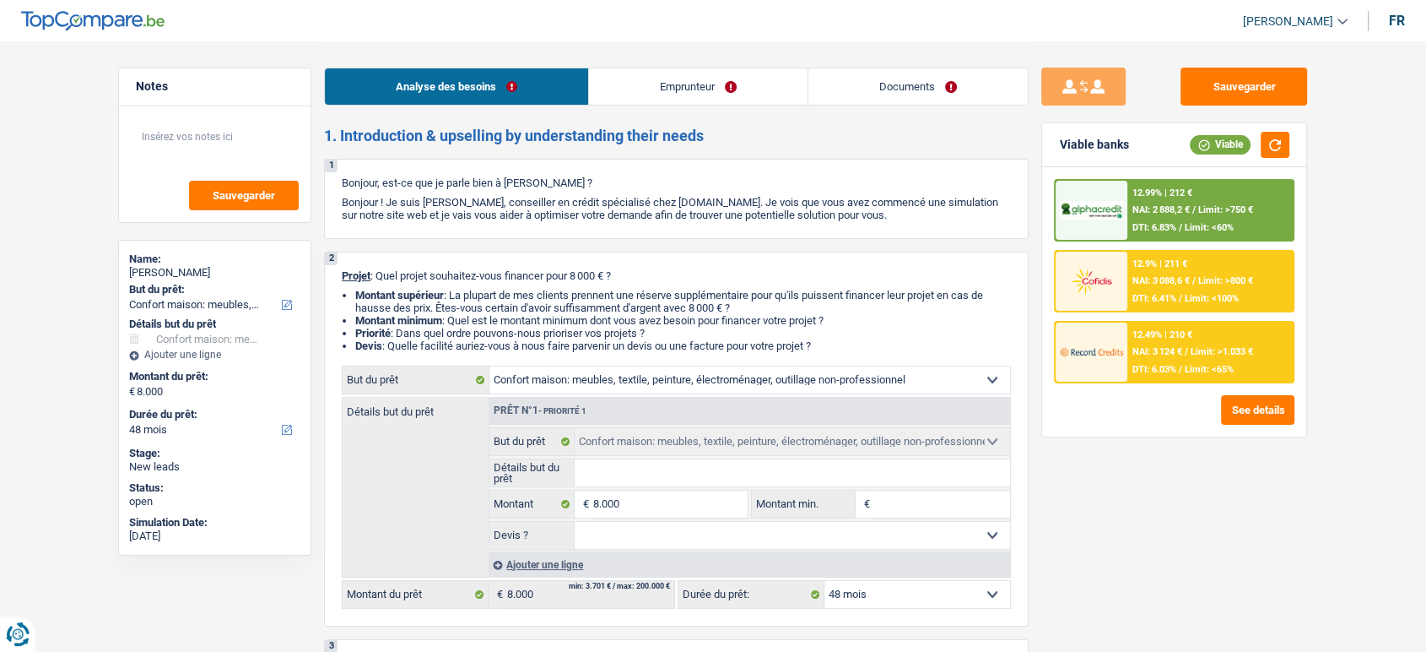
click at [893, 541] on select "Oui Non Non répondu Sélectionner une option" at bounding box center [793, 535] width 436 height 27
select select "false"
click at [575, 527] on select "Oui Non Non répondu Sélectionner une option" at bounding box center [793, 535] width 436 height 27
select select "false"
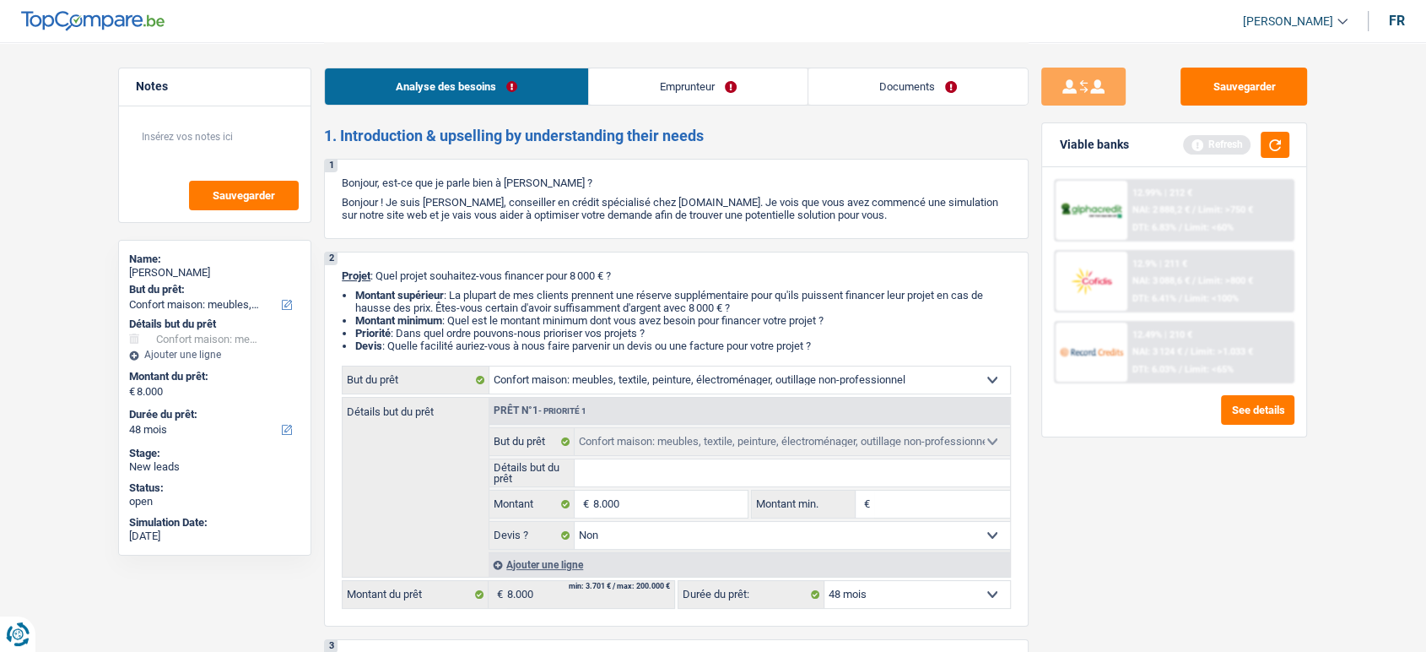
click at [844, 483] on input "Détails but du prêt" at bounding box center [793, 472] width 436 height 27
click at [1282, 153] on button "button" at bounding box center [1275, 145] width 29 height 26
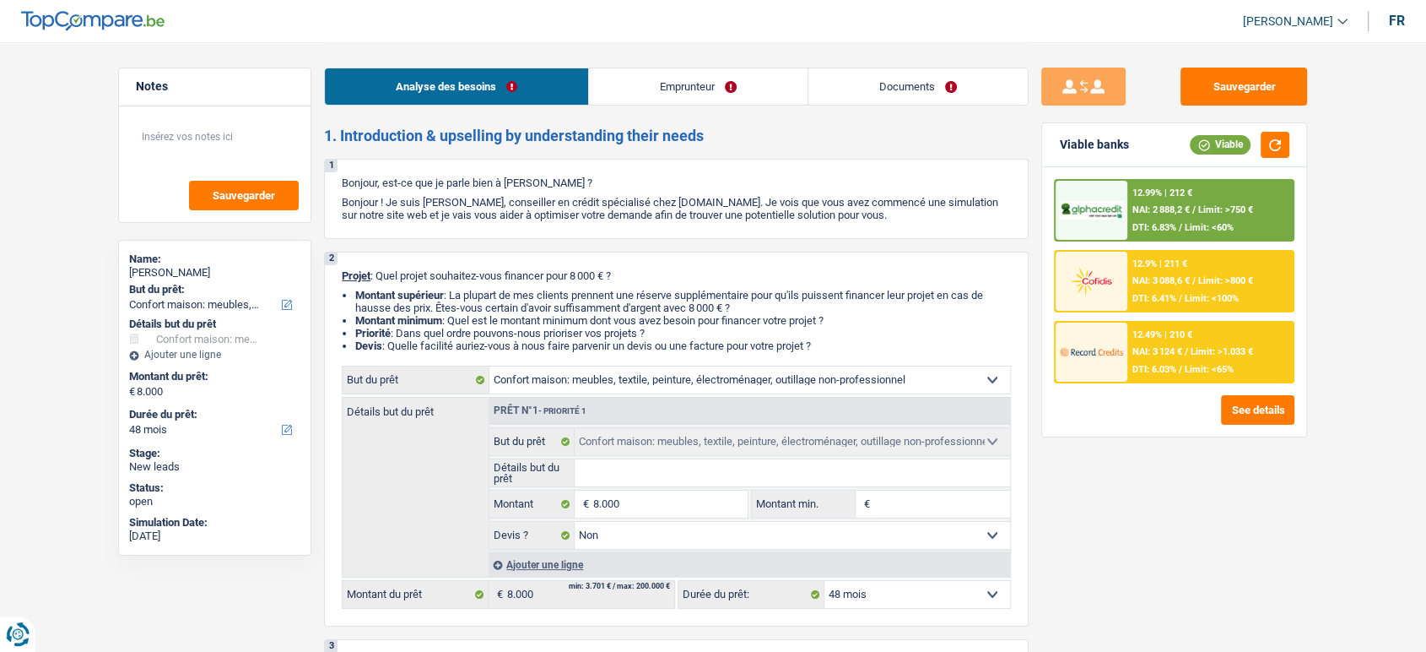
click at [754, 474] on input "Détails but du prêt" at bounding box center [793, 472] width 436 height 27
click at [864, 549] on select "Oui Non Non répondu Sélectionner une option" at bounding box center [793, 535] width 436 height 27
select select "not_answered"
click at [575, 527] on select "Oui Non Non répondu Sélectionner une option" at bounding box center [793, 535] width 436 height 27
select select "not_answered"
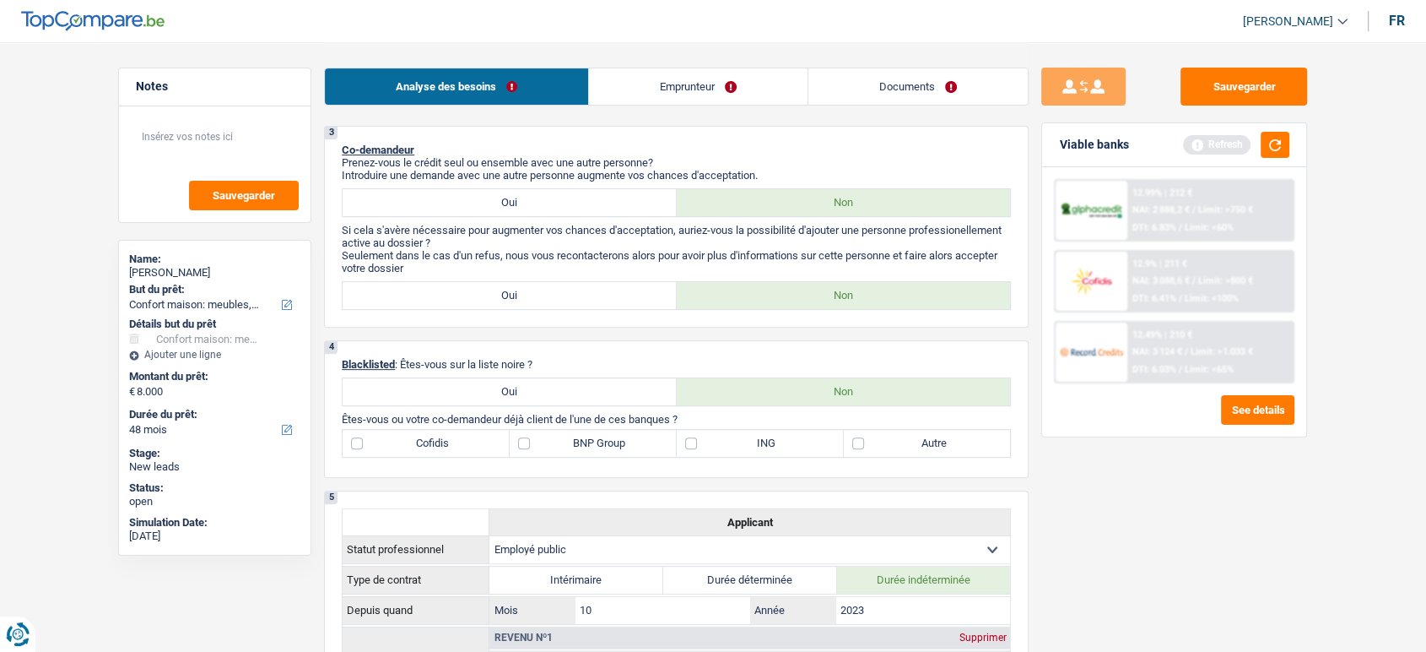
scroll to position [514, 0]
click at [915, 453] on label "Autre" at bounding box center [927, 442] width 167 height 27
click at [915, 453] on input "Autre" at bounding box center [927, 442] width 167 height 27
checkbox input "true"
click at [1279, 149] on button "button" at bounding box center [1275, 145] width 29 height 26
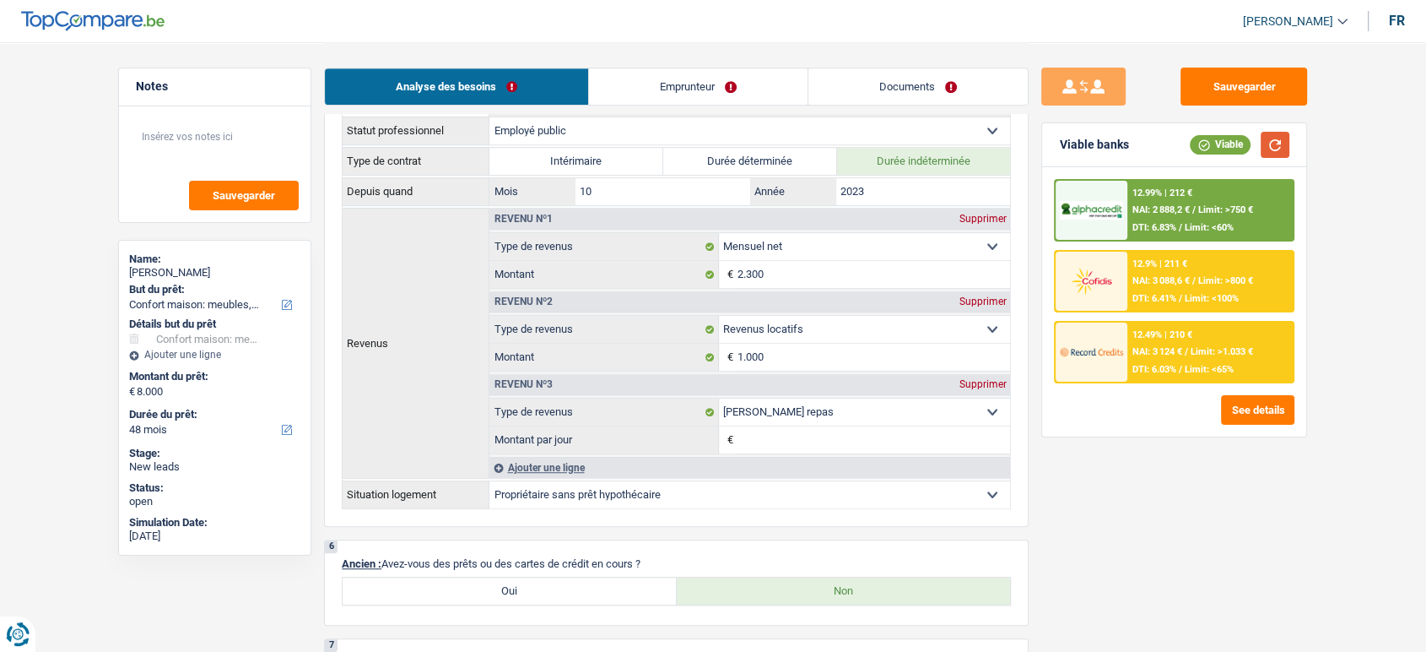
scroll to position [931, 0]
click at [1275, 163] on div "Viable banks Viable" at bounding box center [1174, 145] width 264 height 44
click at [1278, 143] on button "button" at bounding box center [1275, 145] width 29 height 26
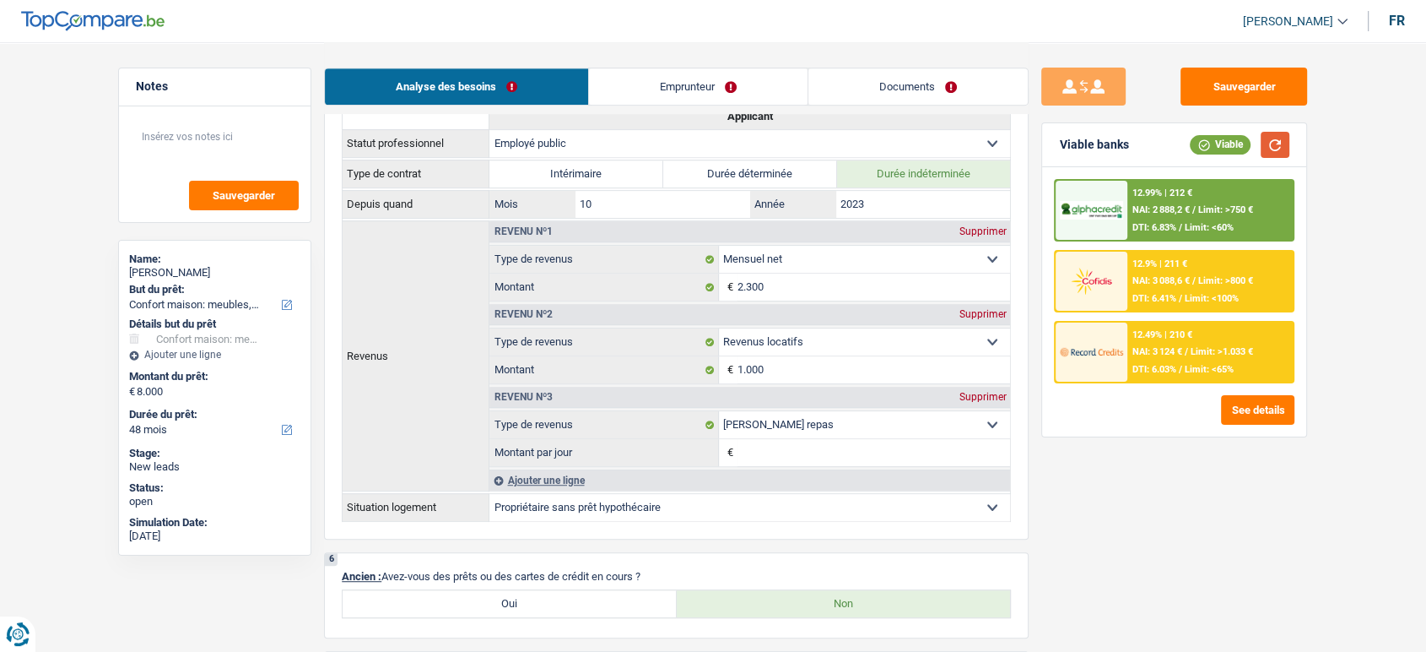
scroll to position [911, 0]
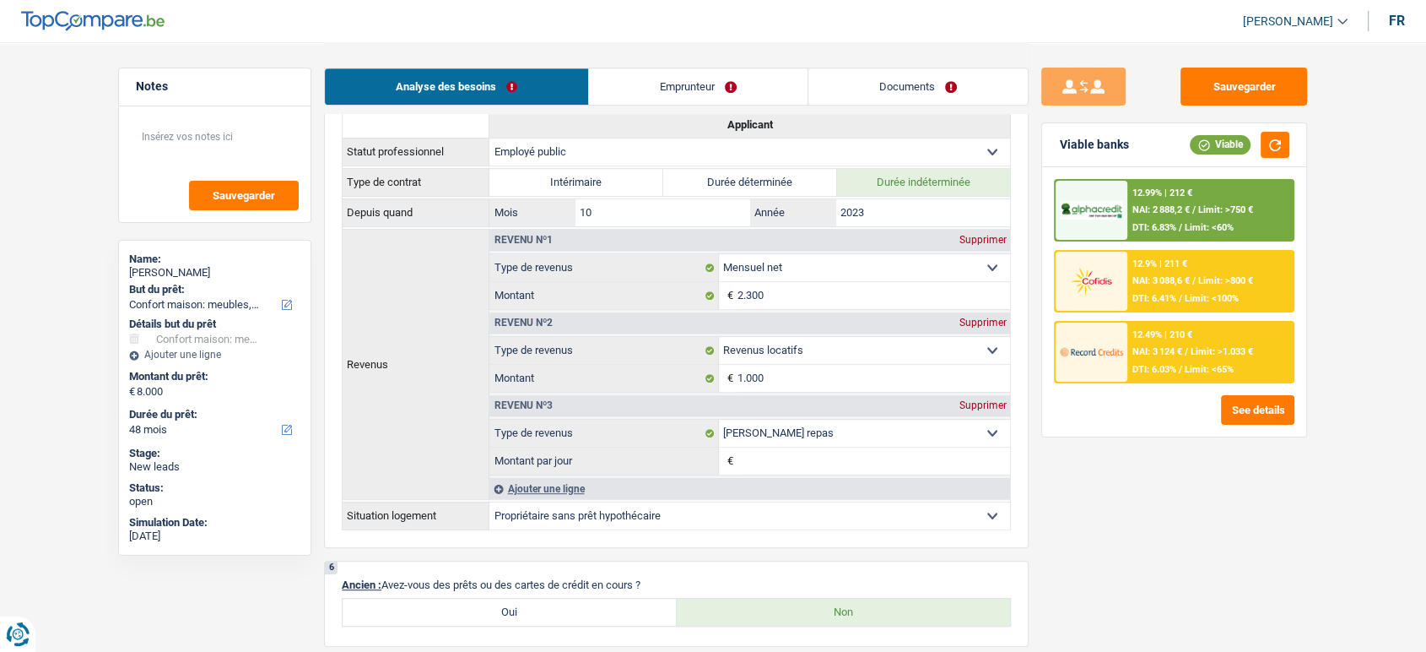
click at [906, 100] on link "Documents" at bounding box center [918, 86] width 219 height 36
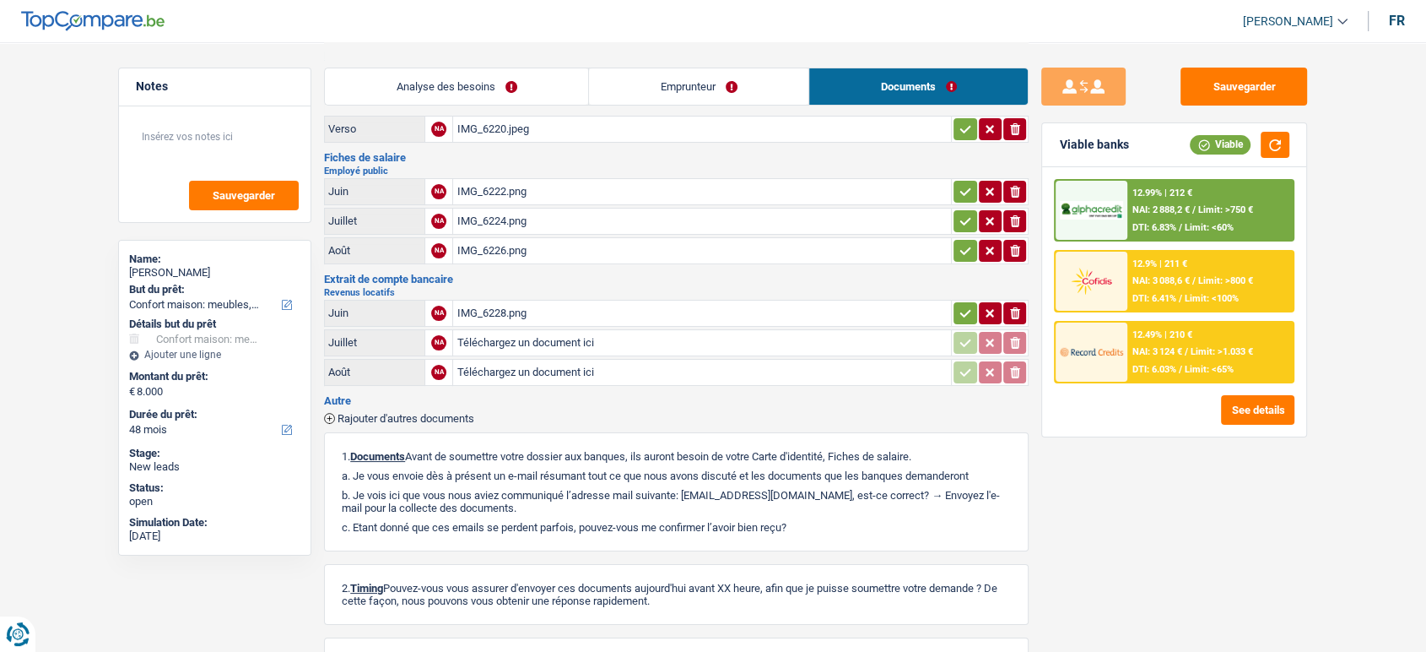
scroll to position [0, 0]
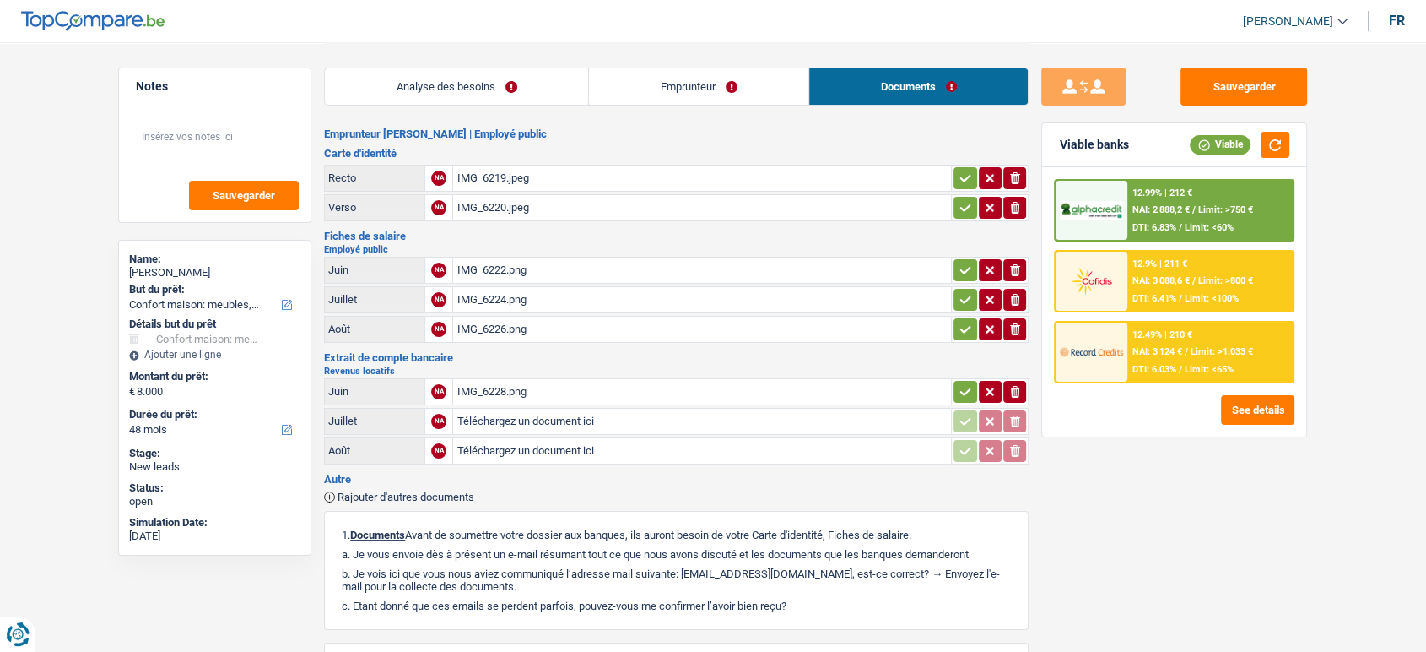
click at [403, 495] on span "Rajouter d'autres documents" at bounding box center [406, 496] width 137 height 11
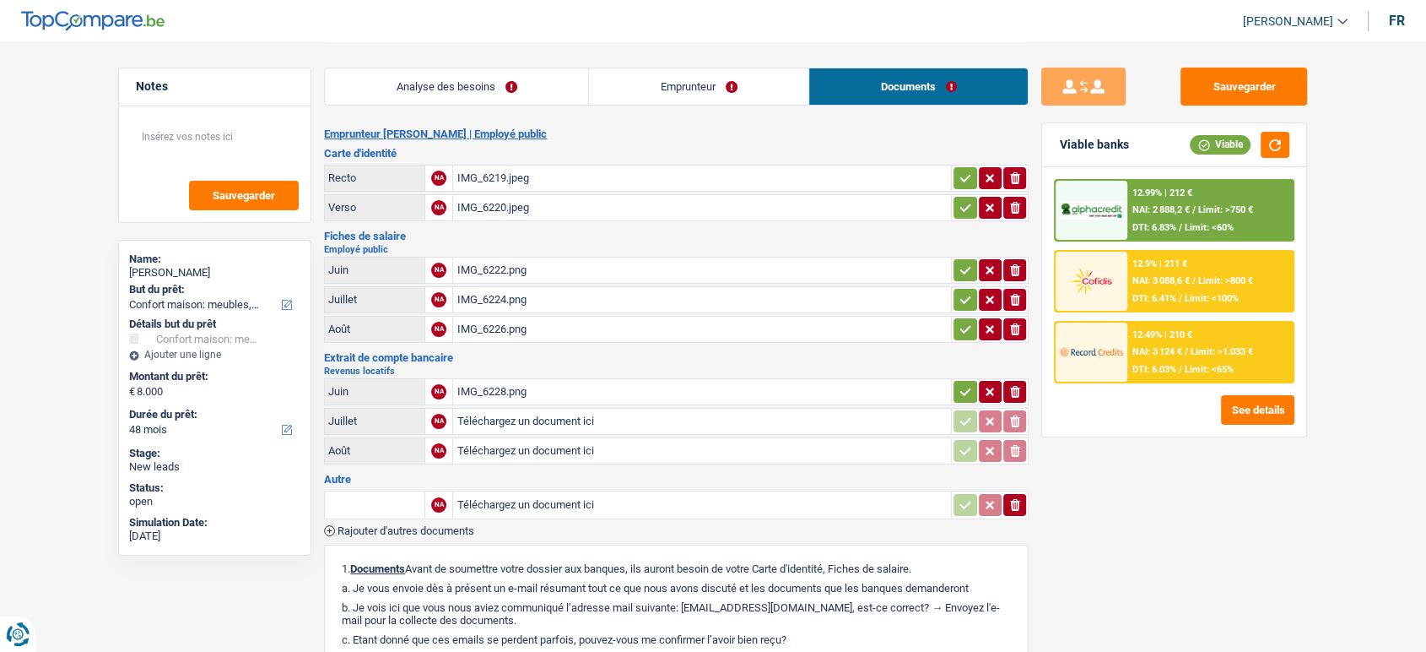
click at [408, 530] on span "Rajouter d'autres documents" at bounding box center [406, 530] width 137 height 11
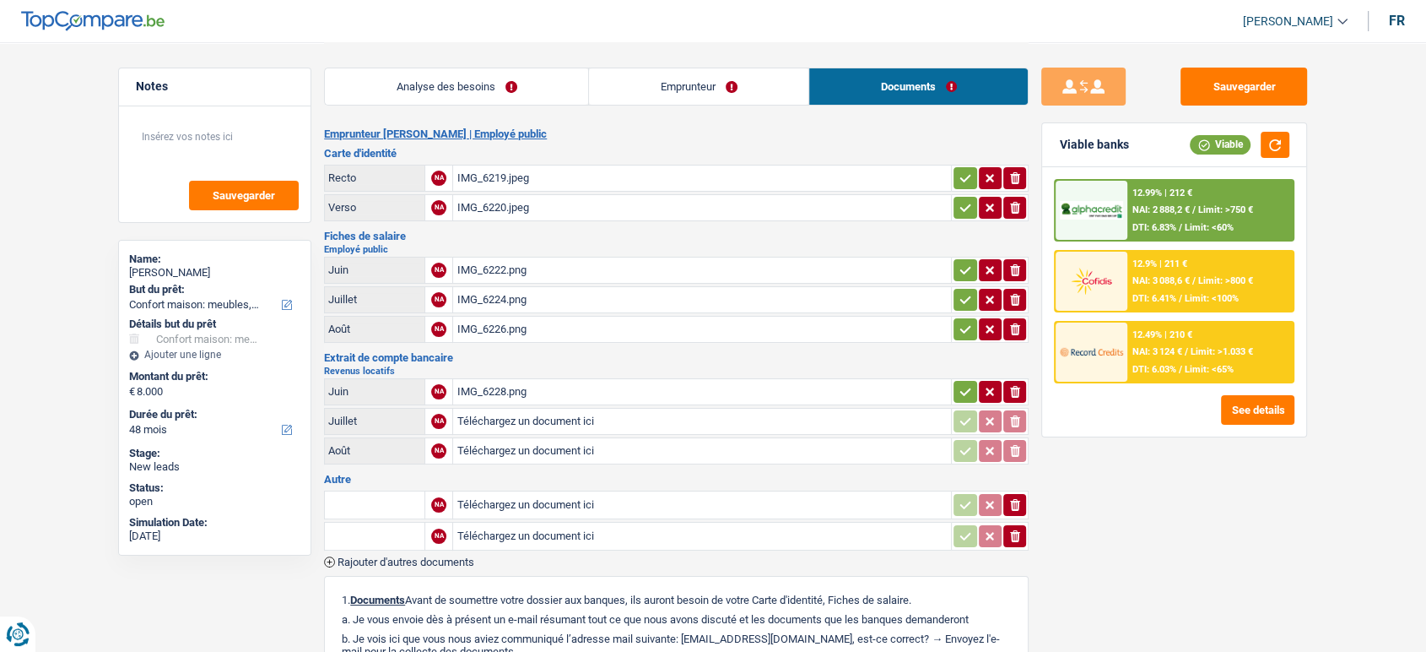
click at [411, 556] on span "Rajouter d'autres documents" at bounding box center [406, 561] width 137 height 11
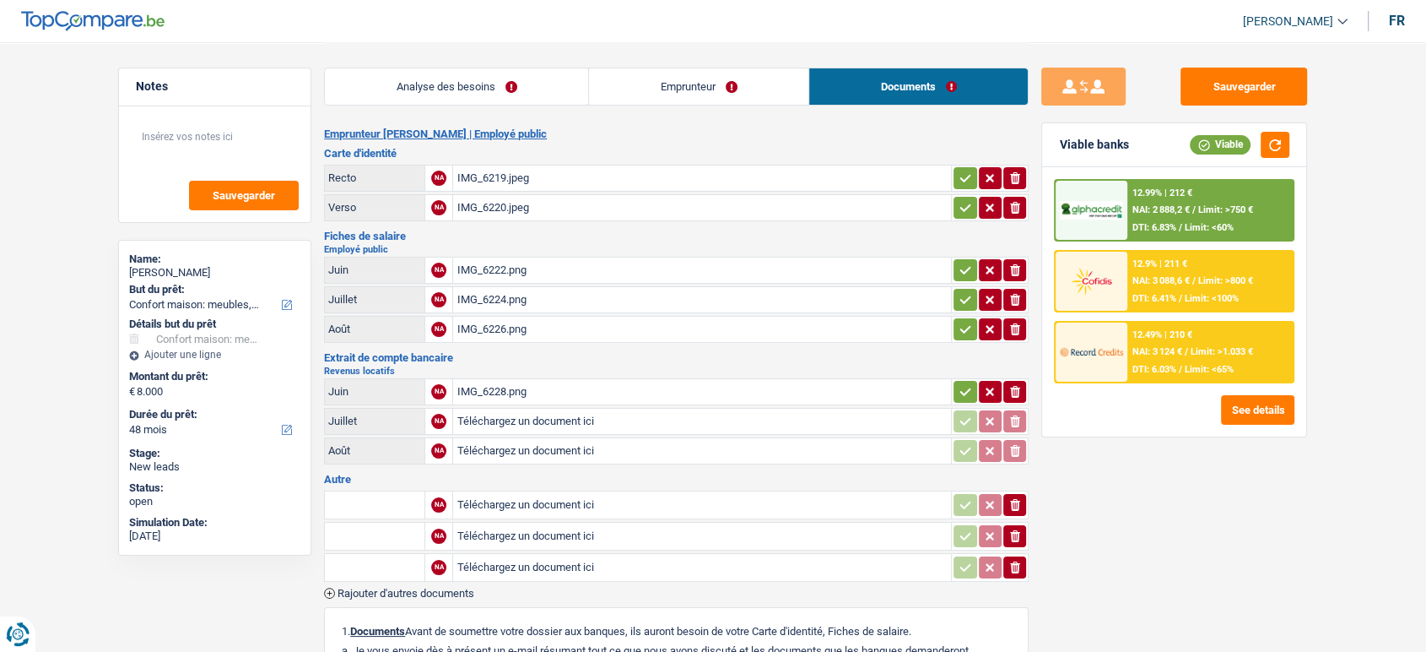
click at [386, 100] on link "Analyse des besoins" at bounding box center [456, 86] width 263 height 36
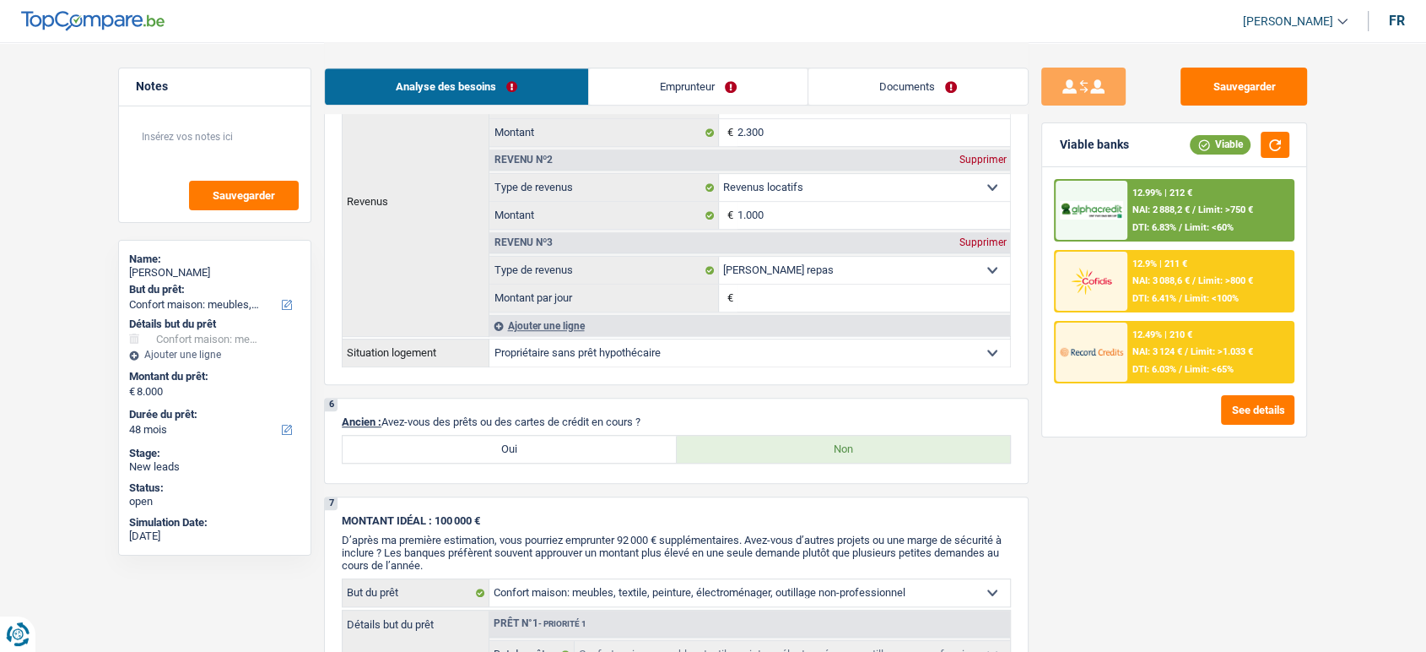
scroll to position [1074, 0]
click at [991, 246] on div "Supprimer" at bounding box center [983, 241] width 56 height 10
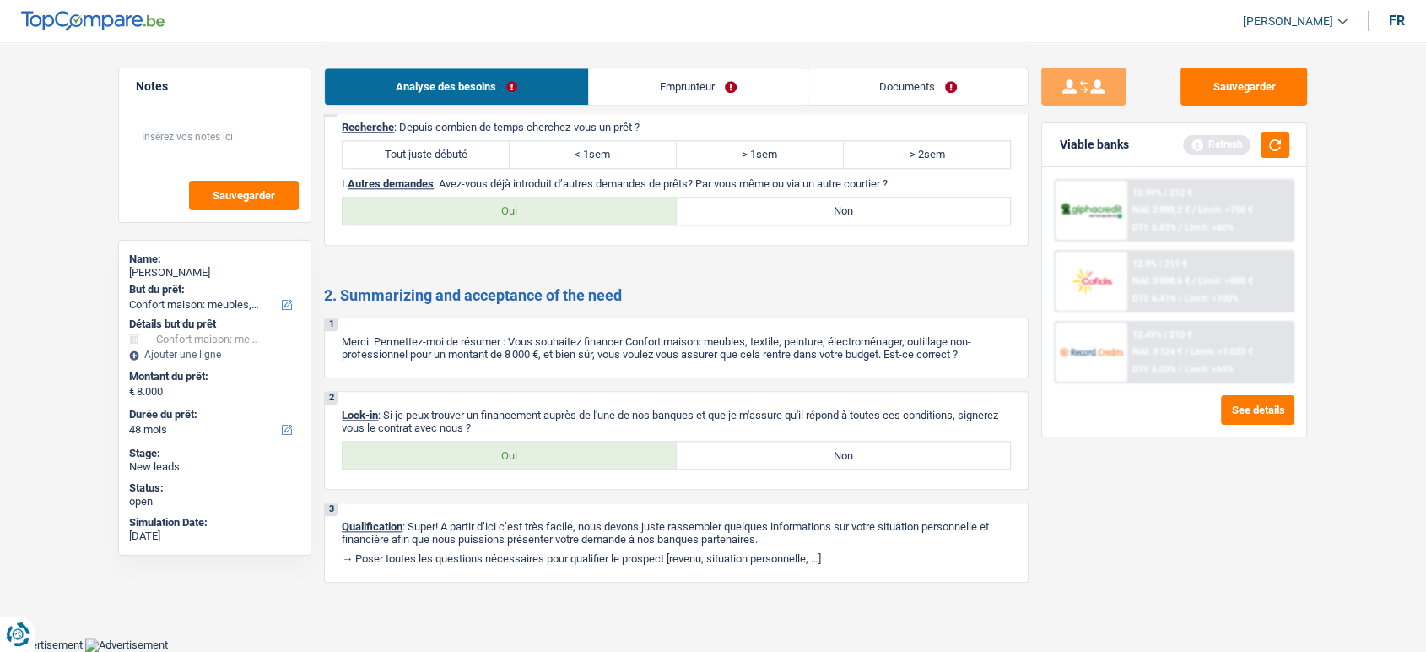
scroll to position [1594, 0]
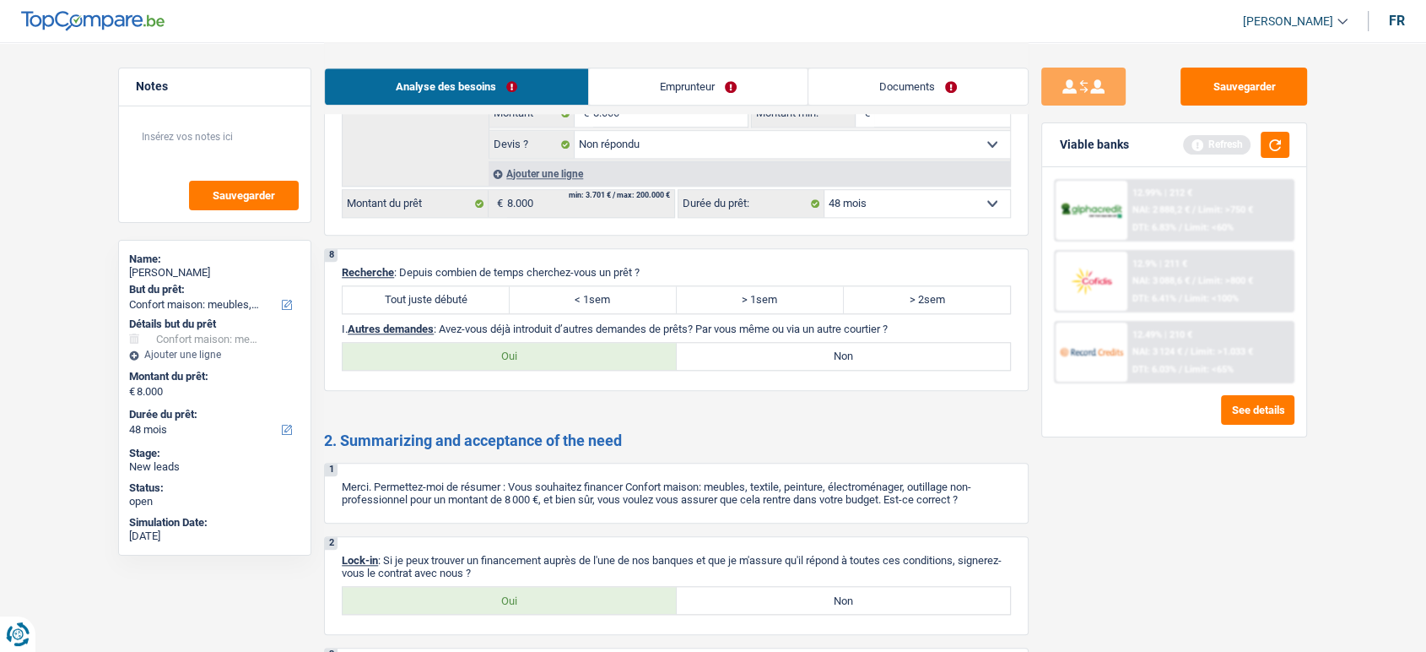
click at [463, 307] on label "Tout juste débuté" at bounding box center [426, 299] width 167 height 27
click at [463, 307] on input "Tout juste débuté" at bounding box center [426, 299] width 167 height 27
radio input "true"
click at [810, 365] on label "Non" at bounding box center [844, 356] width 334 height 27
click at [810, 365] on input "Non" at bounding box center [844, 356] width 334 height 27
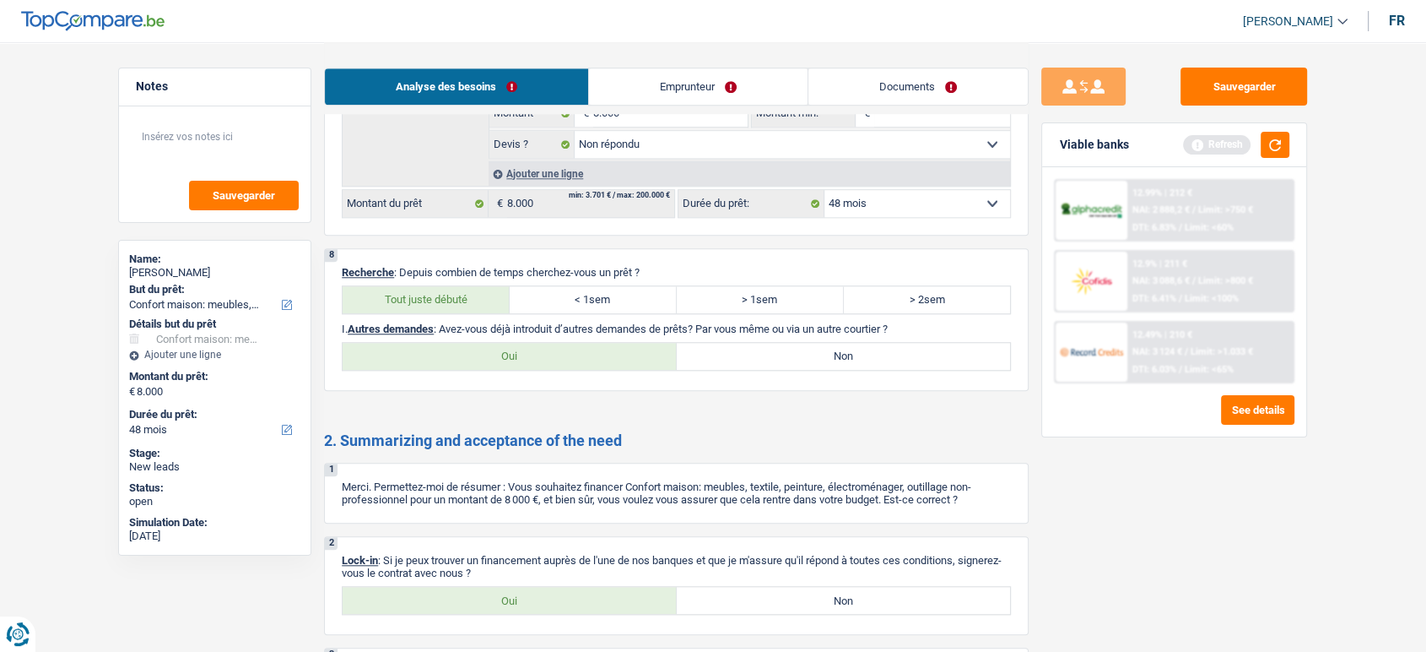
radio input "true"
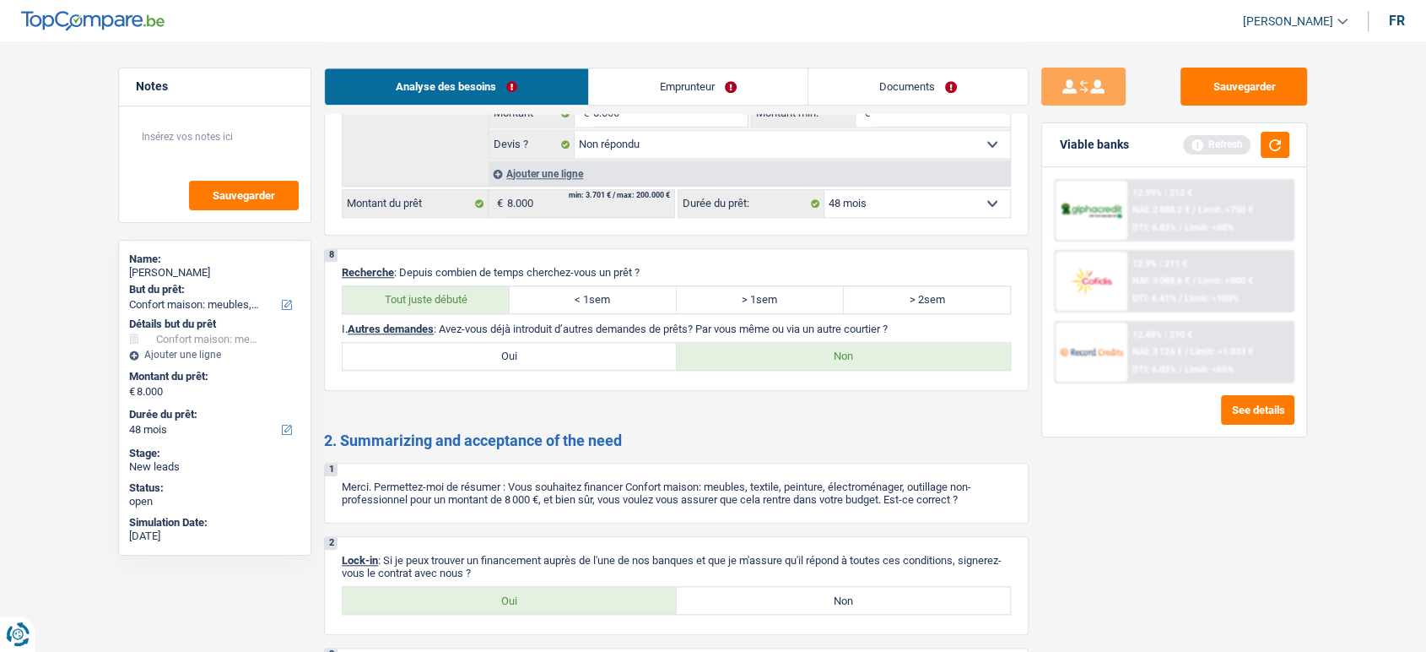
scroll to position [1757, 0]
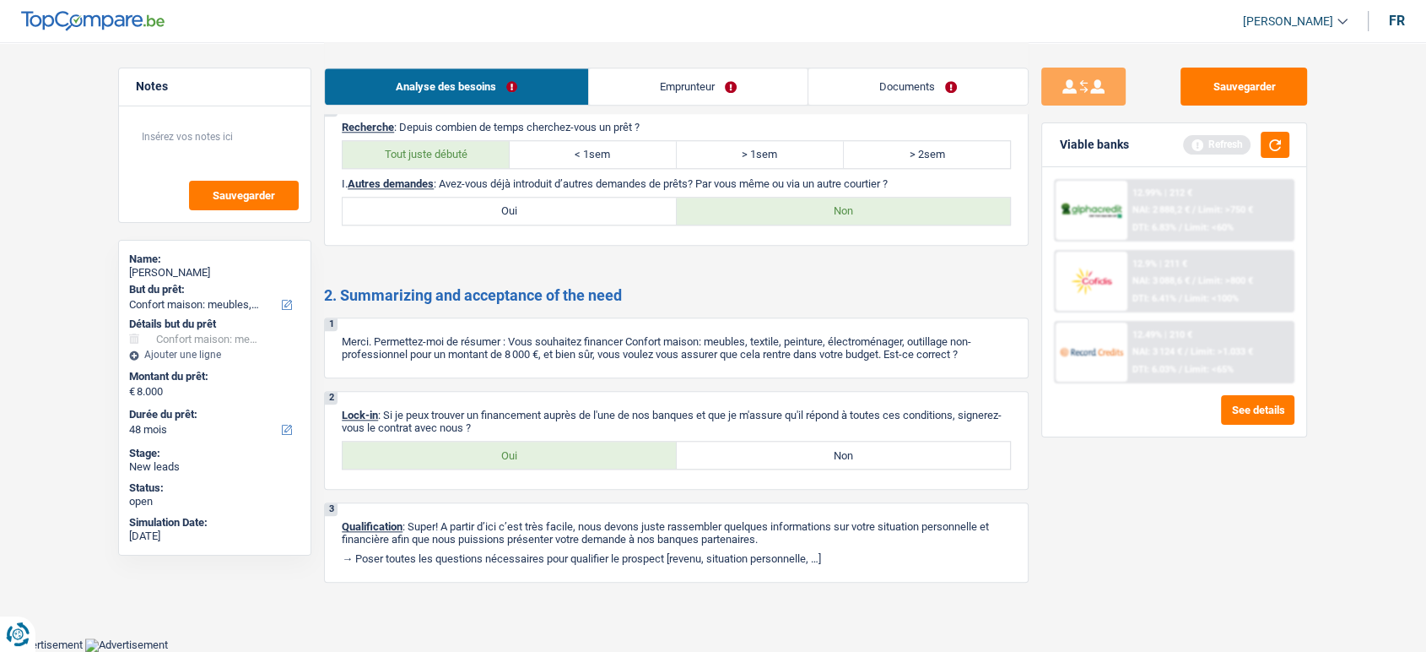
click at [553, 453] on label "Oui" at bounding box center [510, 454] width 334 height 27
click at [553, 453] on input "Oui" at bounding box center [510, 454] width 334 height 27
radio input "true"
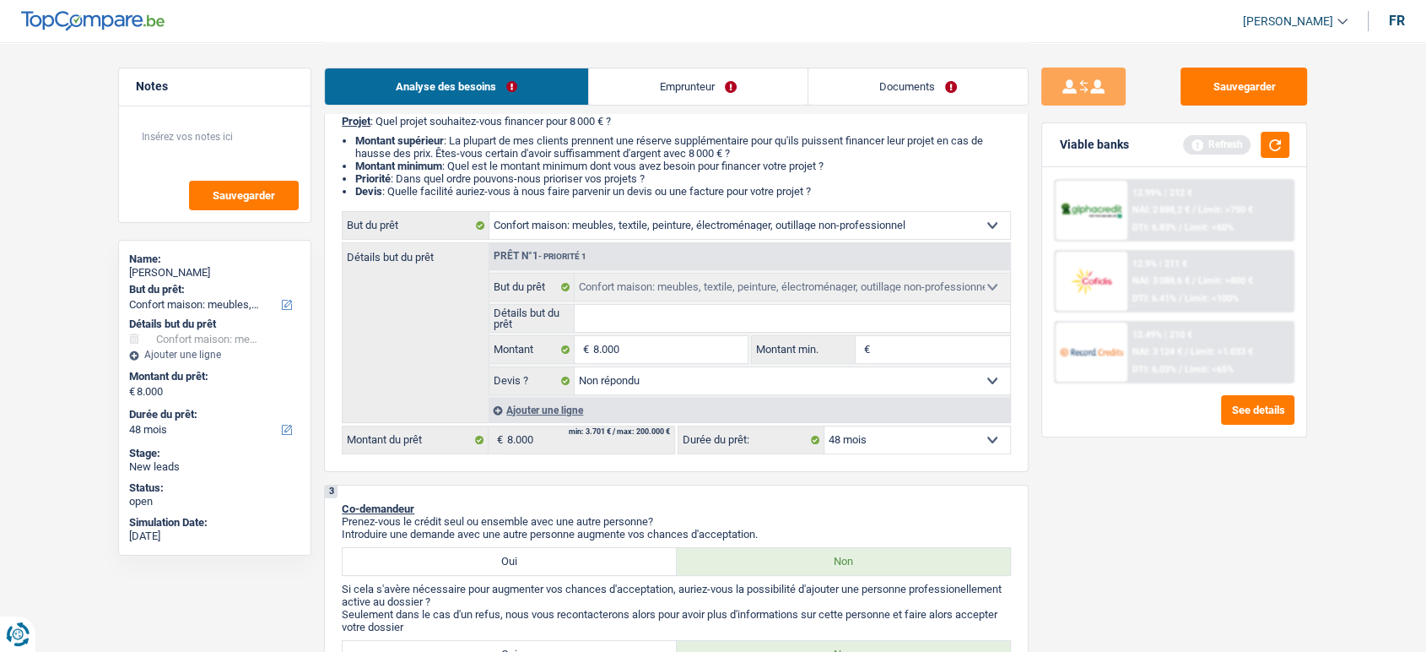
scroll to position [77, 0]
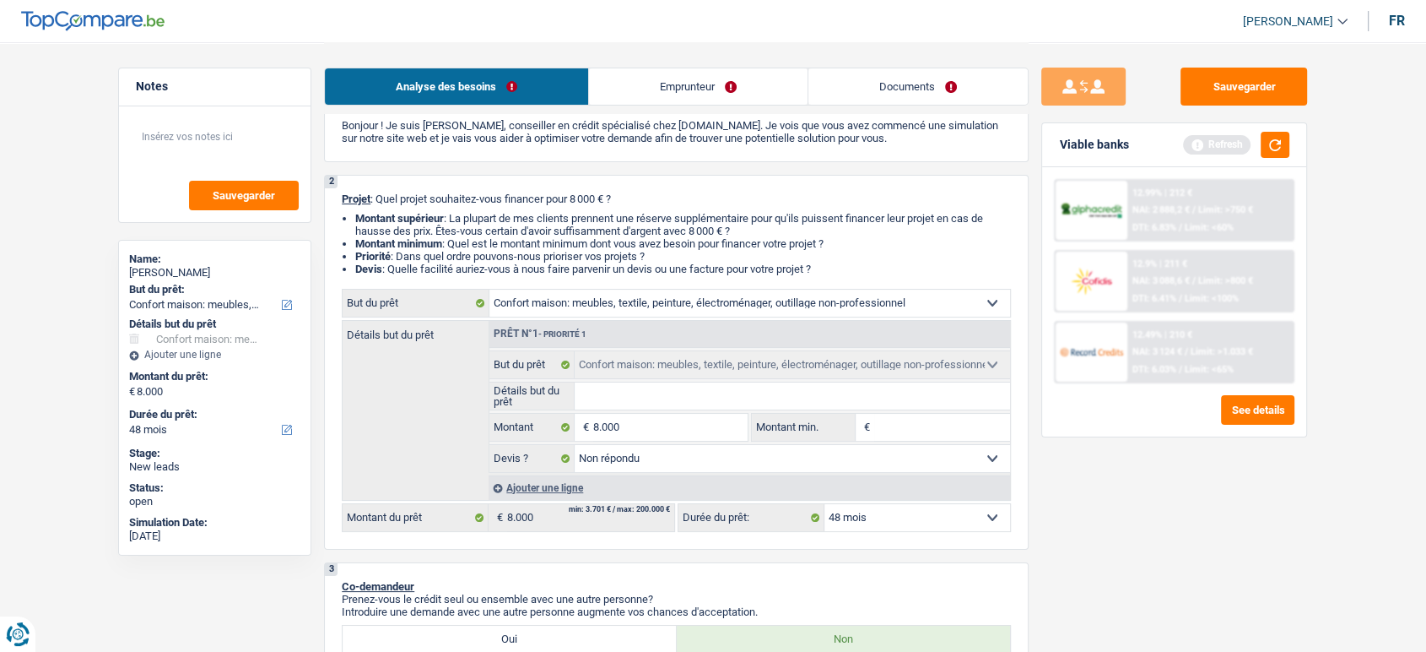
click at [705, 75] on link "Emprunteur" at bounding box center [698, 86] width 219 height 36
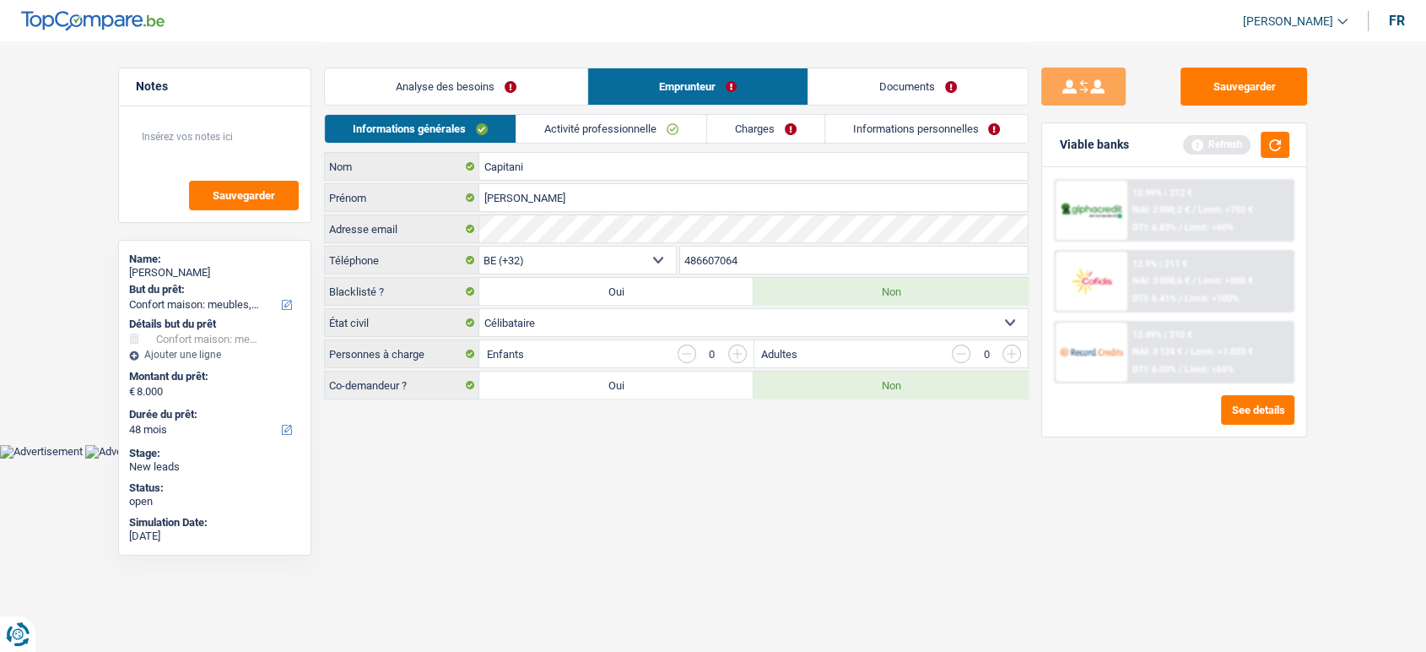
scroll to position [0, 0]
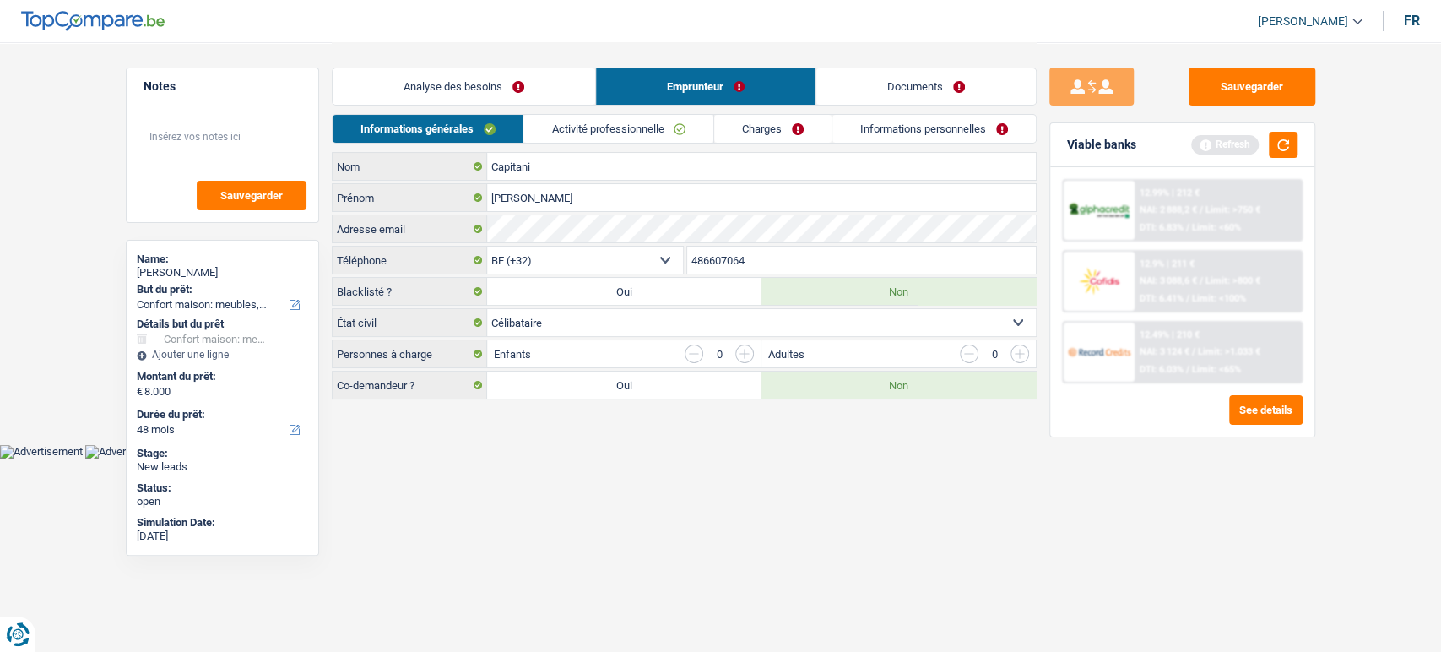
click at [668, 128] on link "Activité professionnelle" at bounding box center [618, 129] width 190 height 28
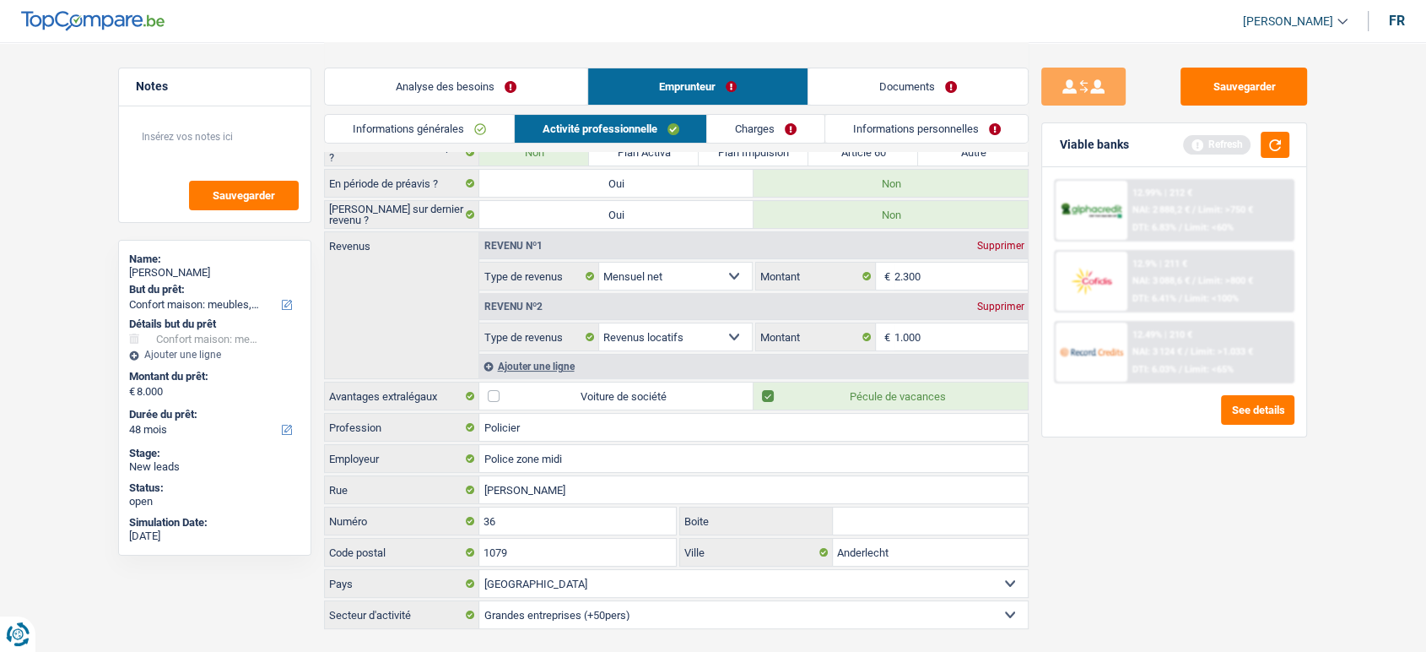
scroll to position [105, 0]
click at [791, 120] on link "Charges" at bounding box center [765, 129] width 117 height 28
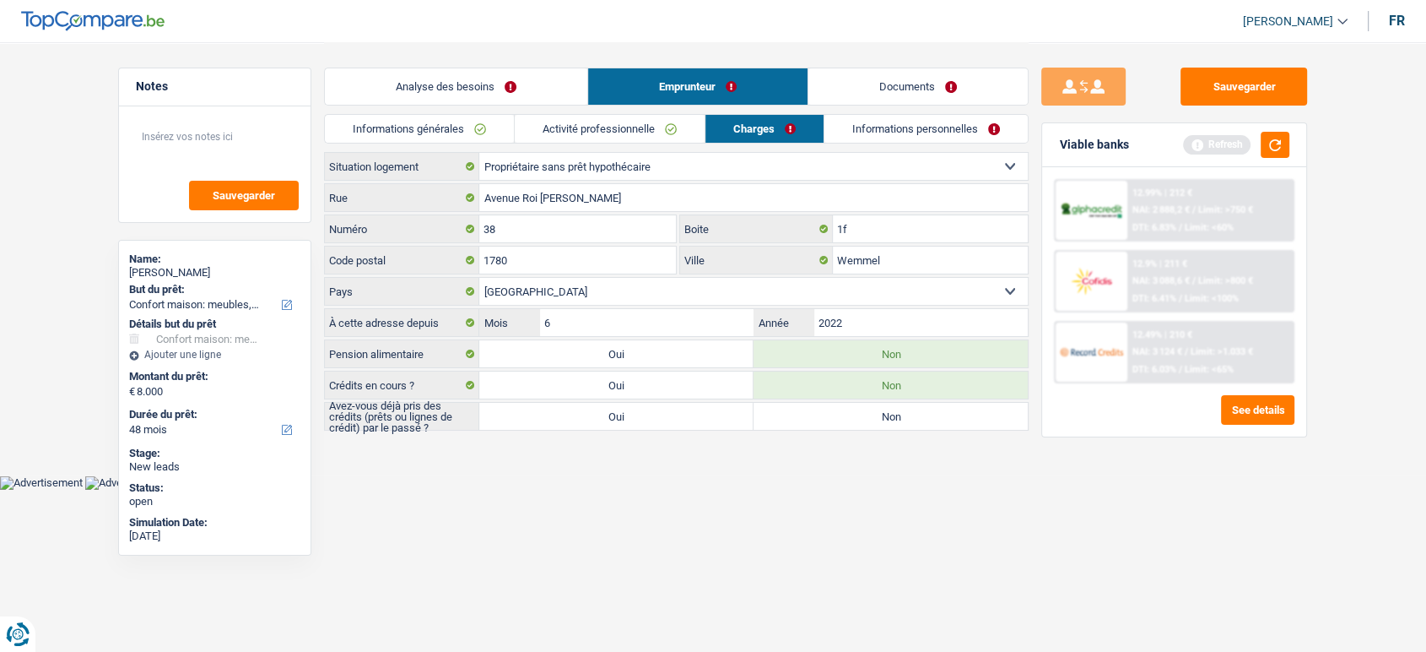
scroll to position [0, 0]
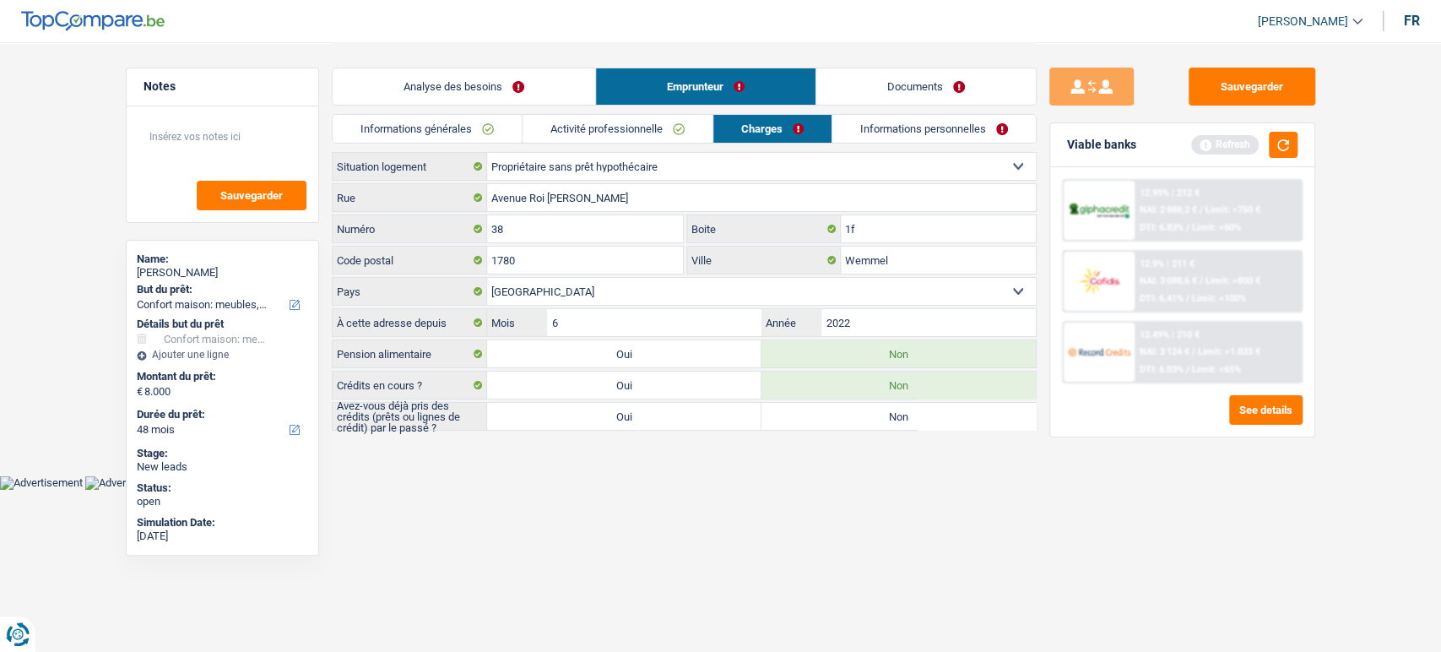
click at [749, 411] on label "Oui" at bounding box center [624, 416] width 274 height 27
click at [749, 411] on input "Oui" at bounding box center [624, 416] width 274 height 27
radio input "true"
click at [894, 129] on link "Informations personnelles" at bounding box center [933, 129] width 203 height 28
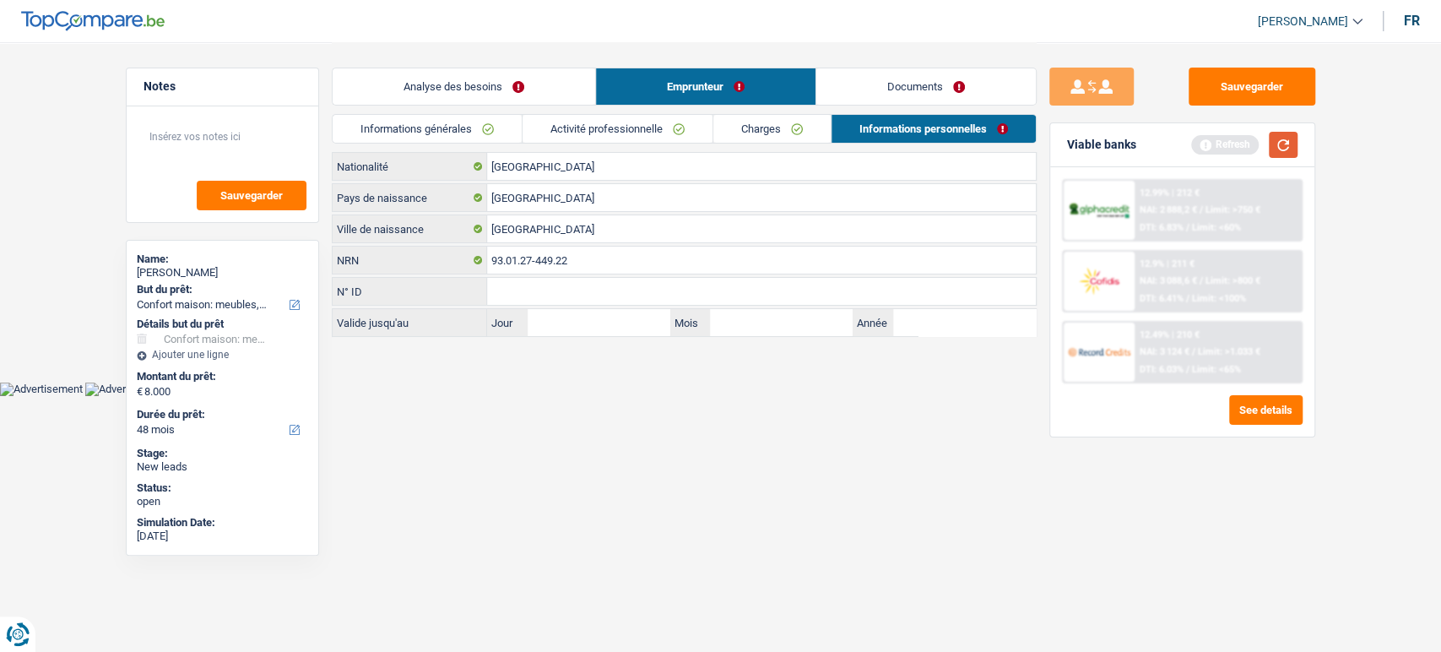
click at [1281, 155] on button "button" at bounding box center [1282, 145] width 29 height 26
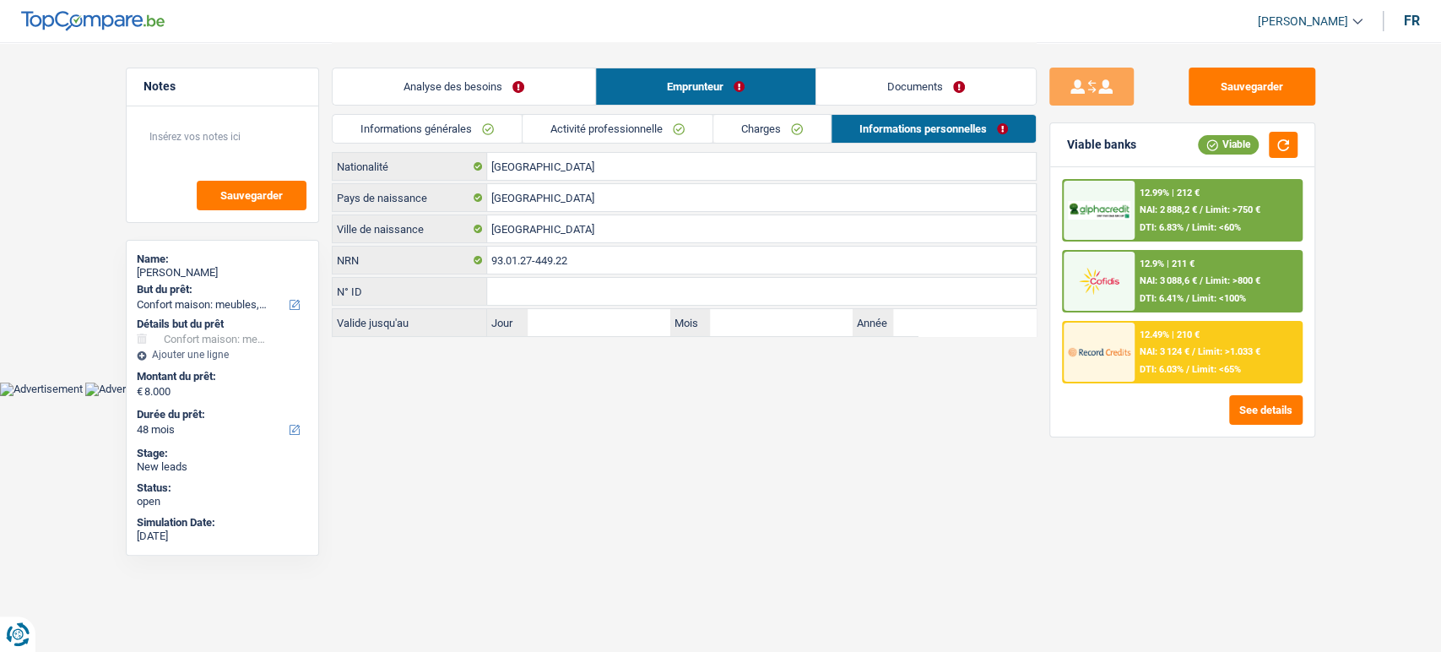
click at [932, 82] on link "Documents" at bounding box center [925, 86] width 219 height 36
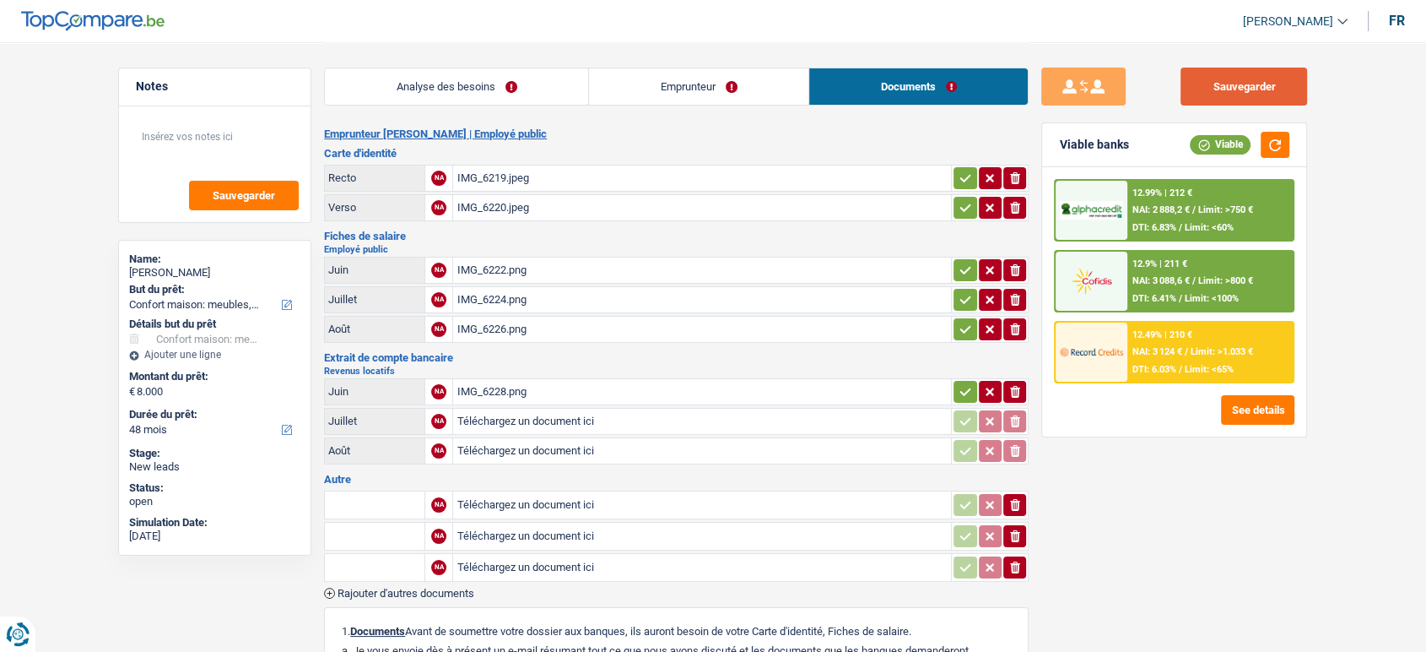
click at [1234, 91] on button "Sauvegarder" at bounding box center [1244, 87] width 127 height 38
click at [568, 382] on div "IMG_6228.png" at bounding box center [702, 391] width 491 height 25
click at [627, 274] on div "IMG_6222.png" at bounding box center [702, 269] width 491 height 25
click at [368, 496] on input "text" at bounding box center [374, 504] width 93 height 27
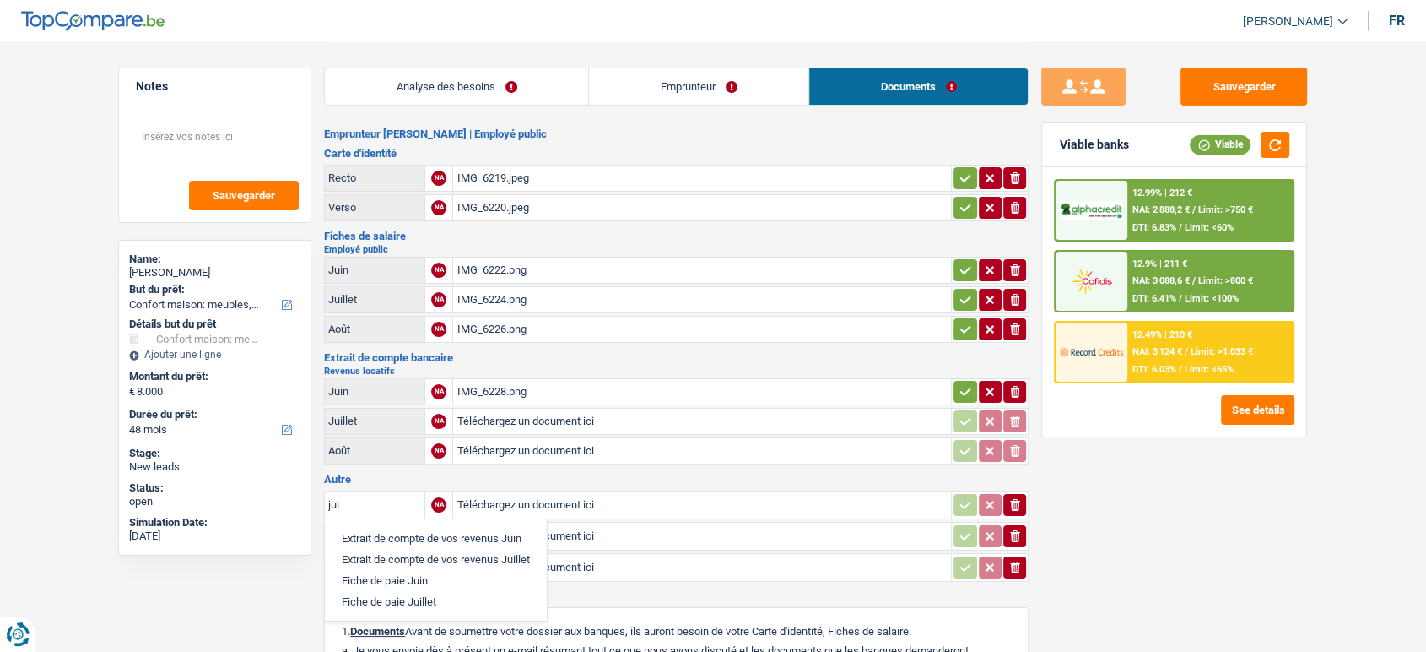
click at [398, 571] on li "Fiche de paie Juin" at bounding box center [435, 580] width 205 height 21
type input "Fiche de paie Juin"
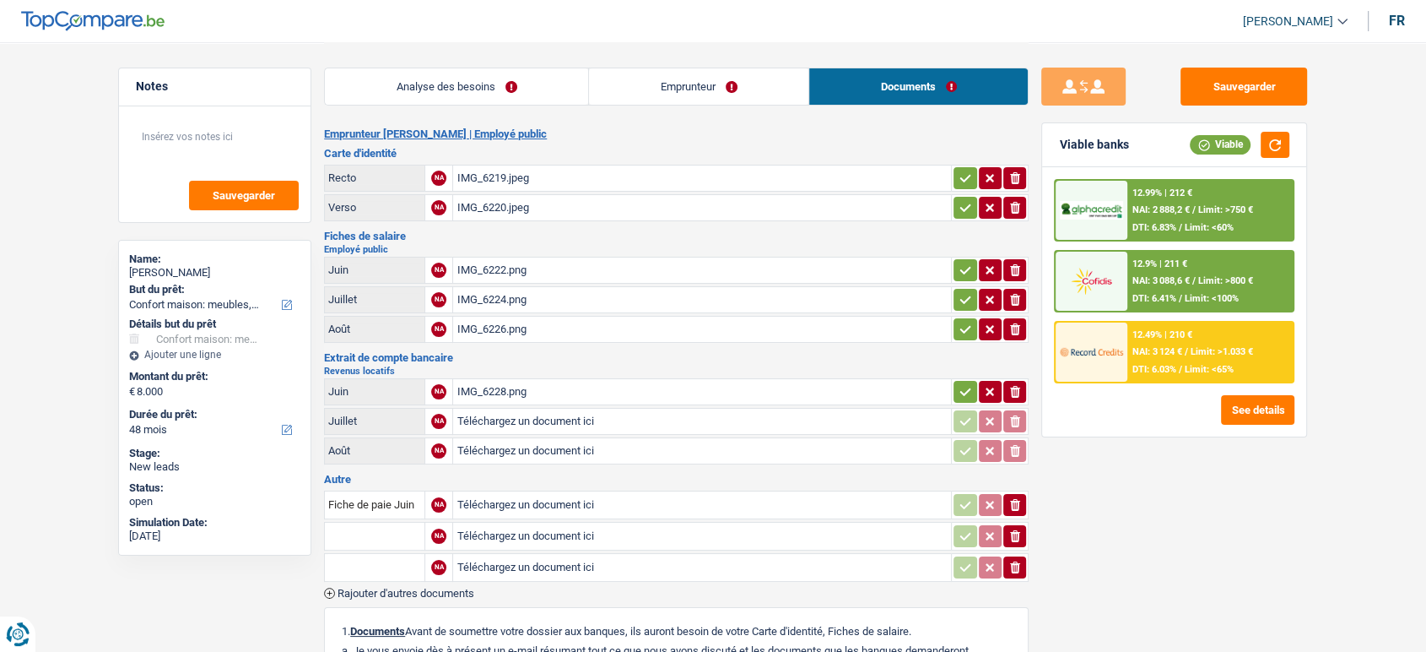
click at [376, 531] on input "text" at bounding box center [374, 535] width 93 height 27
click at [412, 580] on li "Fiche de paie Juillet" at bounding box center [435, 590] width 205 height 21
type input "Fiche de paie Juillet"
click at [394, 567] on input "text" at bounding box center [374, 567] width 93 height 27
click at [453, 621] on li "Fiche de paie Août" at bounding box center [432, 621] width 198 height 21
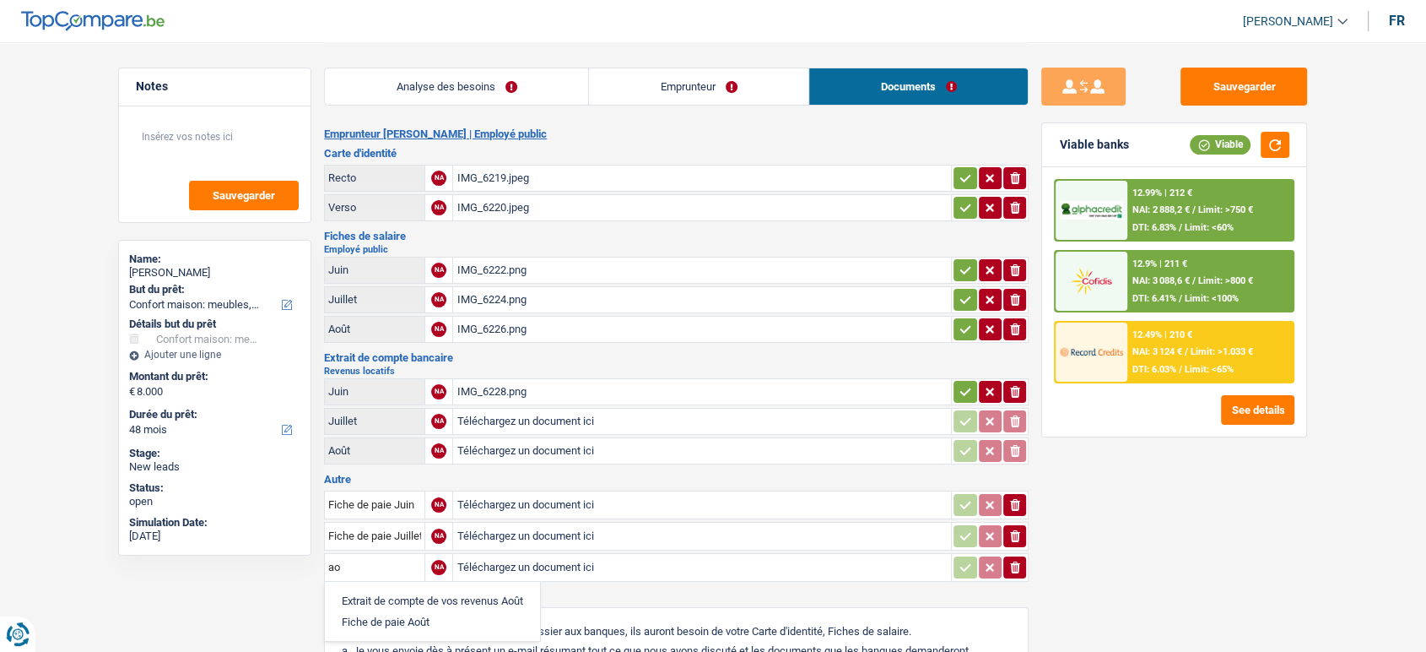
type input "Fiche de paie Août"
click at [1281, 147] on button "button" at bounding box center [1275, 145] width 29 height 26
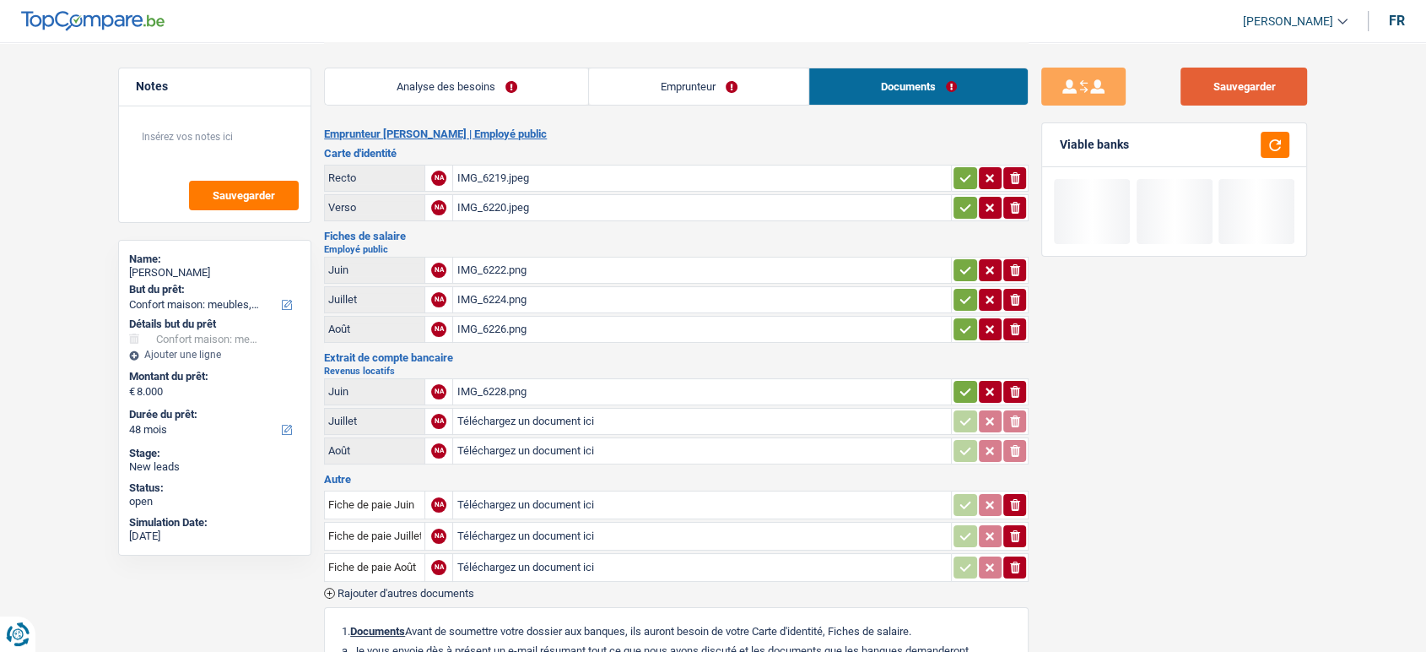
click at [1257, 102] on button "Sauvegarder" at bounding box center [1244, 87] width 127 height 38
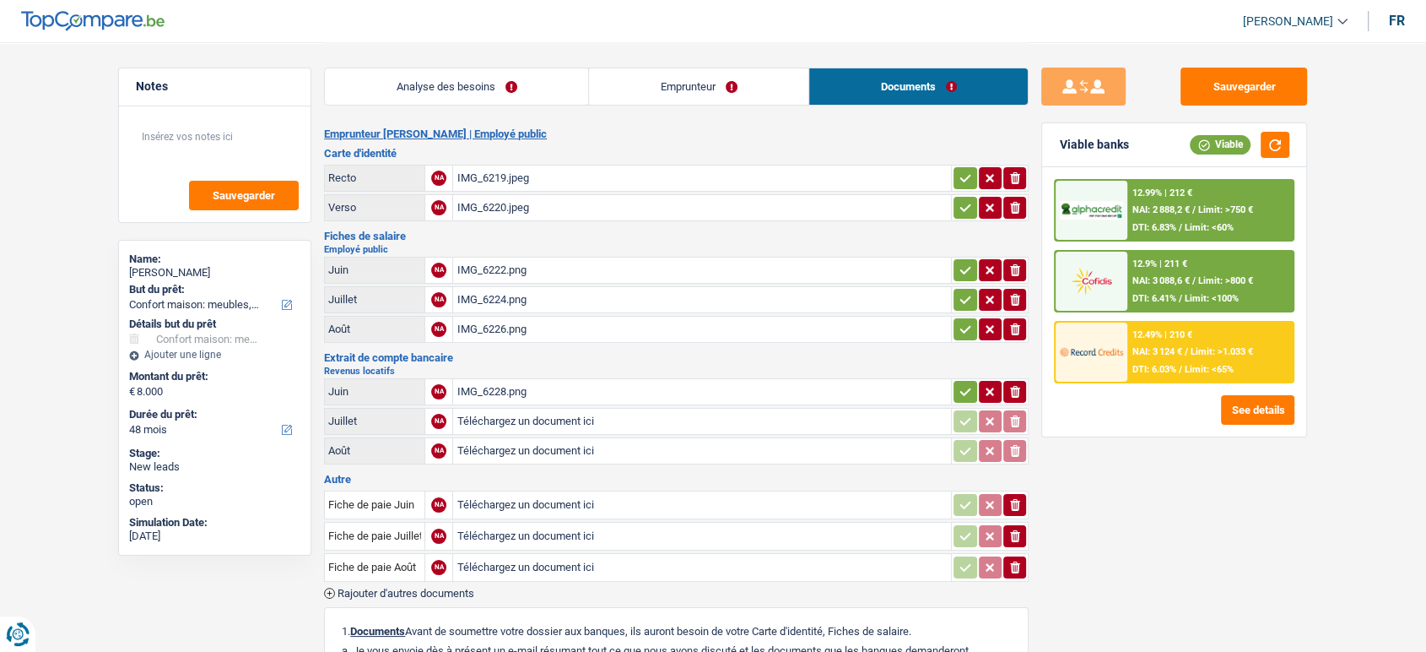
click at [741, 100] on link "Emprunteur" at bounding box center [698, 86] width 219 height 36
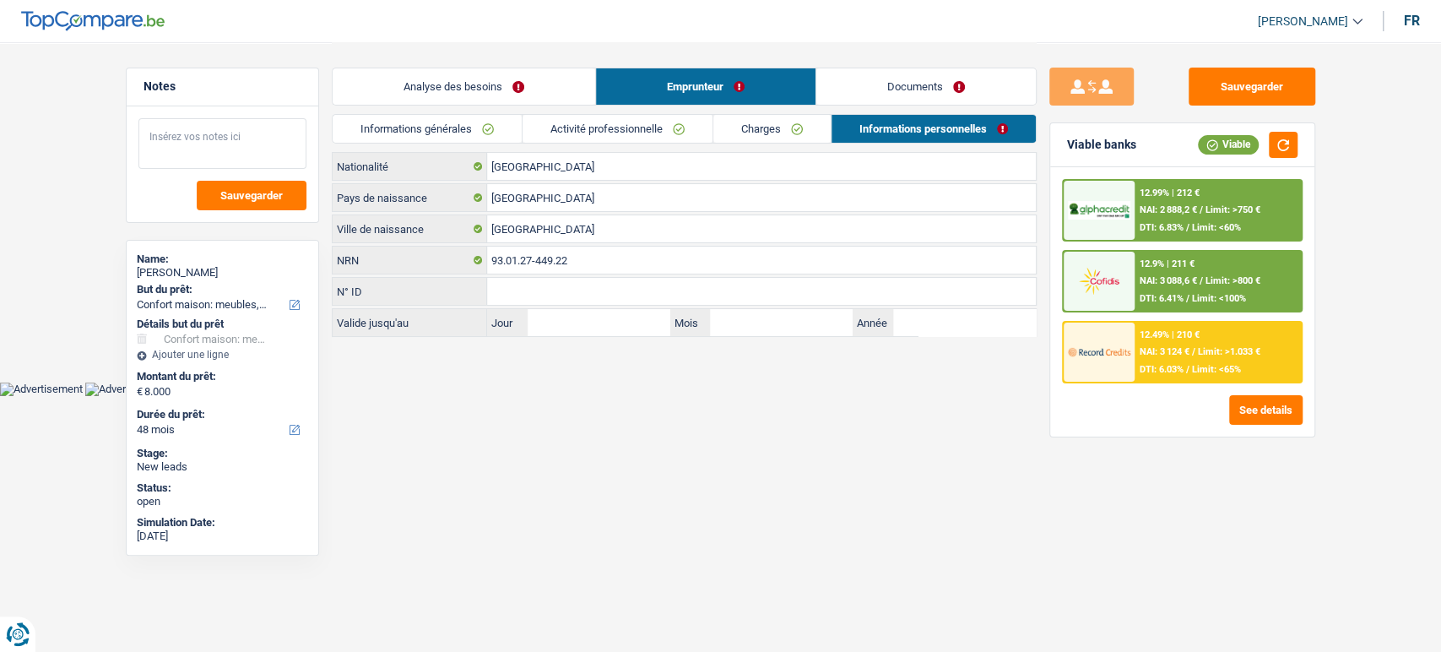
click at [214, 158] on textarea at bounding box center [222, 143] width 168 height 51
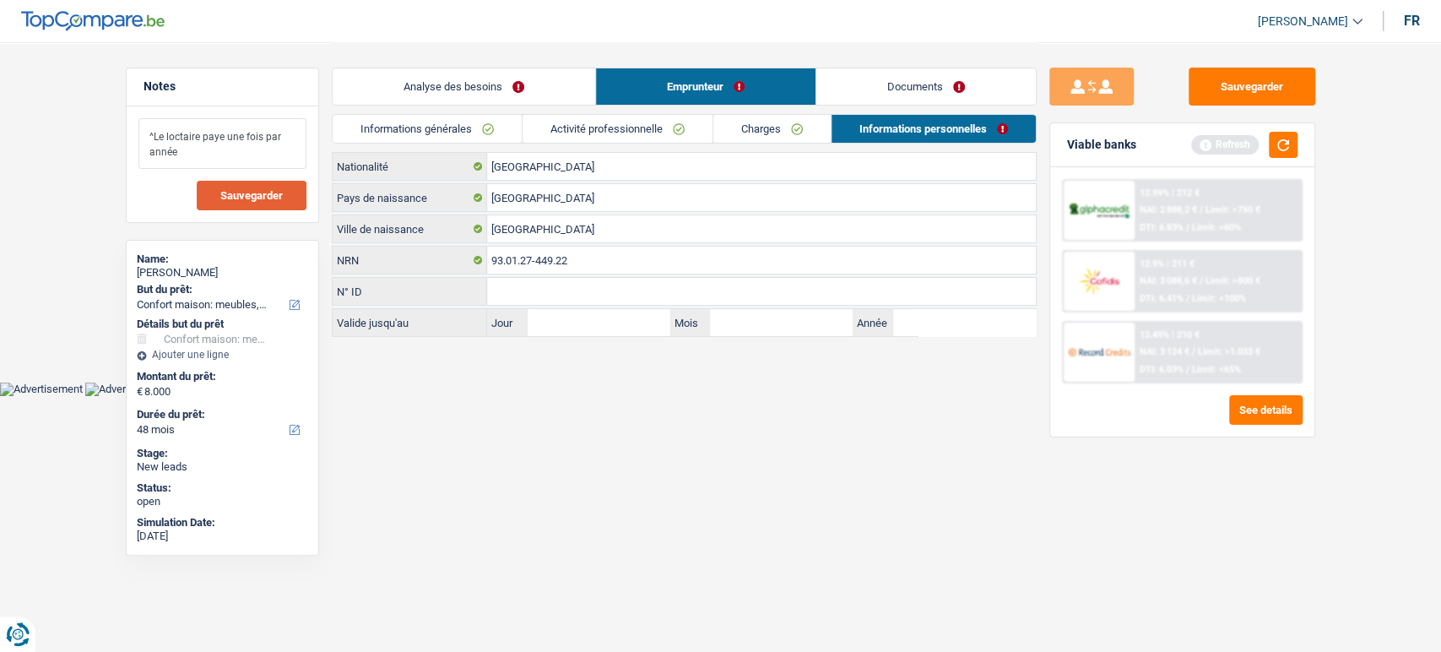
type textarea "^Le loctaire paye une fois par année"
click at [249, 190] on span "Sauvegarder" at bounding box center [251, 195] width 62 height 11
click at [881, 90] on link "Documents" at bounding box center [925, 86] width 219 height 36
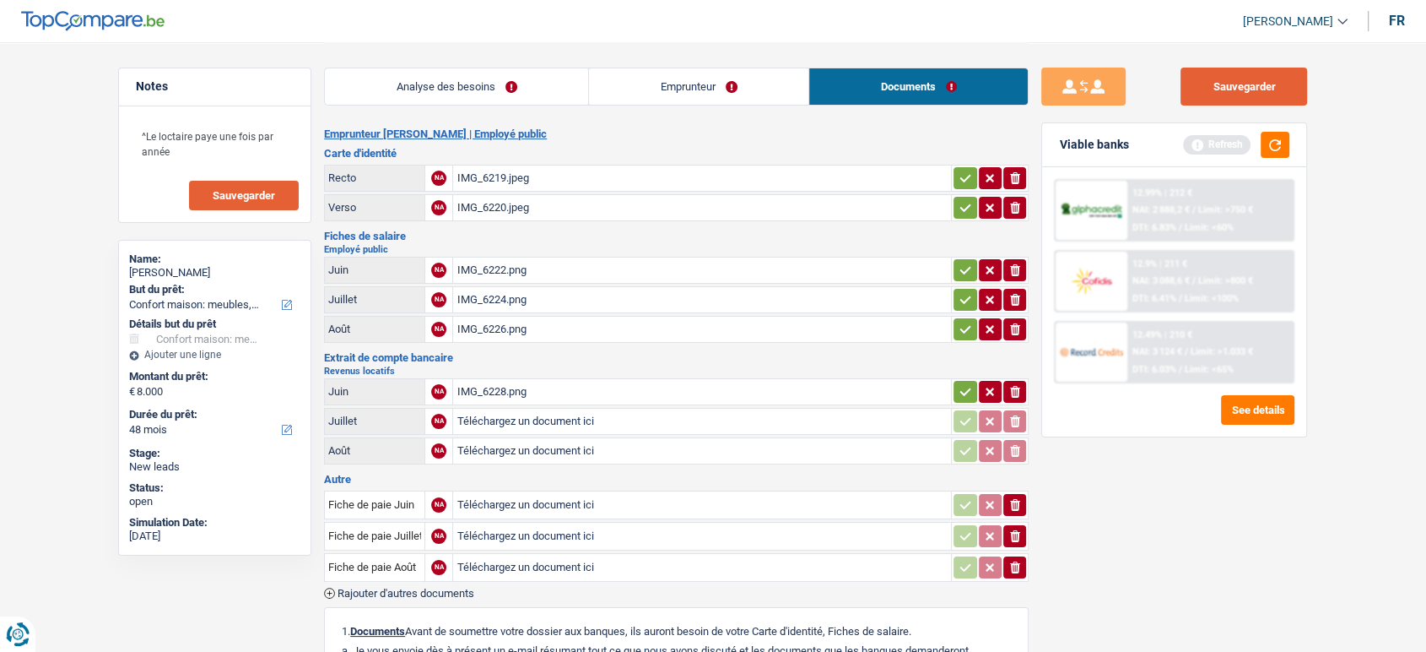
click at [1236, 94] on button "Sauvegarder" at bounding box center [1244, 87] width 127 height 38
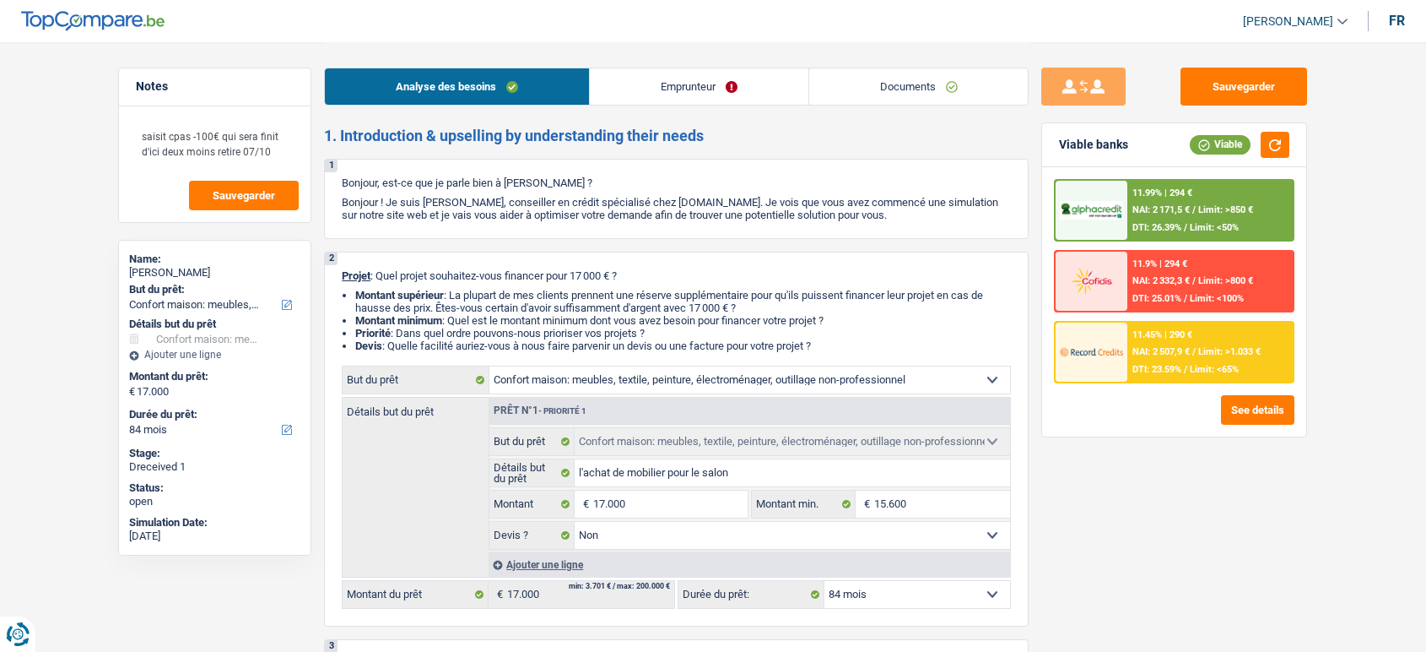
select select "household"
select select "84"
select select "household"
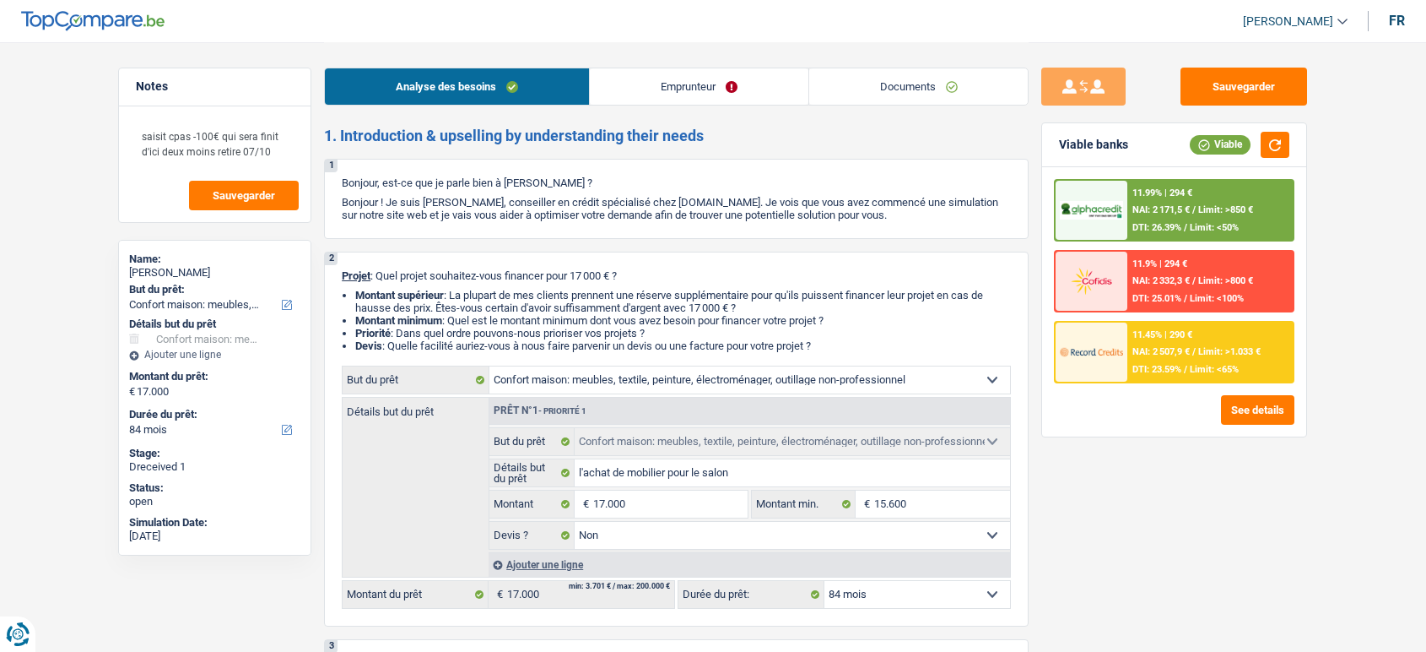
select select "false"
select select "84"
select select "publicEmployee"
select select "netSalary"
select select "other"
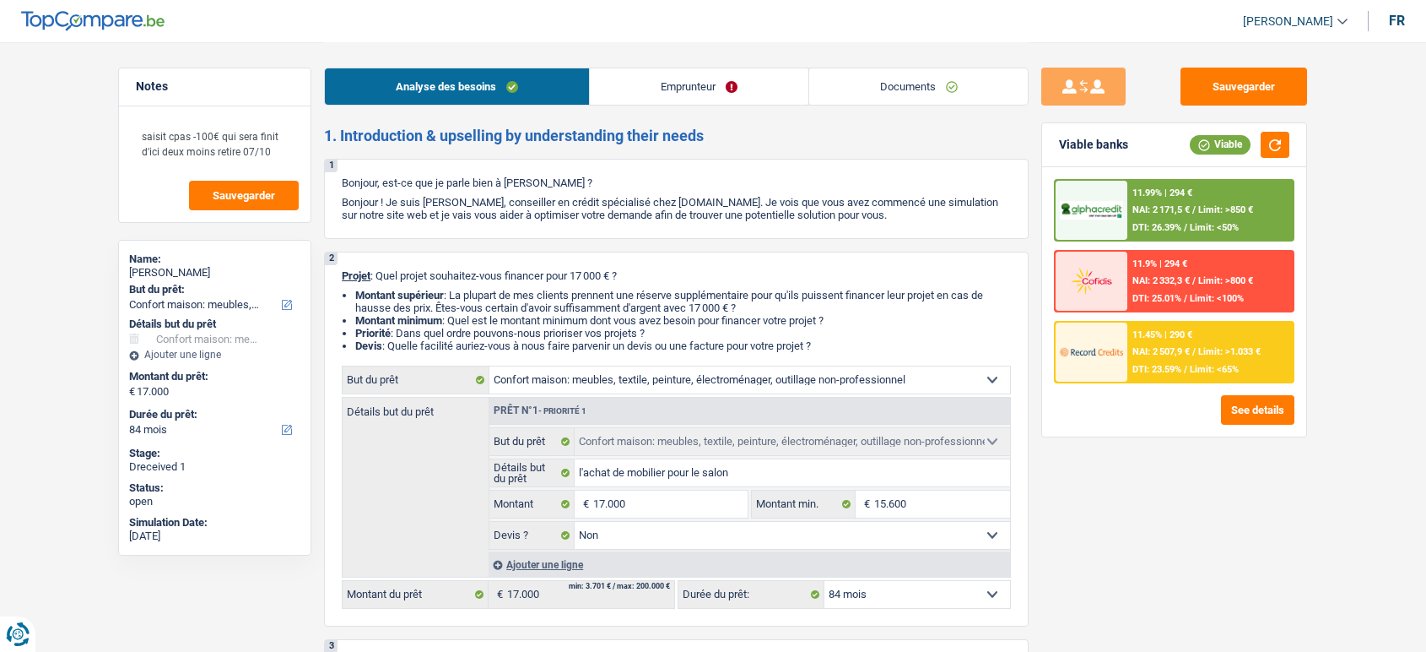
select select "mealVouchers"
select select "rents"
select select "household"
select select "false"
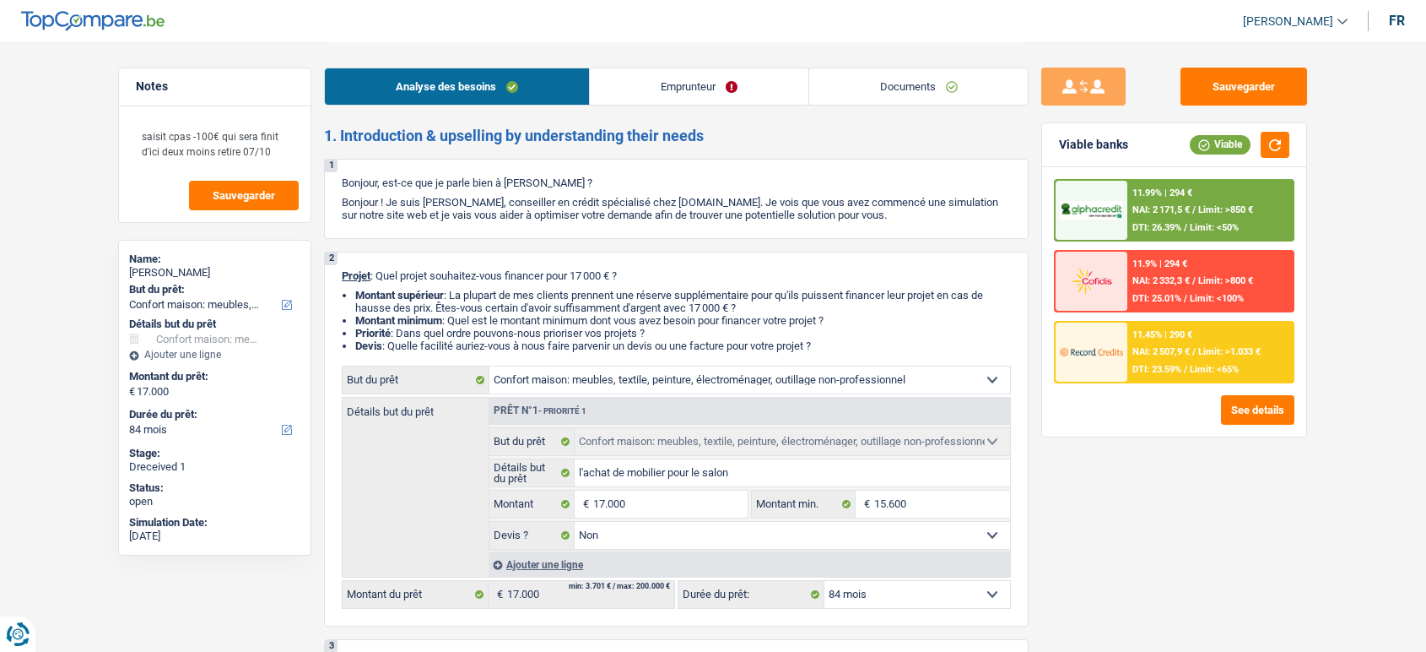
select select "84"
click at [906, 99] on link "Documents" at bounding box center [918, 86] width 219 height 36
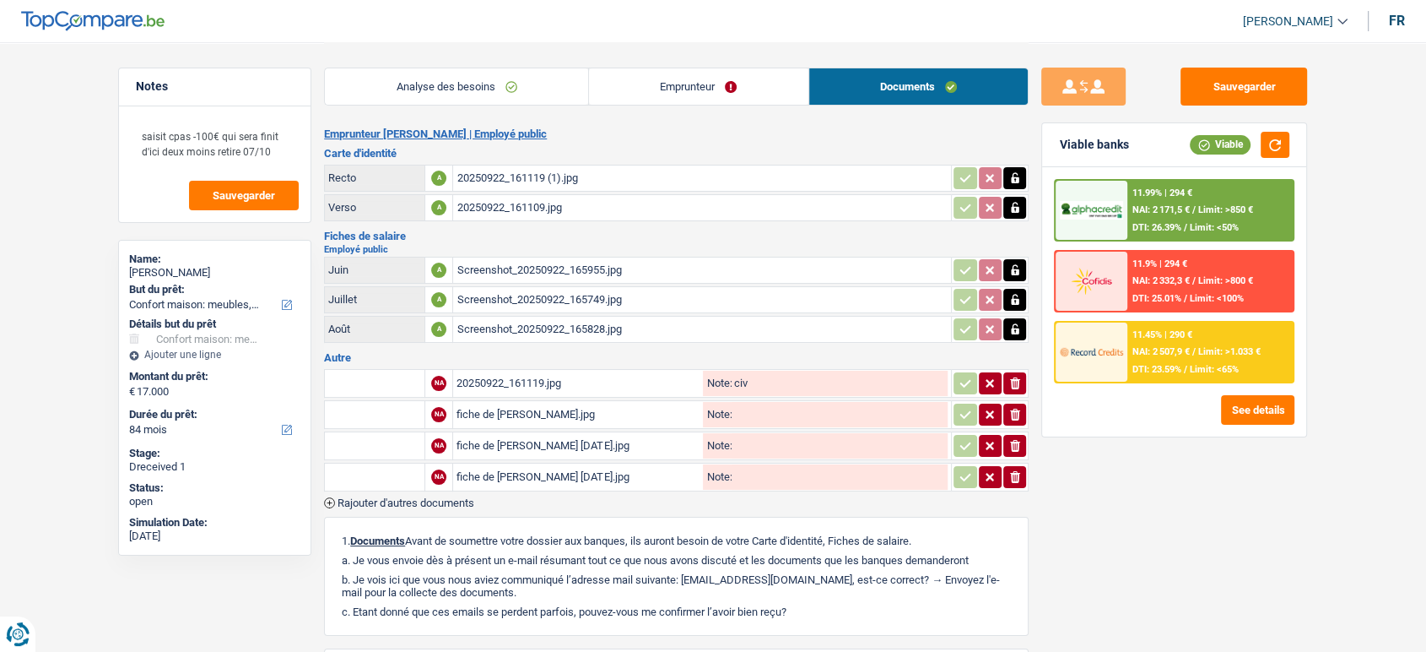
click at [479, 491] on div "NA 20250922_161119.jpg Note: civ ionicons-v5-e NA fiche de paie aout.jpg Note: …" at bounding box center [676, 437] width 705 height 142
click at [468, 497] on span "Rajouter d'autres documents" at bounding box center [406, 502] width 137 height 11
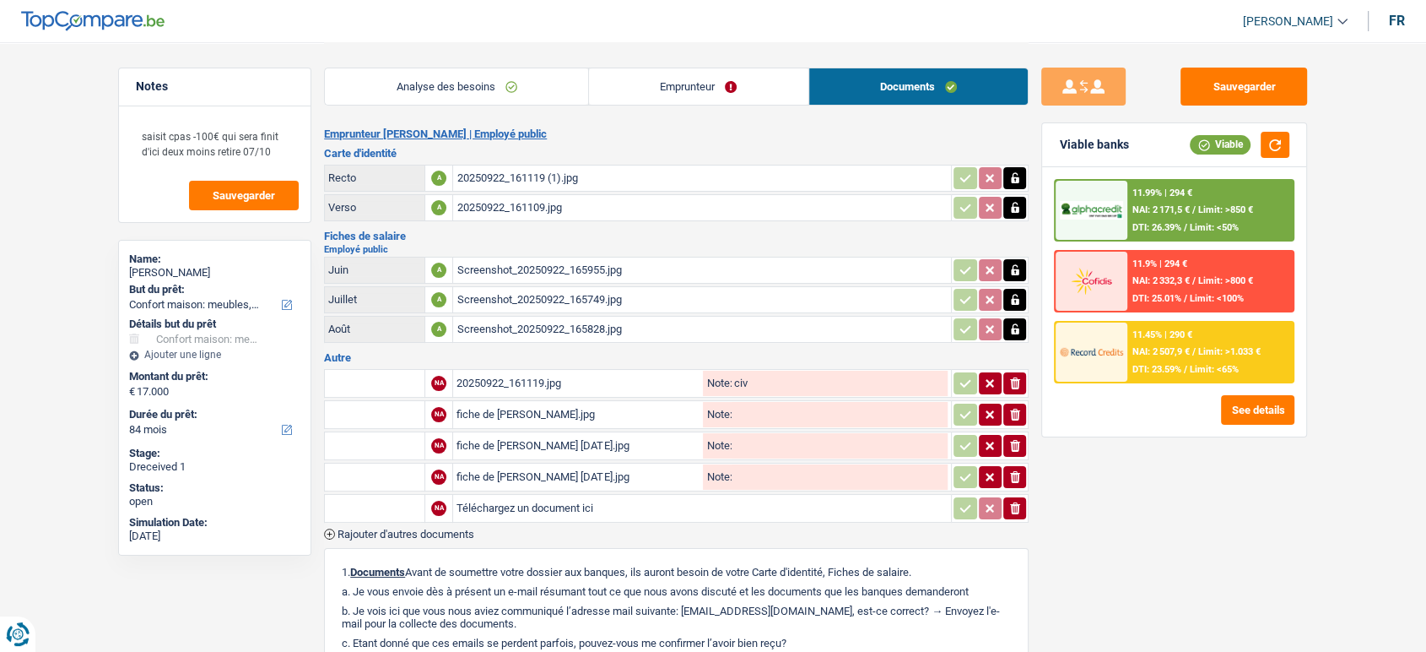
click at [521, 504] on input "Téléchargez un document ici" at bounding box center [702, 507] width 491 height 25
type input "C:\fakepath\Screenshot_20250925_151125_Outlook.jpg"
click at [450, 529] on span "Rajouter d'autres documents" at bounding box center [406, 533] width 137 height 11
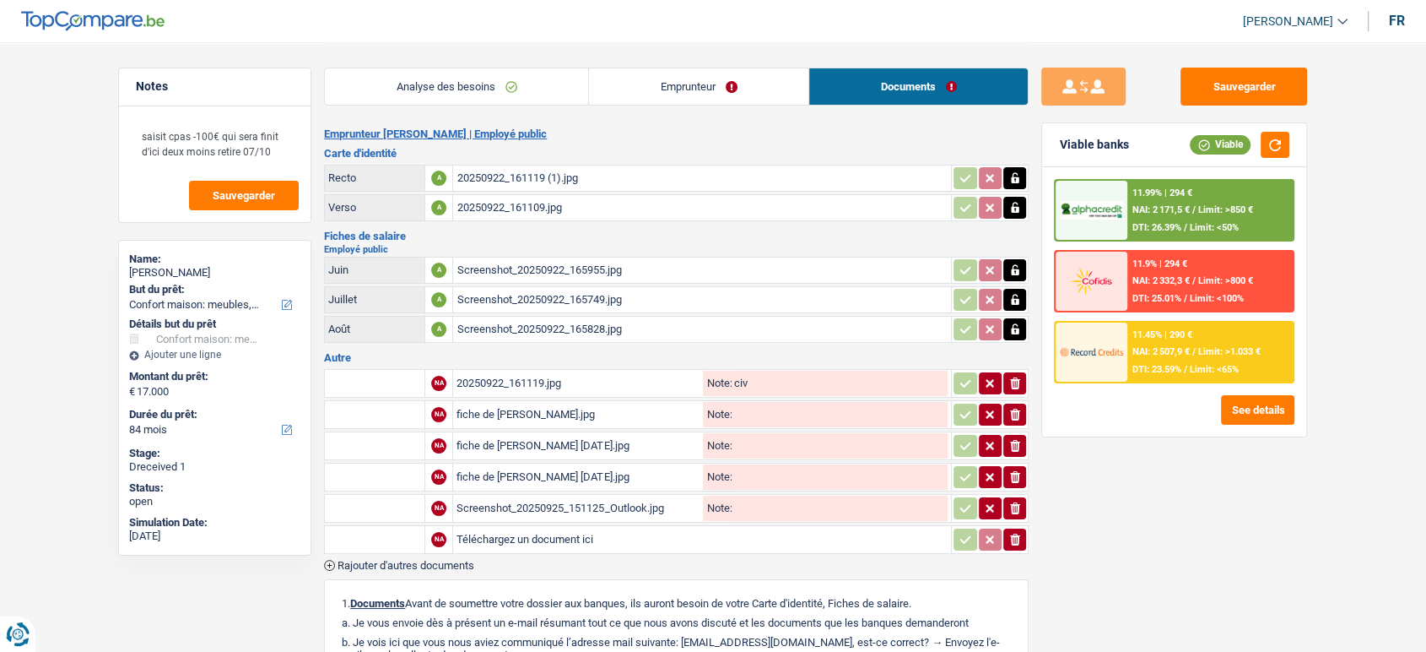
click at [477, 534] on input "Téléchargez un document ici" at bounding box center [702, 539] width 491 height 25
type input "C:\fakepath\20250925_151310.jpg"
click at [378, 529] on input "text" at bounding box center [374, 539] width 93 height 27
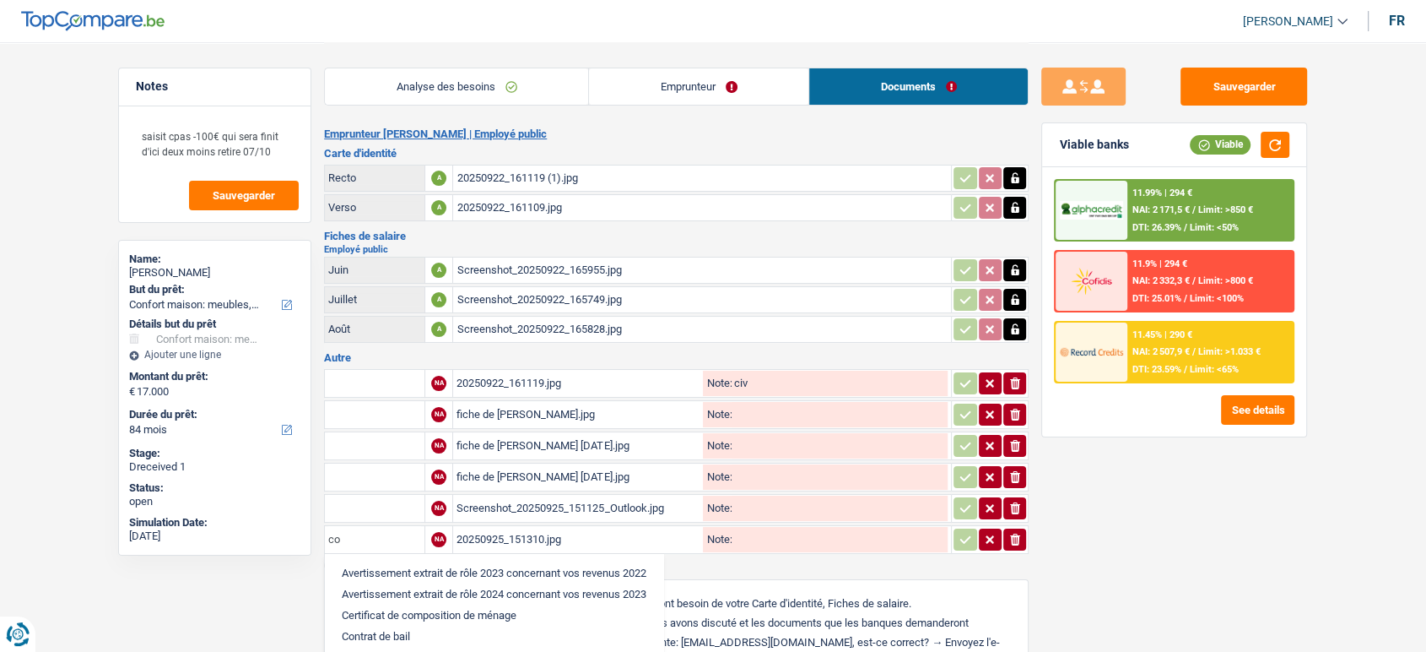
scroll to position [61, 0]
click at [431, 631] on li "Contrat de travail" at bounding box center [494, 638] width 322 height 21
type input "Contrat de travail"
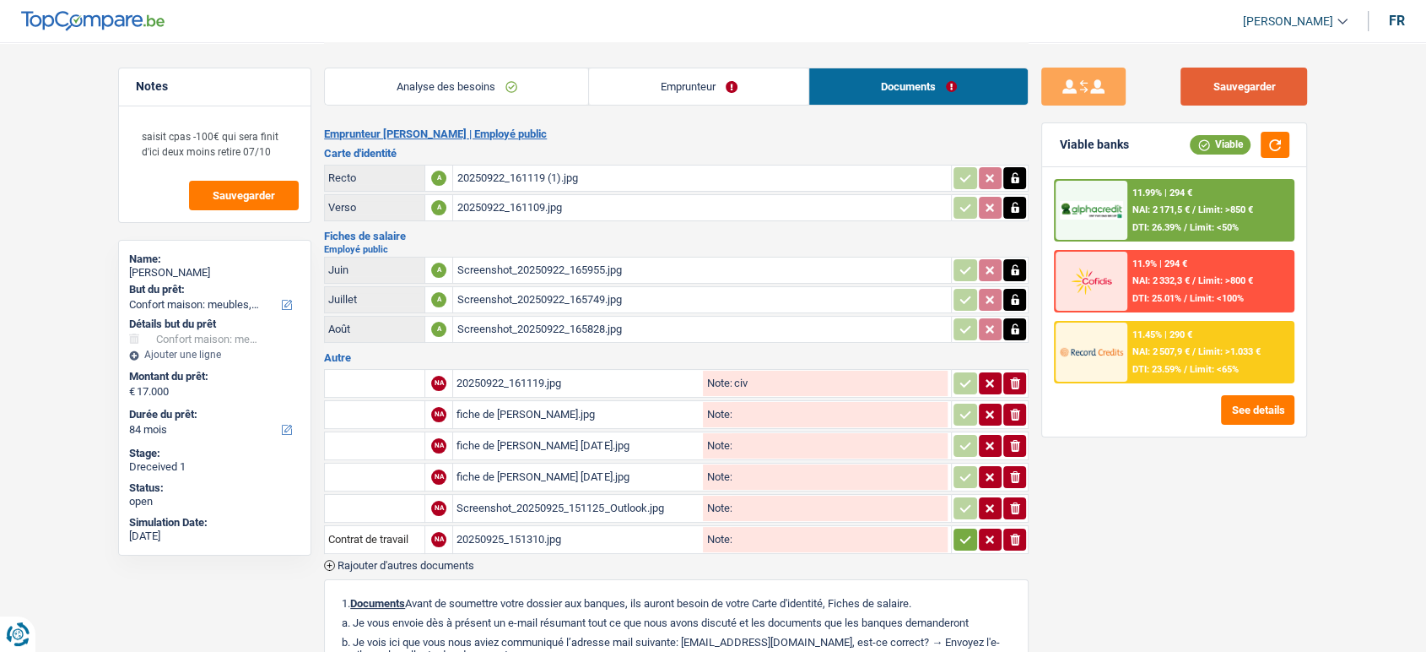
click at [1253, 95] on button "Sauvegarder" at bounding box center [1244, 87] width 127 height 38
click at [1225, 116] on div "Sauvegarder Viable banks Viable 11.99% | 294 € NAI: 2 171,5 € / Limit: >850 € D…" at bounding box center [1174, 346] width 291 height 557
click at [1220, 69] on button "Sauvegarder" at bounding box center [1244, 87] width 127 height 38
